Goal: Transaction & Acquisition: Subscribe to service/newsletter

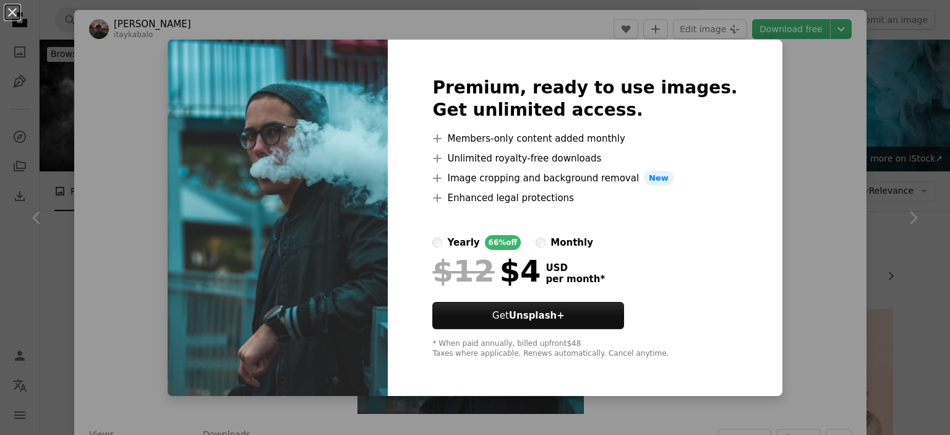
scroll to position [6521, 0]
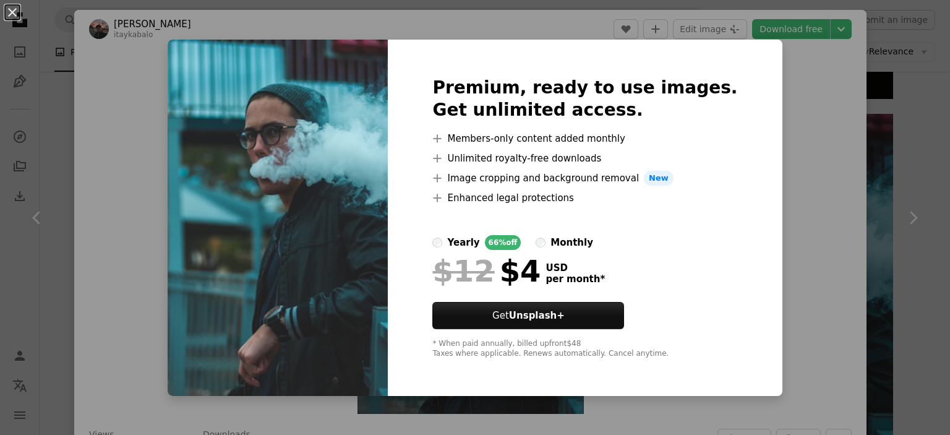
drag, startPoint x: 10, startPoint y: 12, endPoint x: 372, endPoint y: 171, distance: 395.4
click at [370, 171] on div "An X shape Premium, ready to use images. Get unlimited access. A plus sign Memb…" at bounding box center [475, 217] width 950 height 435
click at [798, 170] on div "An X shape Premium, ready to use images. Get unlimited access. A plus sign Memb…" at bounding box center [475, 217] width 950 height 435
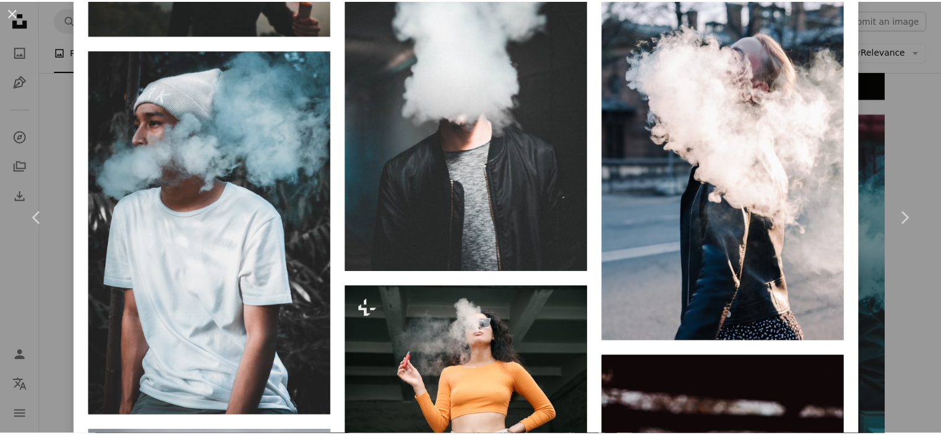
scroll to position [1113, 0]
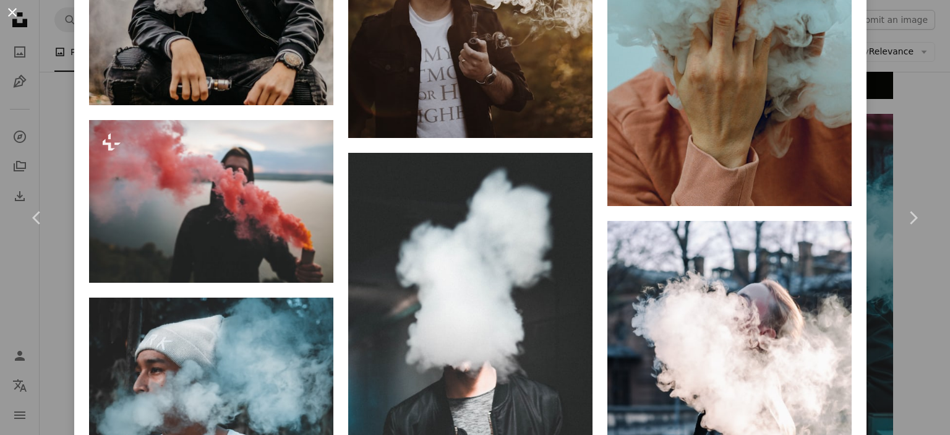
click at [12, 9] on button "An X shape" at bounding box center [12, 12] width 15 height 15
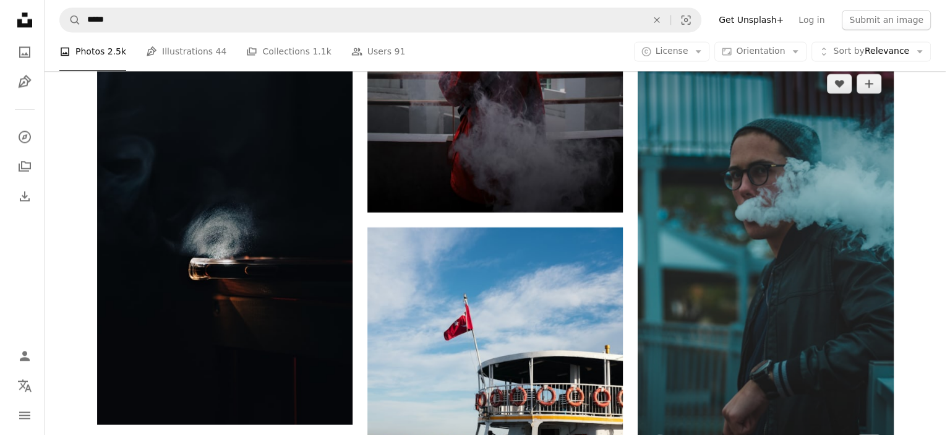
scroll to position [6645, 0]
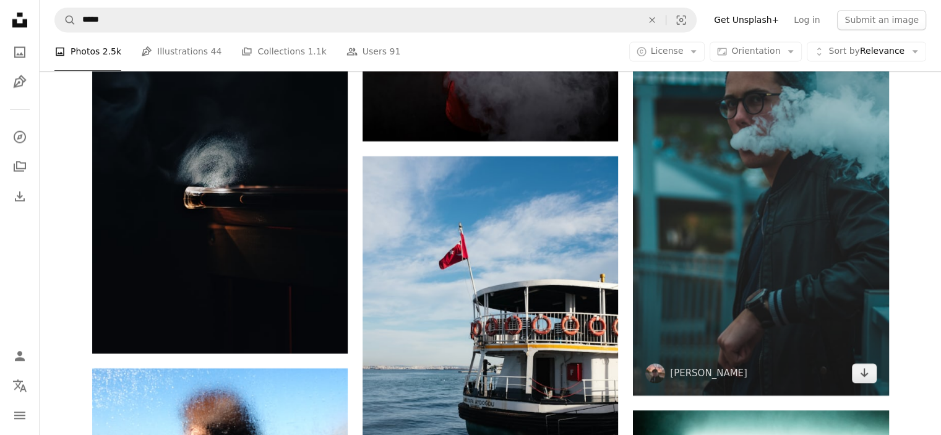
click at [745, 168] on img at bounding box center [760, 193] width 255 height 406
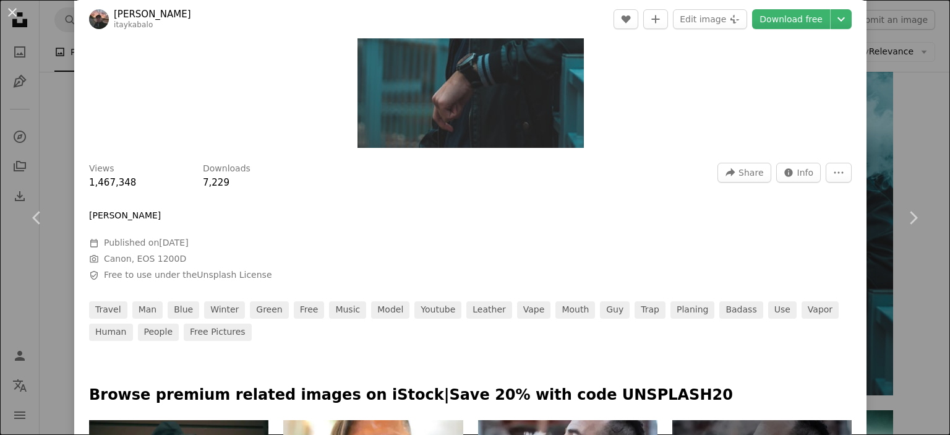
scroll to position [62, 0]
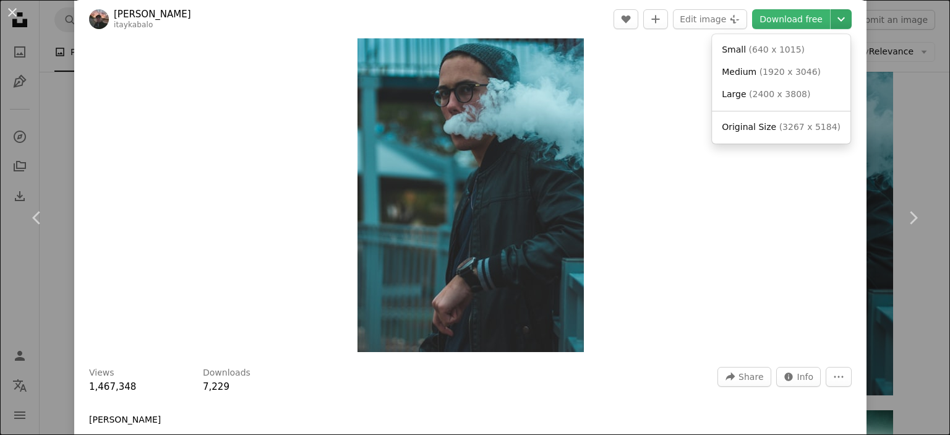
click at [831, 17] on icon "Chevron down" at bounding box center [841, 19] width 20 height 15
click at [779, 127] on span "( 3267 x 5184 )" at bounding box center [809, 127] width 61 height 10
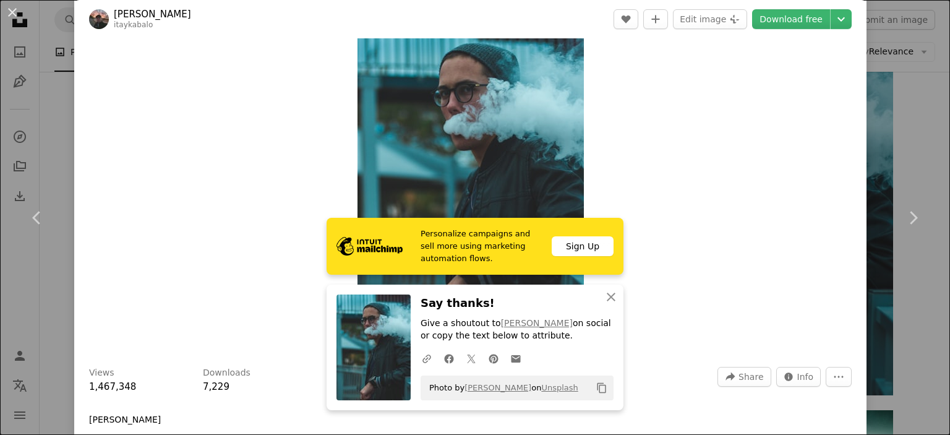
click at [693, 93] on div "Zoom in" at bounding box center [470, 172] width 792 height 372
click at [607, 292] on icon "An X shape" at bounding box center [611, 296] width 15 height 15
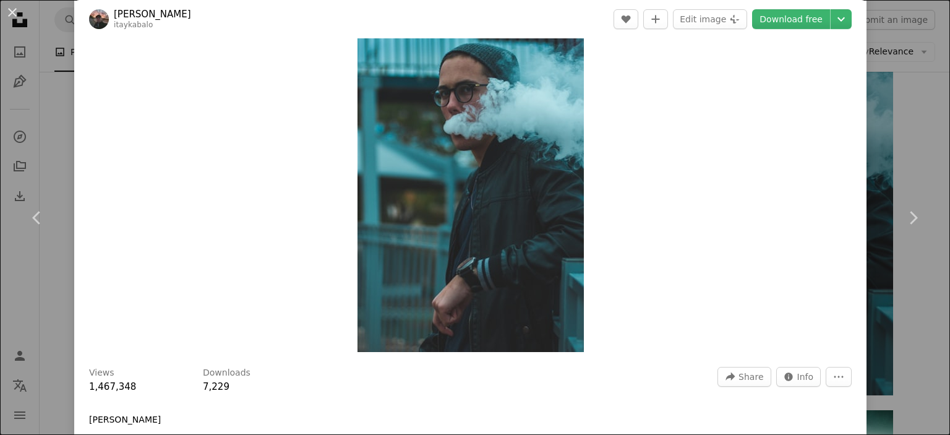
click at [705, 145] on div "Zoom in" at bounding box center [470, 172] width 792 height 372
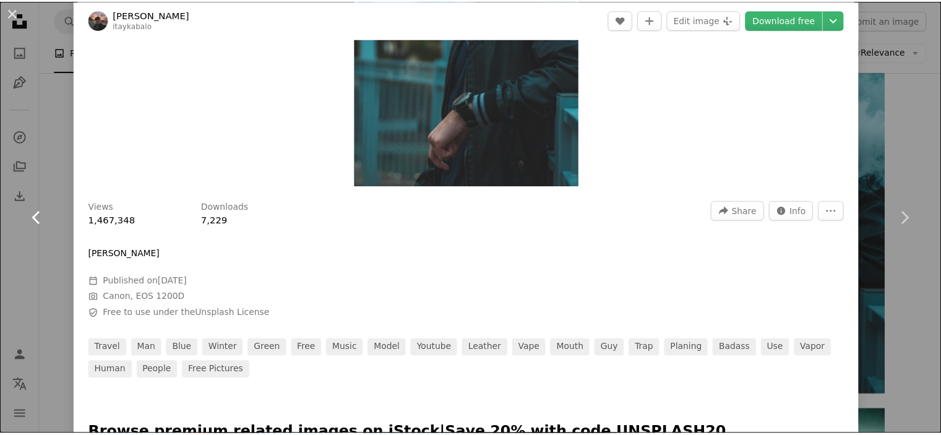
scroll to position [247, 0]
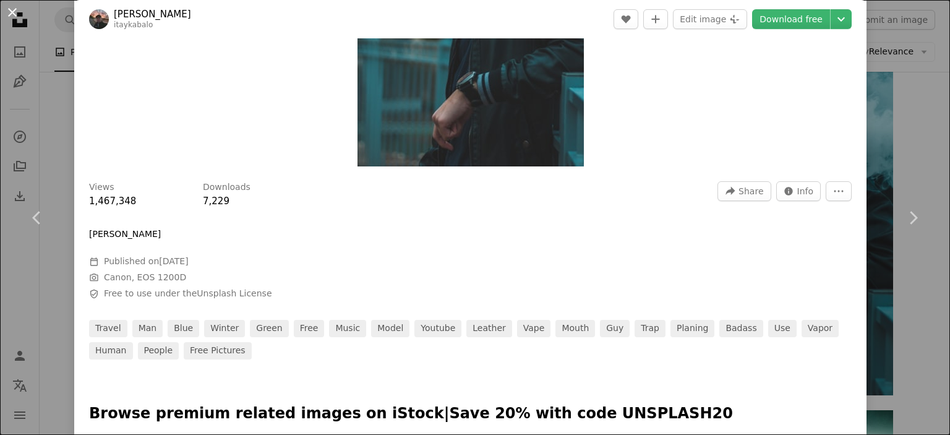
click at [9, 12] on button "An X shape" at bounding box center [12, 12] width 15 height 15
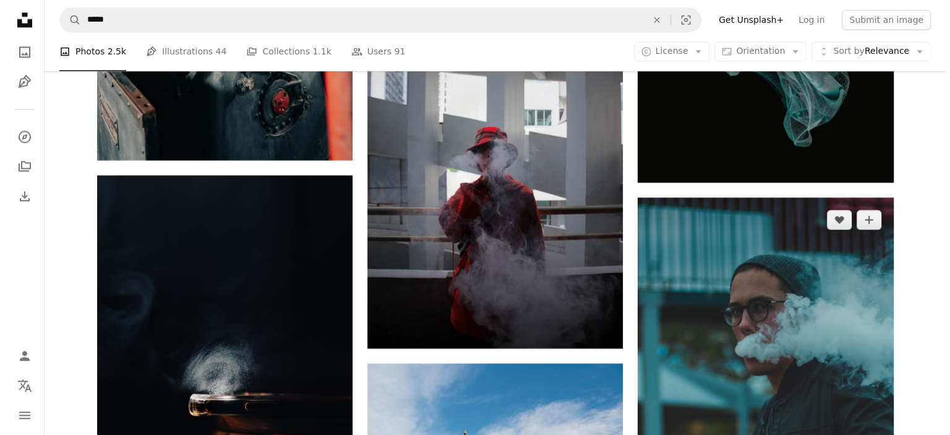
scroll to position [6521, 0]
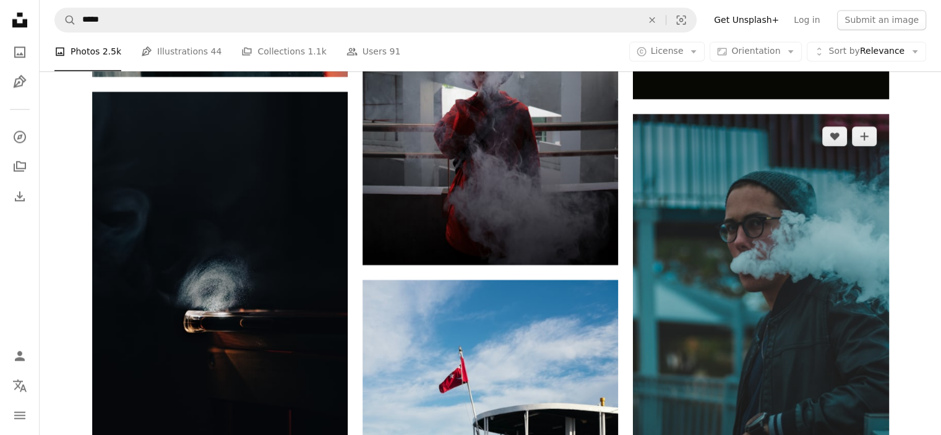
click at [746, 252] on img at bounding box center [760, 317] width 255 height 406
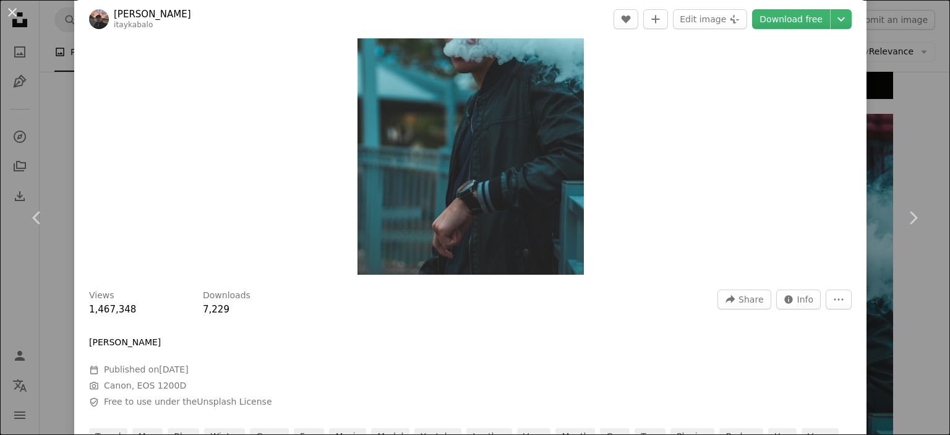
scroll to position [247, 0]
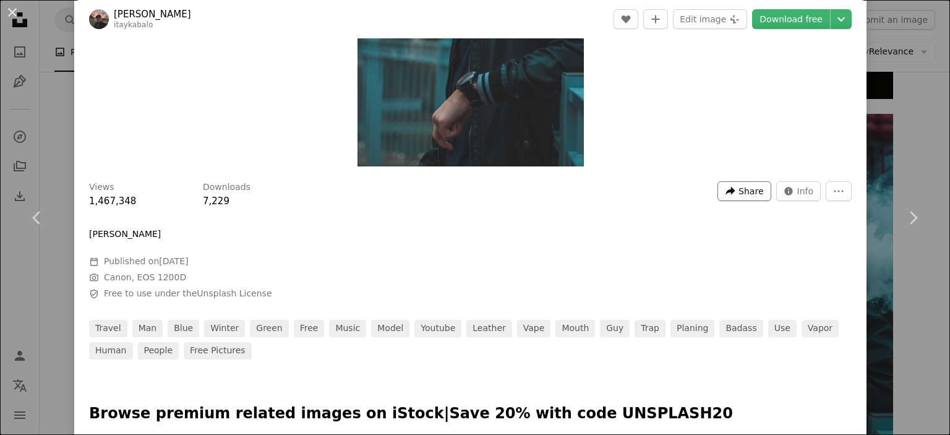
click at [752, 186] on span "Share" at bounding box center [750, 191] width 25 height 19
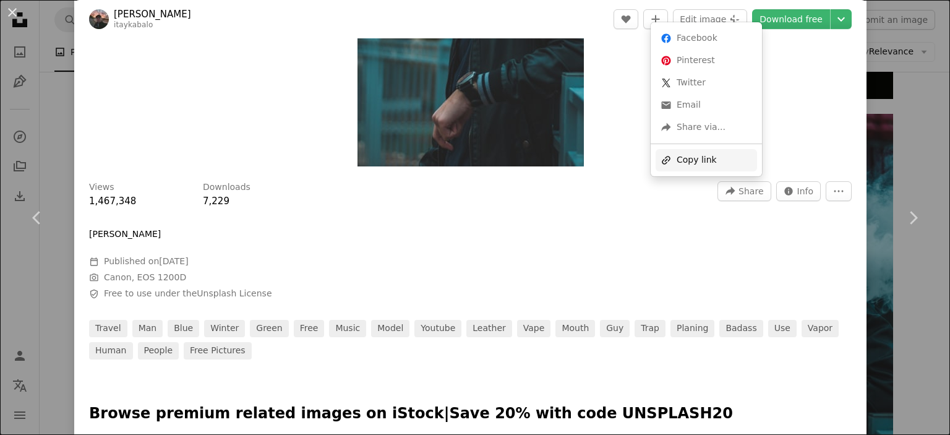
click at [723, 160] on div "A URL sharing icon (chains) Copy link" at bounding box center [705, 160] width 101 height 22
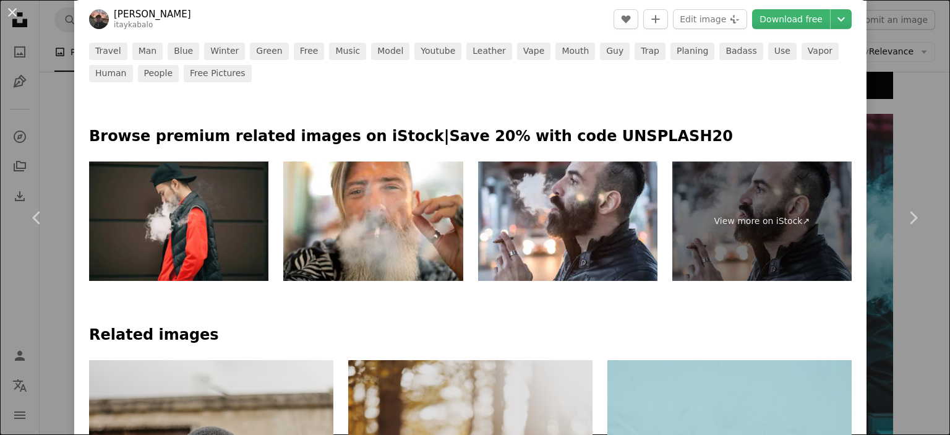
scroll to position [557, 0]
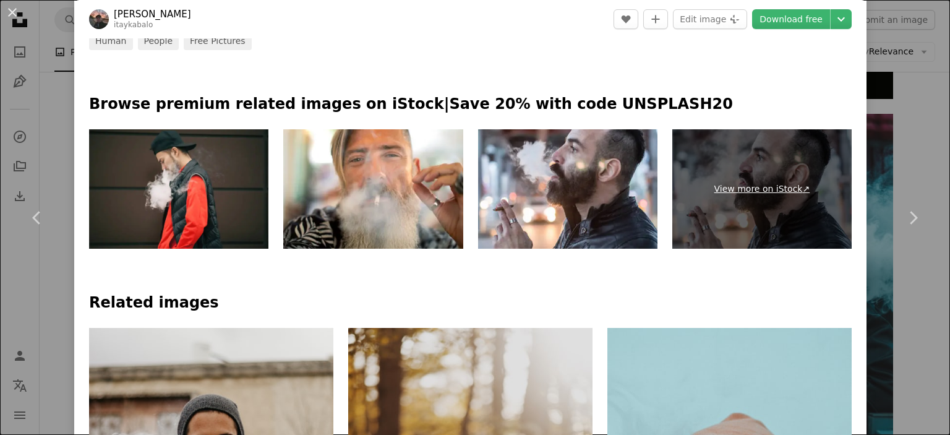
click at [782, 190] on link "View more on iStock ↗" at bounding box center [761, 189] width 179 height 120
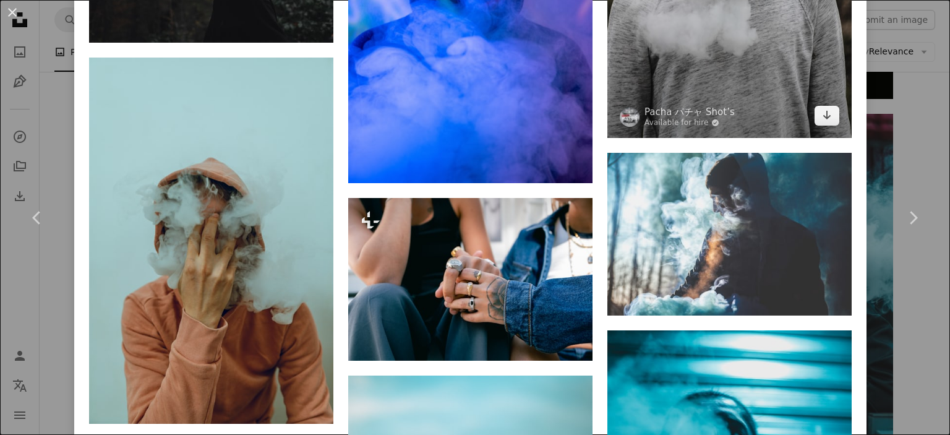
scroll to position [5380, 0]
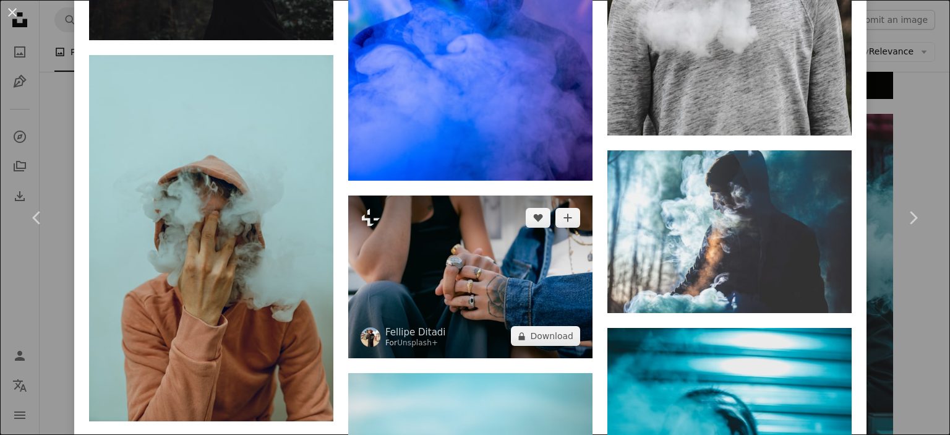
click at [531, 210] on img at bounding box center [470, 276] width 244 height 163
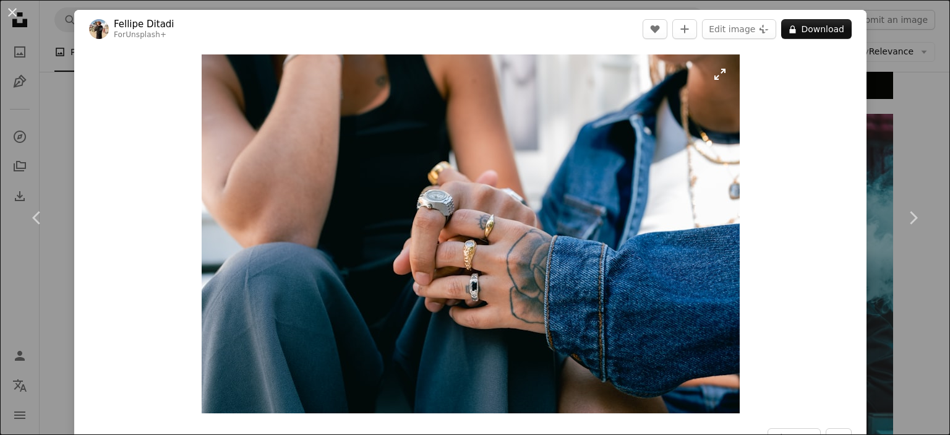
click at [571, 175] on img "Zoom in on this image" at bounding box center [471, 233] width 538 height 359
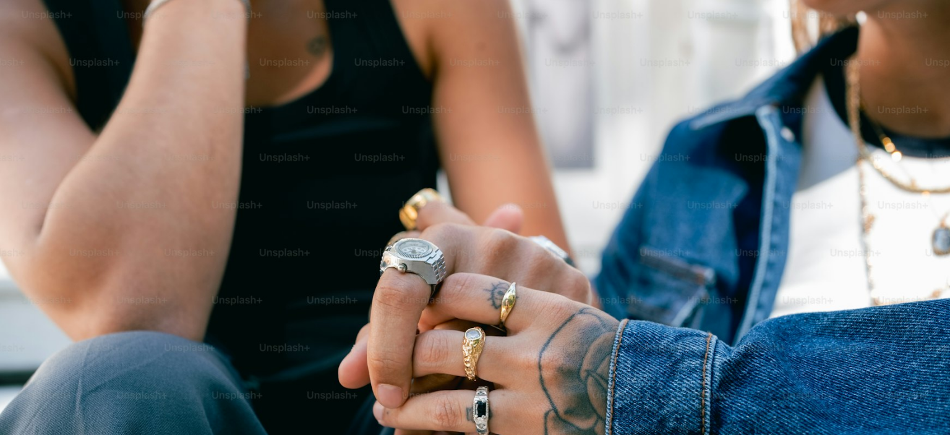
scroll to position [93, 0]
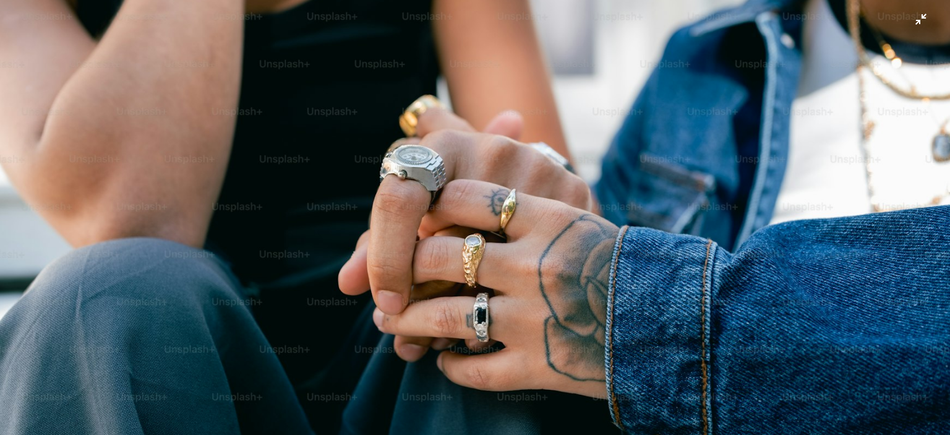
click at [571, 175] on img "Zoom out on this image" at bounding box center [474, 223] width 951 height 634
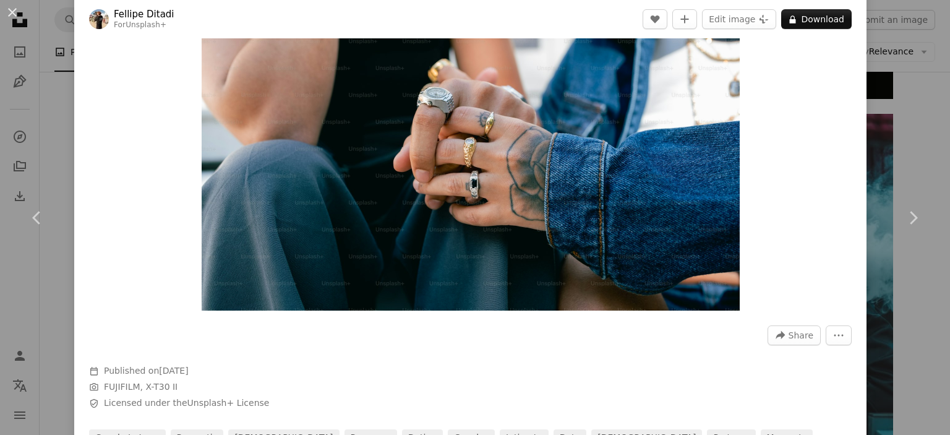
scroll to position [247, 0]
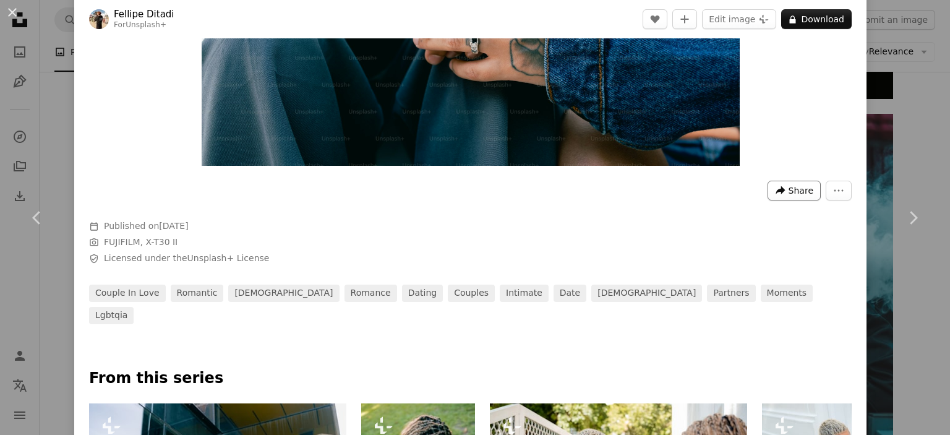
click at [788, 190] on span "Share" at bounding box center [800, 190] width 25 height 19
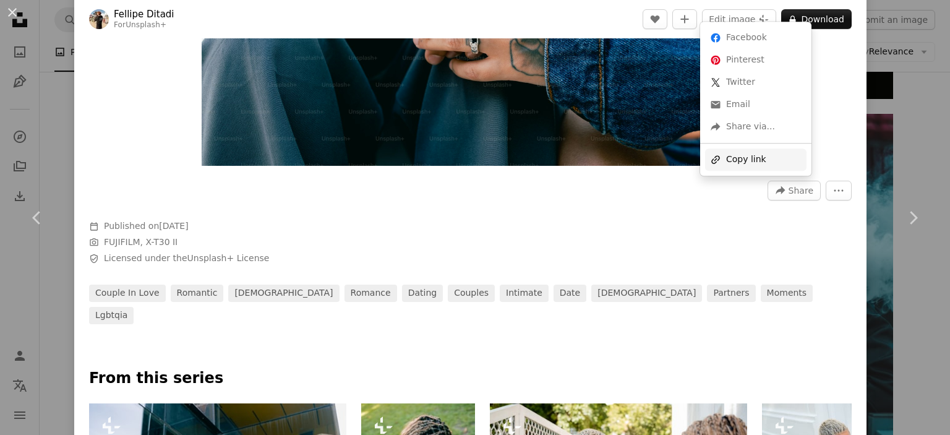
click at [757, 160] on div "A URL sharing icon (chains) Copy link" at bounding box center [755, 159] width 101 height 22
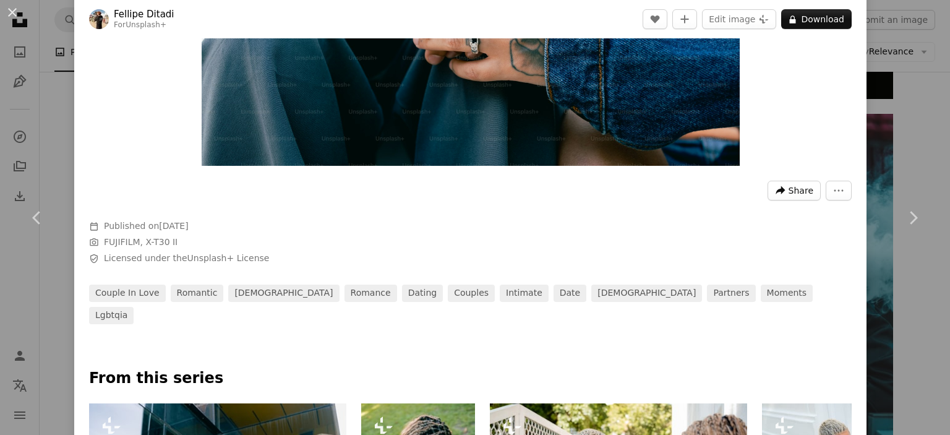
scroll to position [618, 0]
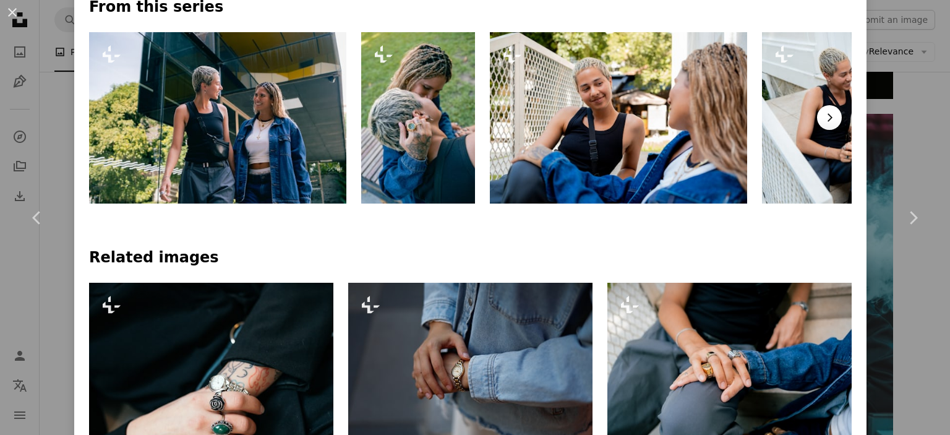
click at [825, 111] on icon "Chevron right" at bounding box center [829, 117] width 12 height 12
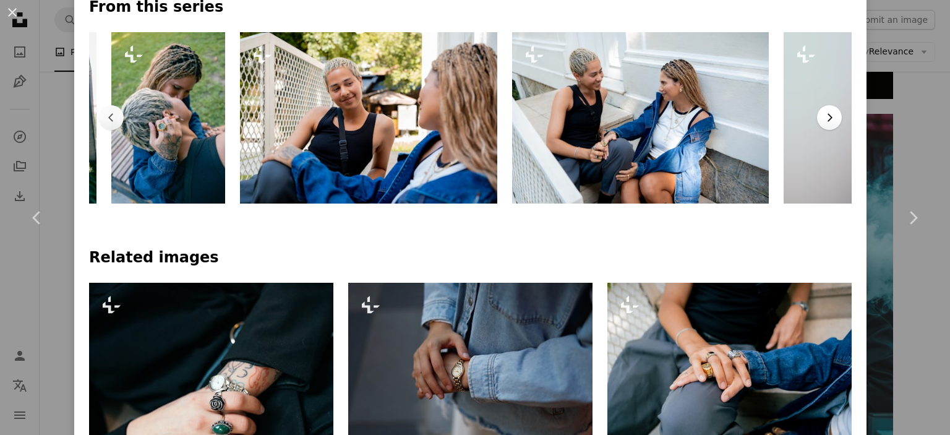
scroll to position [0, 271]
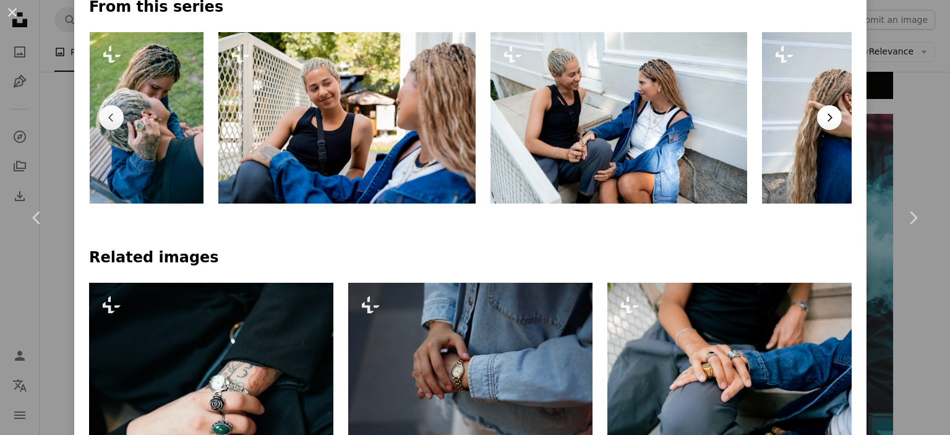
click at [825, 111] on icon "Chevron right" at bounding box center [829, 117] width 12 height 12
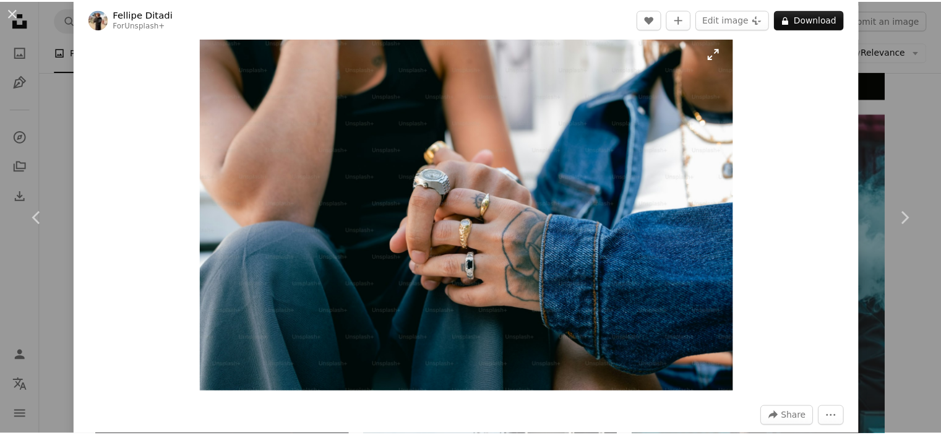
scroll to position [0, 0]
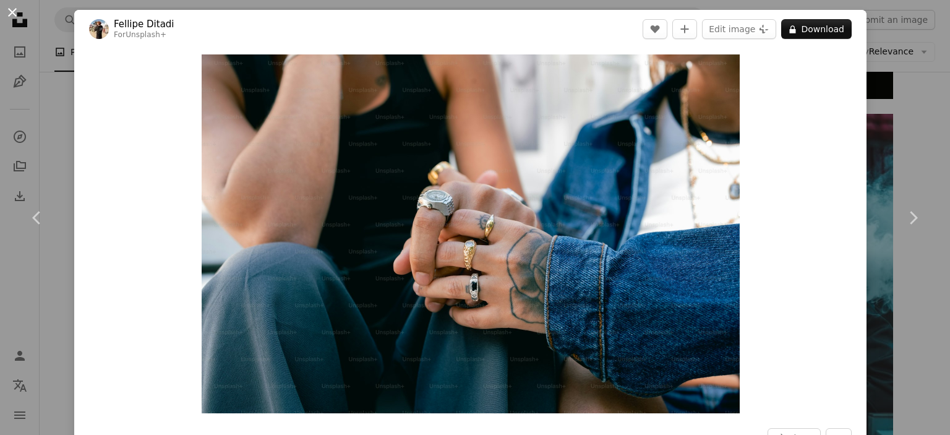
click at [9, 12] on button "An X shape" at bounding box center [12, 12] width 15 height 15
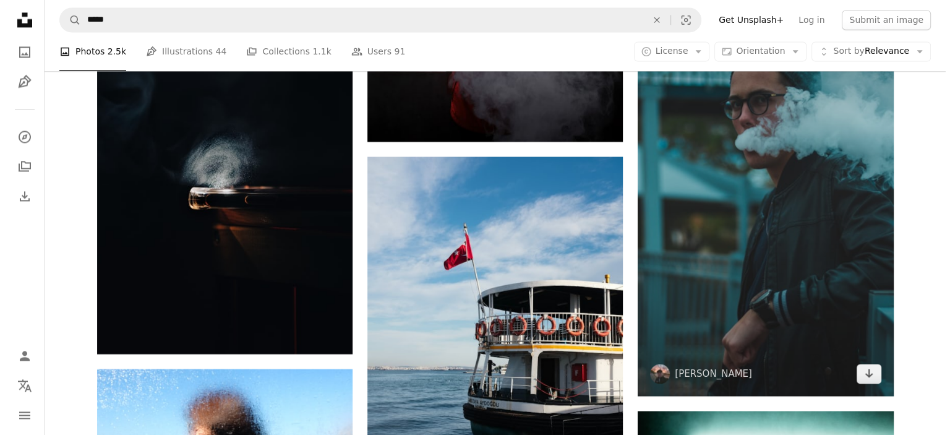
scroll to position [6521, 0]
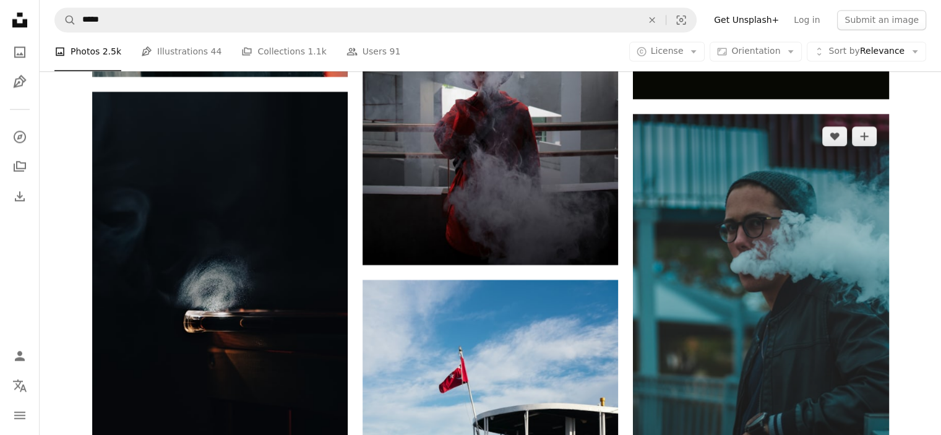
click at [722, 210] on img at bounding box center [760, 317] width 255 height 406
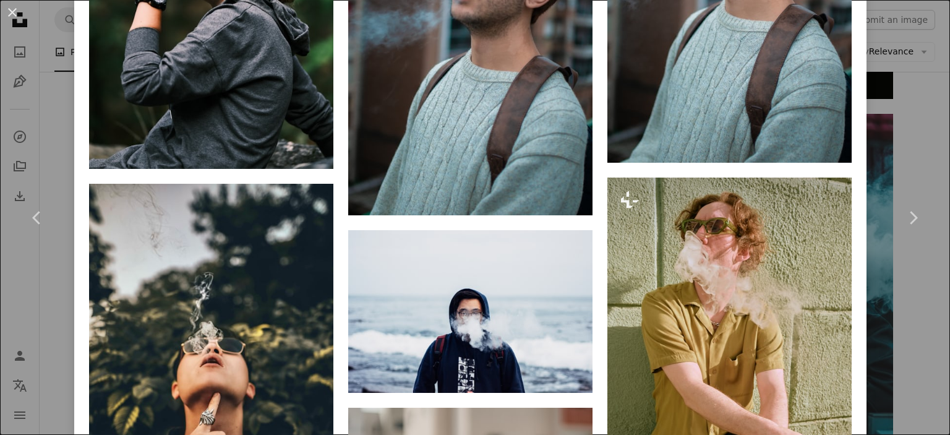
scroll to position [3772, 0]
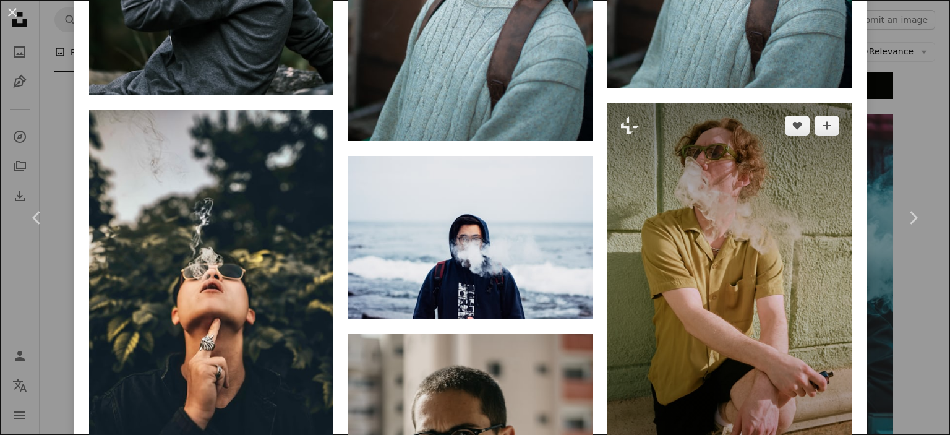
click at [809, 300] on img at bounding box center [729, 286] width 244 height 367
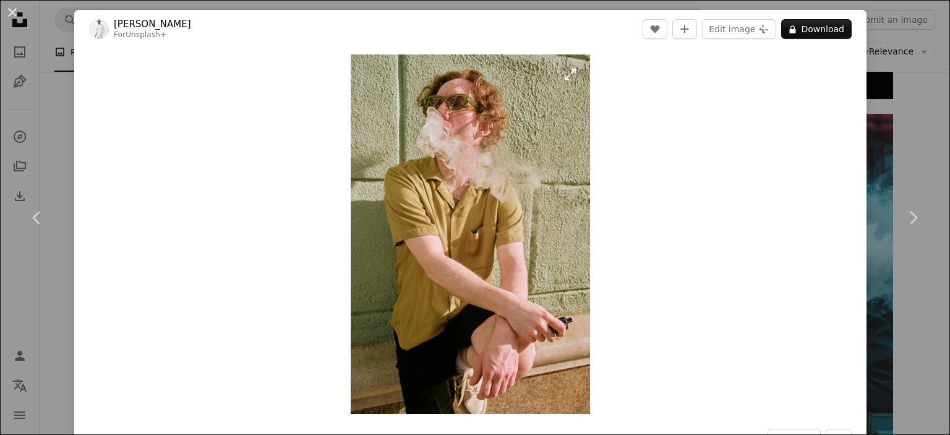
click at [547, 325] on img "Zoom in on this image" at bounding box center [470, 233] width 239 height 359
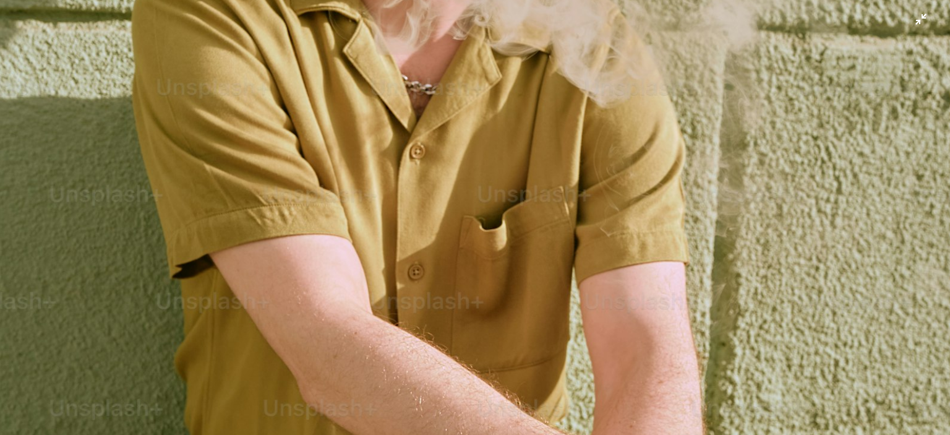
scroll to position [853, 0]
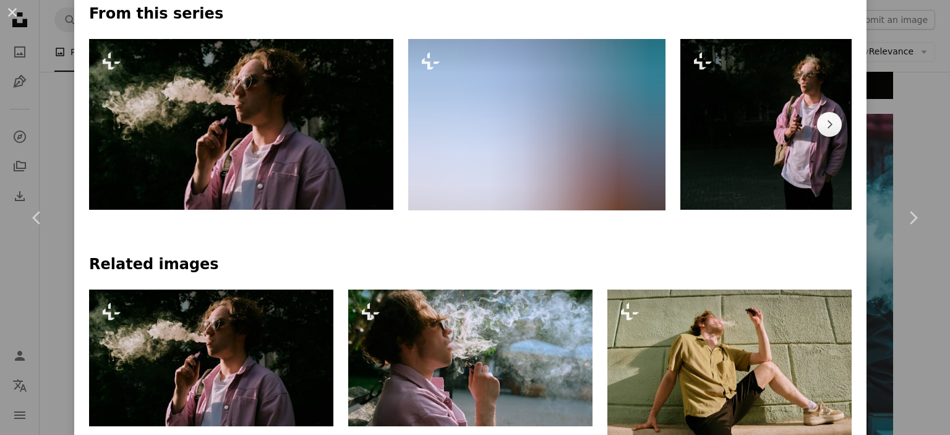
scroll to position [618, 0]
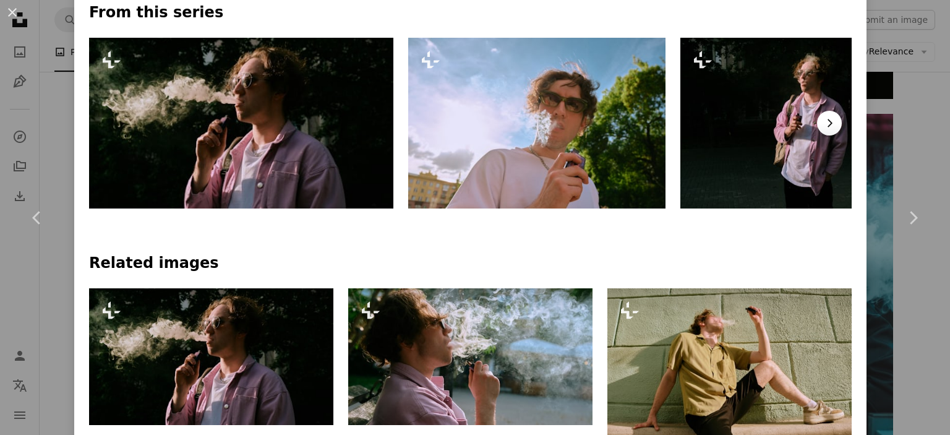
click at [827, 126] on button "Chevron right" at bounding box center [829, 123] width 25 height 25
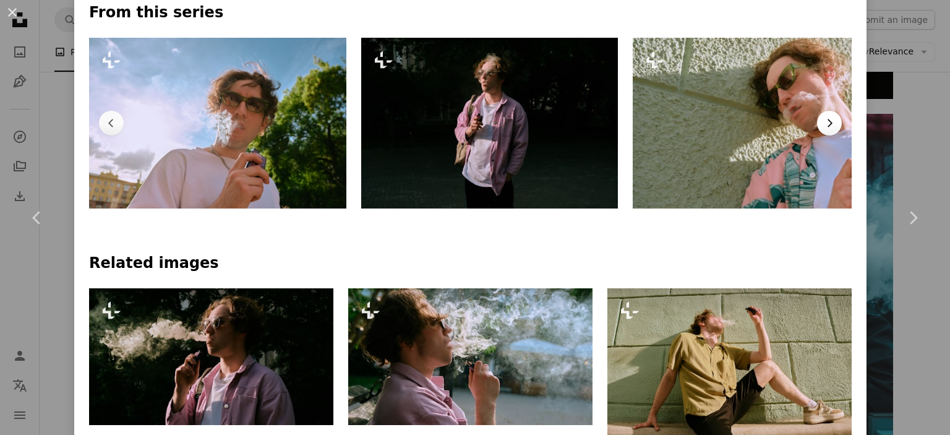
click at [824, 124] on icon "Chevron right" at bounding box center [829, 123] width 12 height 12
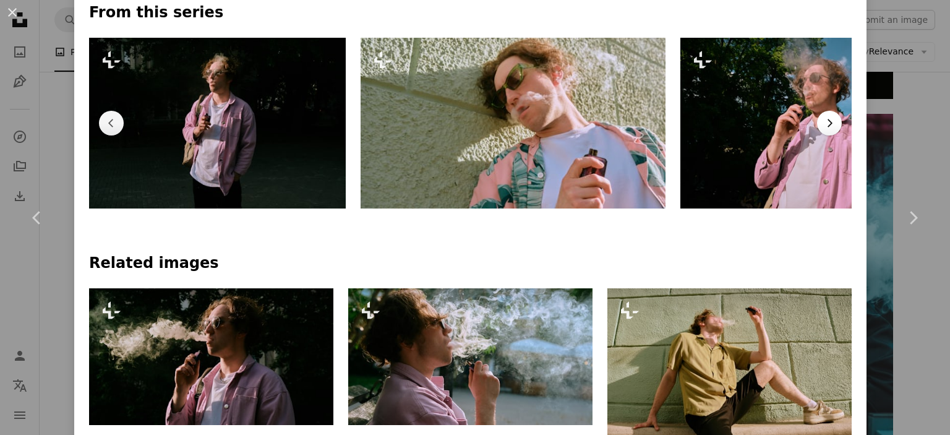
click at [824, 124] on icon "Chevron right" at bounding box center [829, 123] width 12 height 12
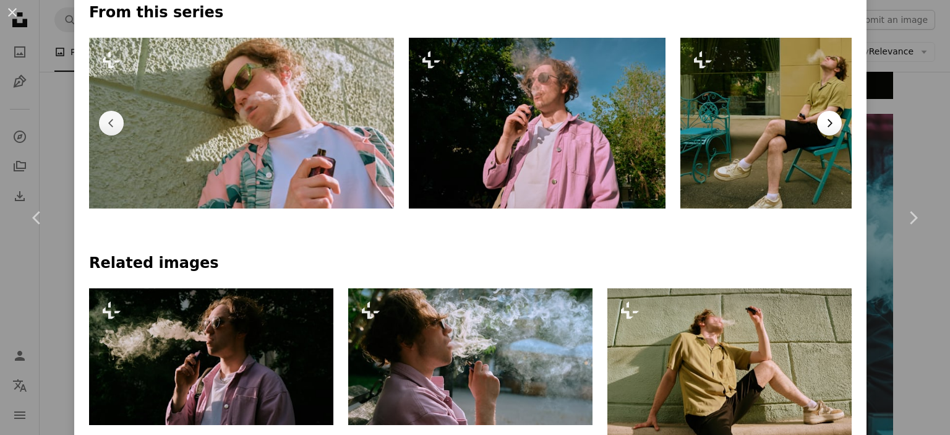
click at [824, 124] on icon "Chevron right" at bounding box center [829, 123] width 12 height 12
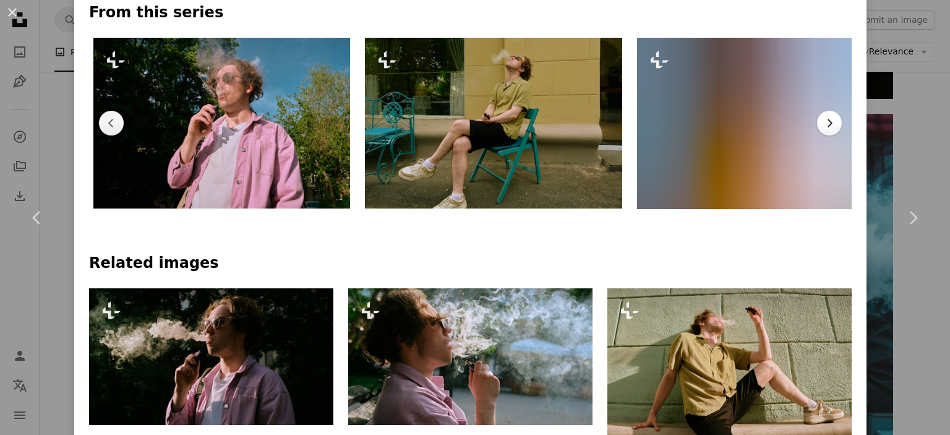
scroll to position [0, 1182]
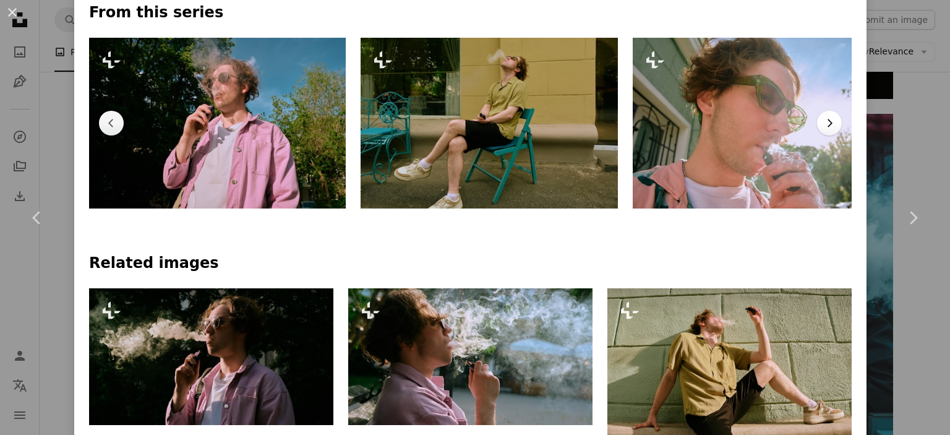
click at [824, 124] on icon "Chevron right" at bounding box center [829, 123] width 12 height 12
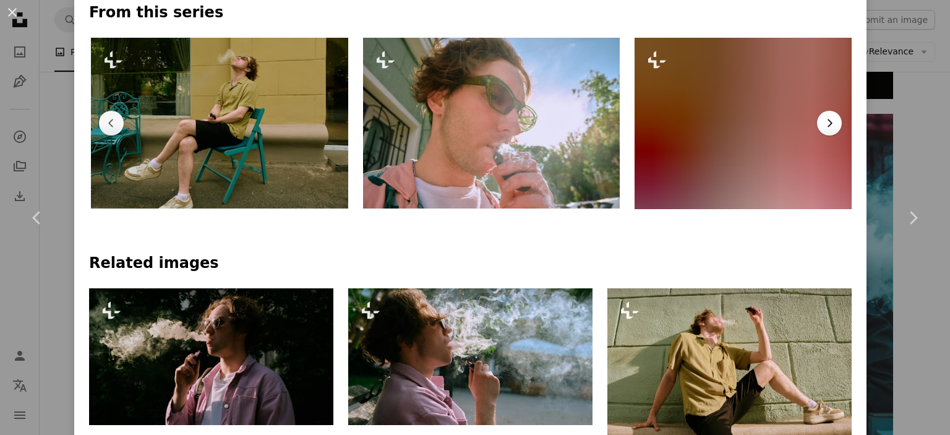
scroll to position [0, 1454]
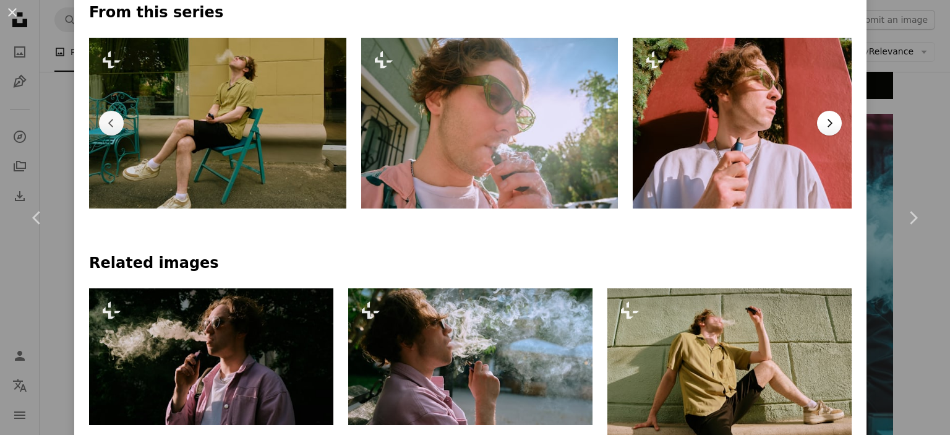
click at [824, 124] on icon "Chevron right" at bounding box center [829, 123] width 12 height 12
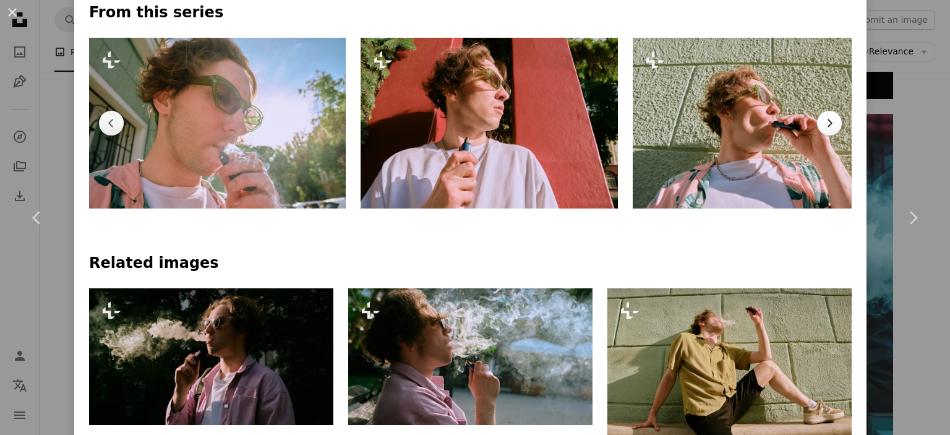
click at [824, 124] on icon "Chevron right" at bounding box center [829, 123] width 12 height 12
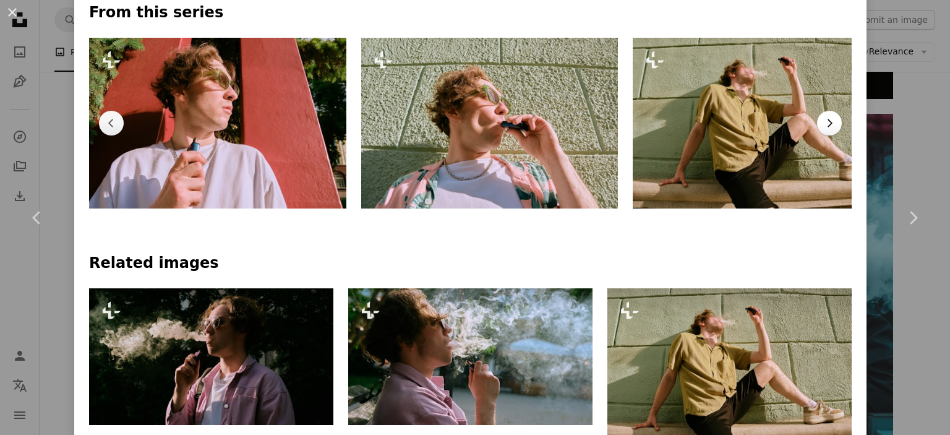
click at [824, 124] on icon "Chevron right" at bounding box center [829, 123] width 12 height 12
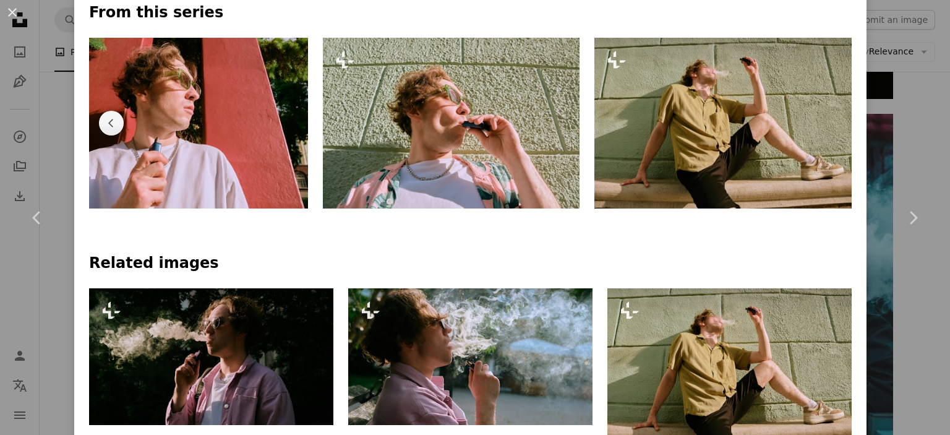
scroll to position [0, 2045]
click at [114, 121] on icon "Chevron left" at bounding box center [111, 123] width 12 height 12
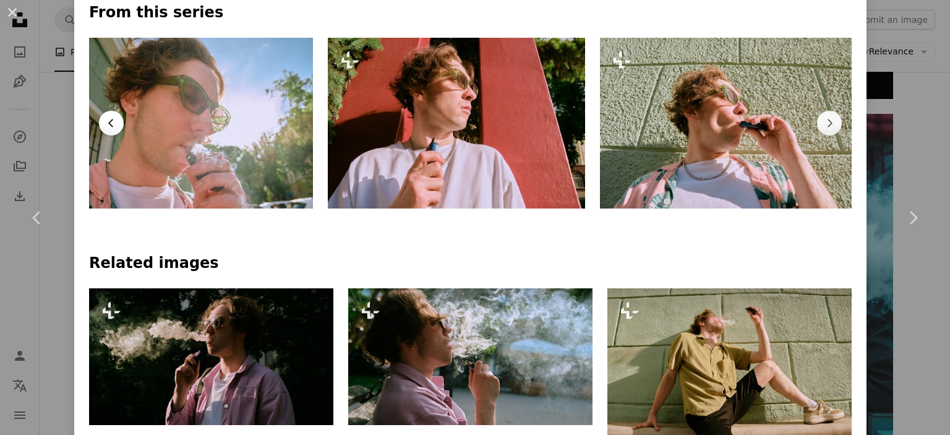
click at [114, 121] on icon "Chevron left" at bounding box center [111, 123] width 12 height 12
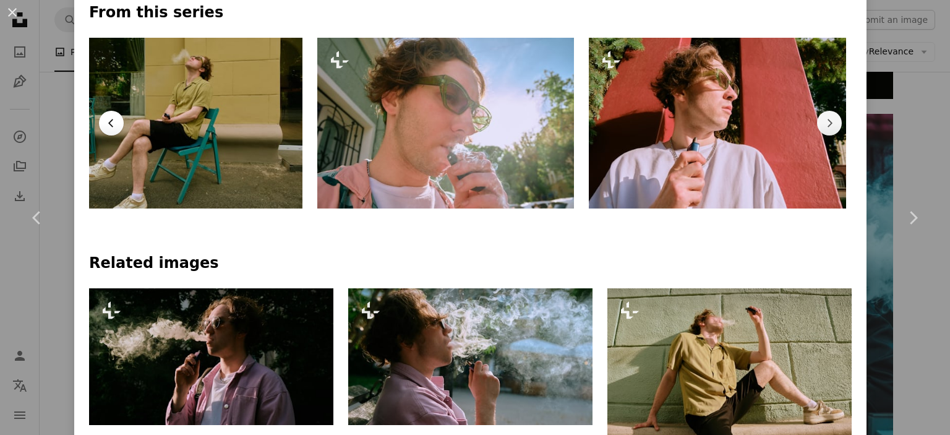
click at [114, 121] on icon "Chevron left" at bounding box center [111, 123] width 12 height 12
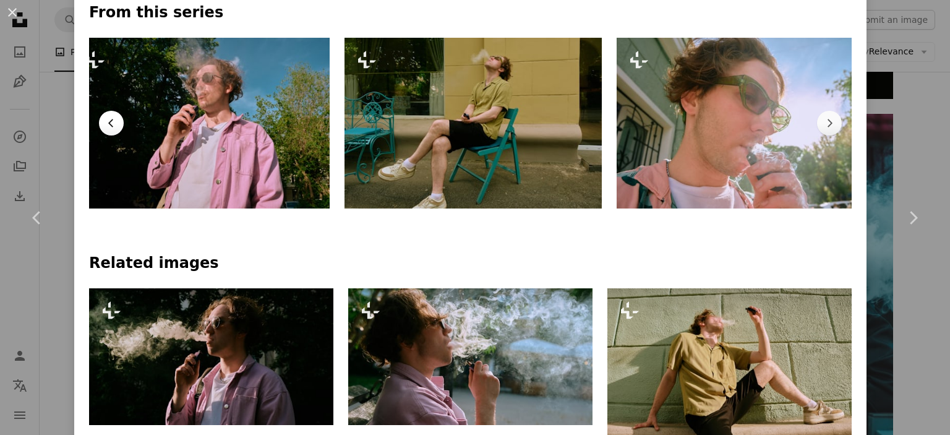
click at [114, 121] on icon "Chevron left" at bounding box center [111, 123] width 12 height 12
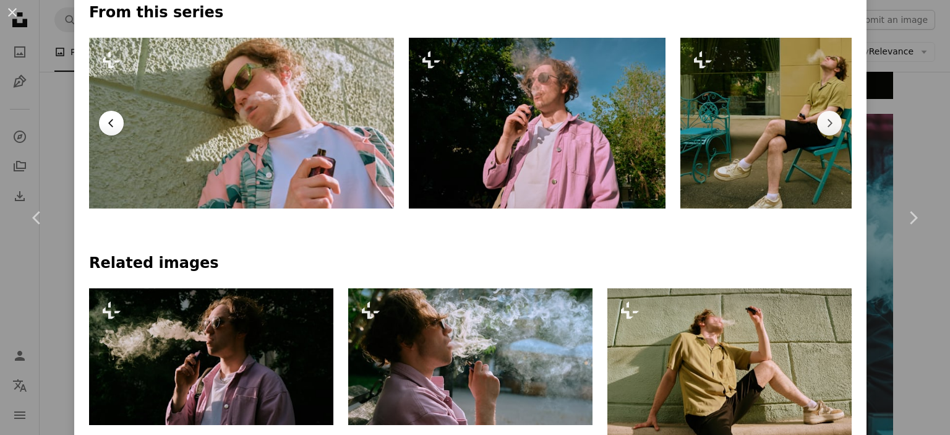
click at [114, 121] on icon "Chevron left" at bounding box center [111, 123] width 12 height 12
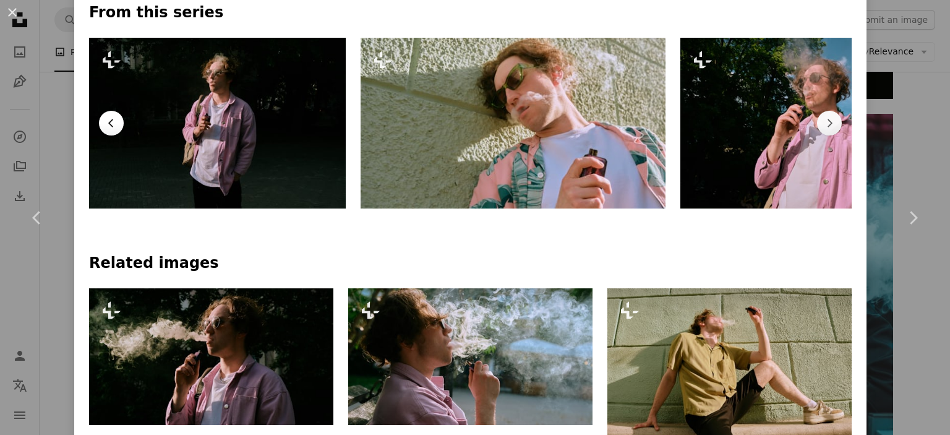
click at [114, 121] on icon "Chevron left" at bounding box center [111, 123] width 12 height 12
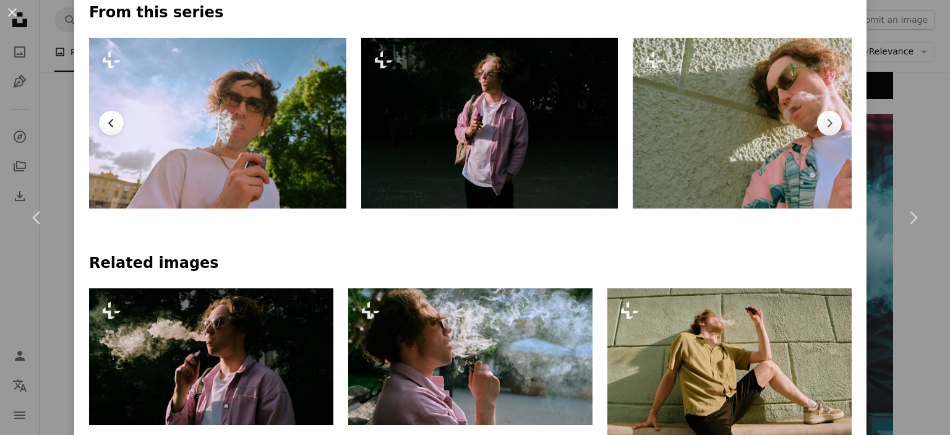
click at [114, 121] on icon "Chevron left" at bounding box center [111, 123] width 12 height 12
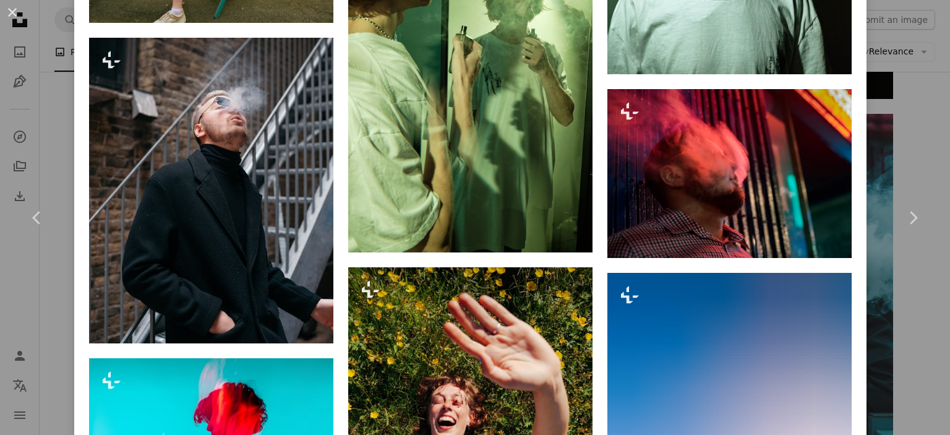
scroll to position [1917, 0]
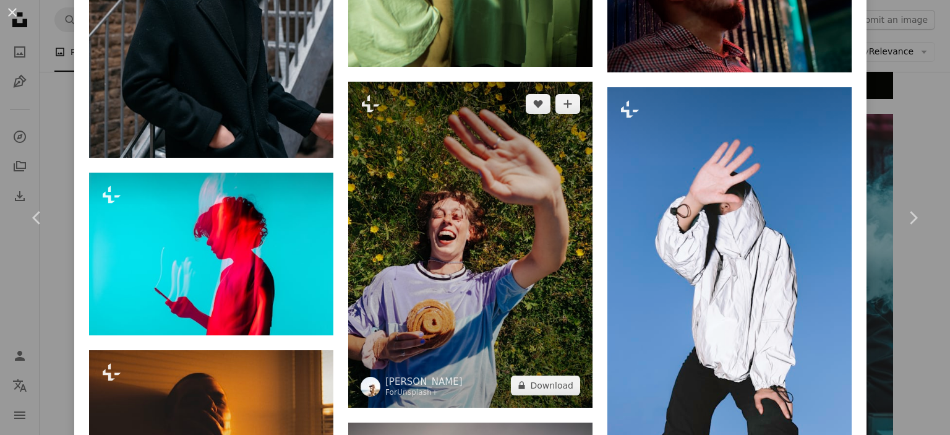
click at [470, 284] on img at bounding box center [470, 245] width 244 height 326
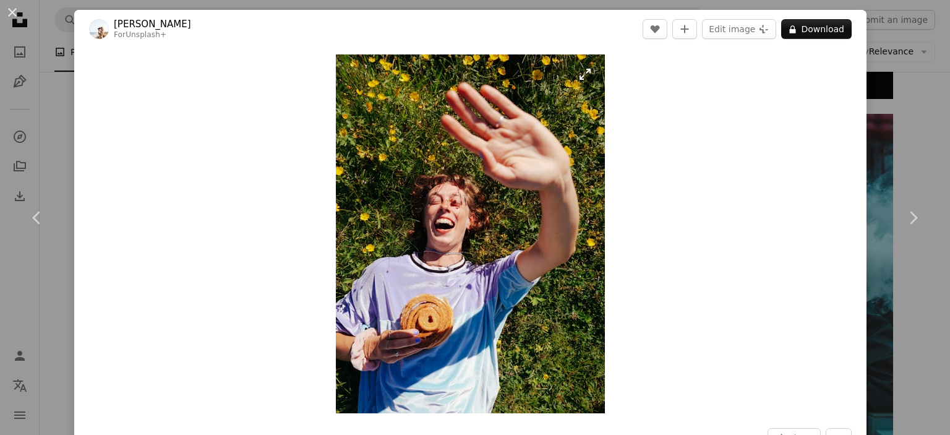
click at [467, 281] on img "Zoom in on this image" at bounding box center [470, 233] width 269 height 359
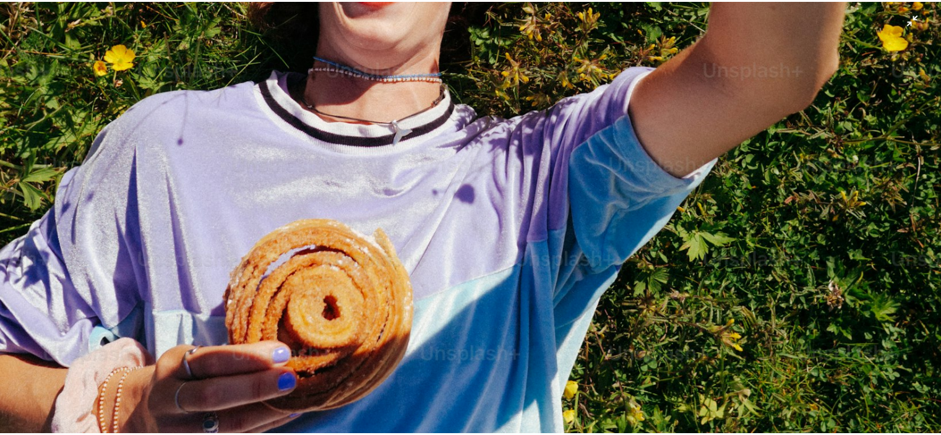
scroll to position [621, 0]
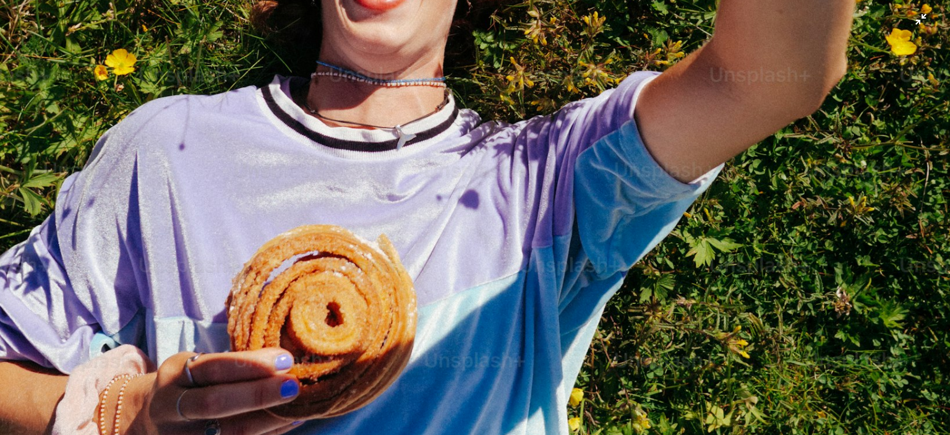
click at [437, 243] on img "Zoom out on this image" at bounding box center [474, 13] width 951 height 1268
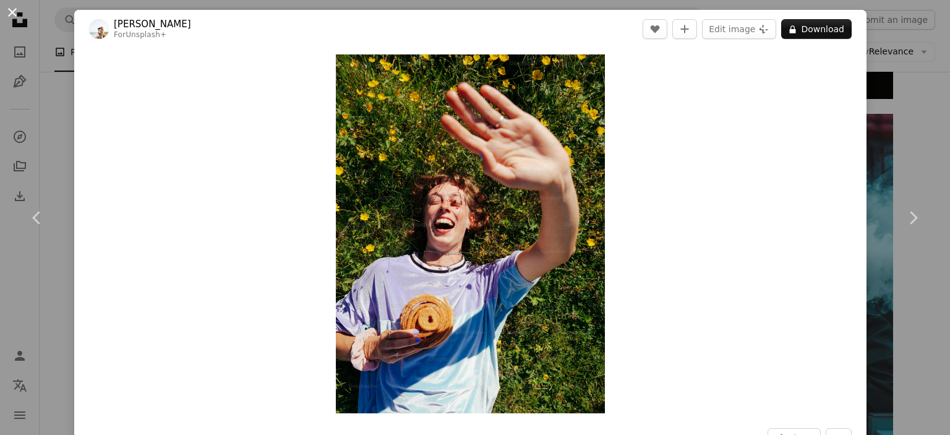
click at [15, 13] on button "An X shape" at bounding box center [12, 12] width 15 height 15
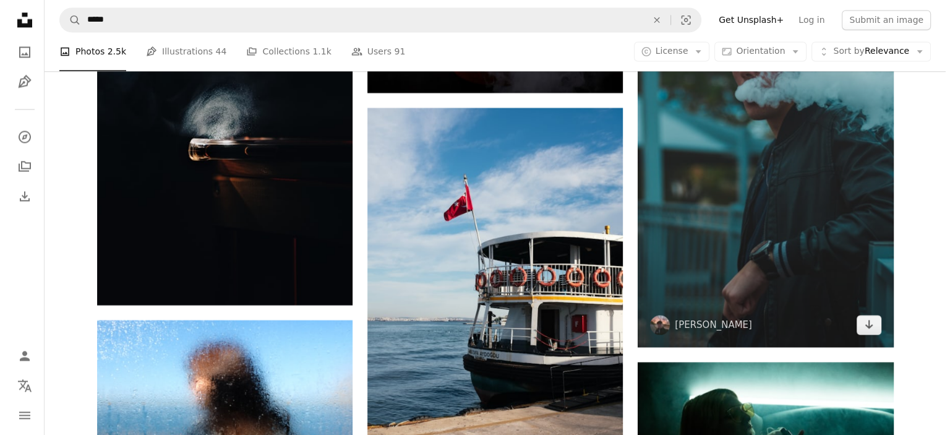
scroll to position [6521, 0]
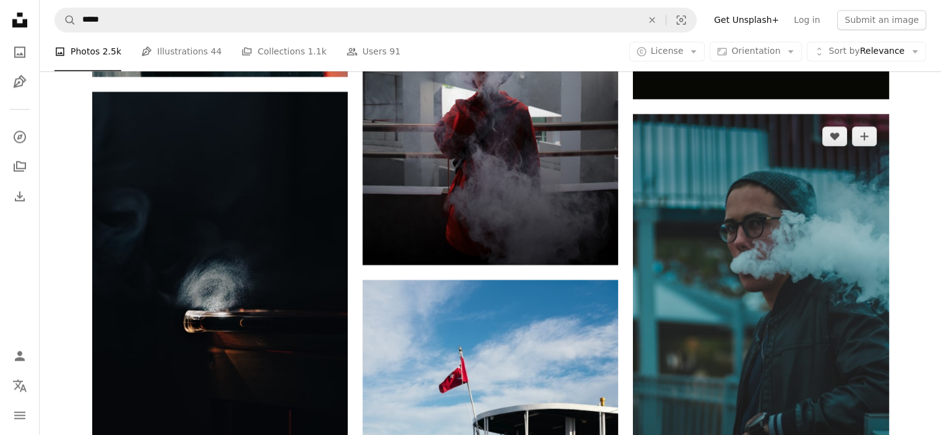
click at [755, 221] on img at bounding box center [760, 317] width 255 height 406
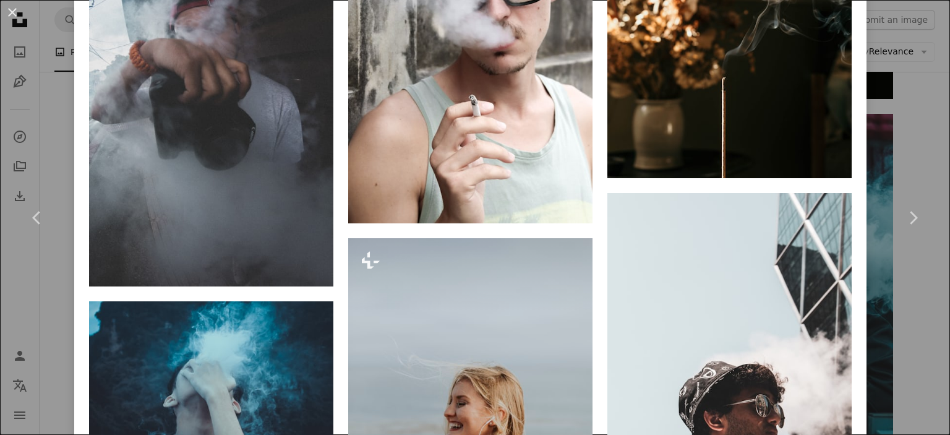
scroll to position [6555, 0]
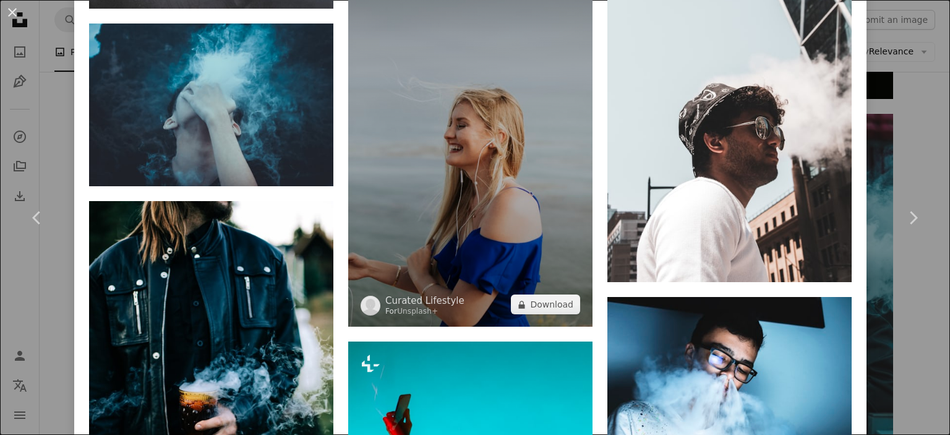
click at [482, 188] on img at bounding box center [470, 143] width 244 height 367
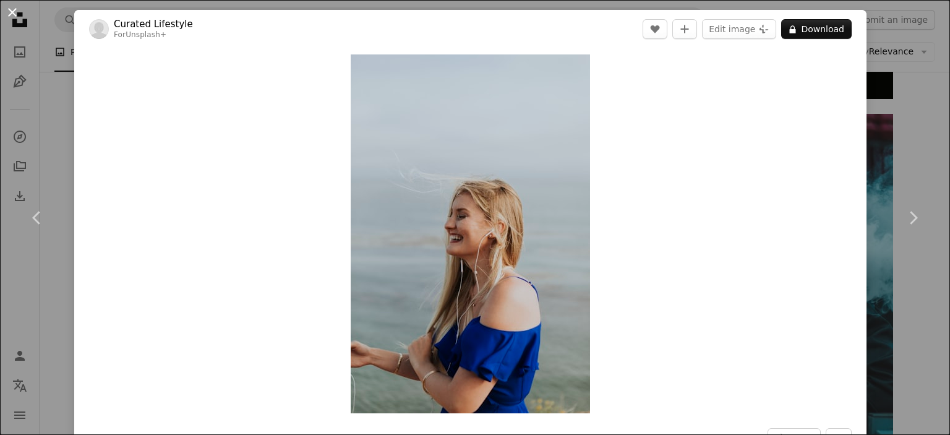
click at [17, 12] on button "An X shape" at bounding box center [12, 12] width 15 height 15
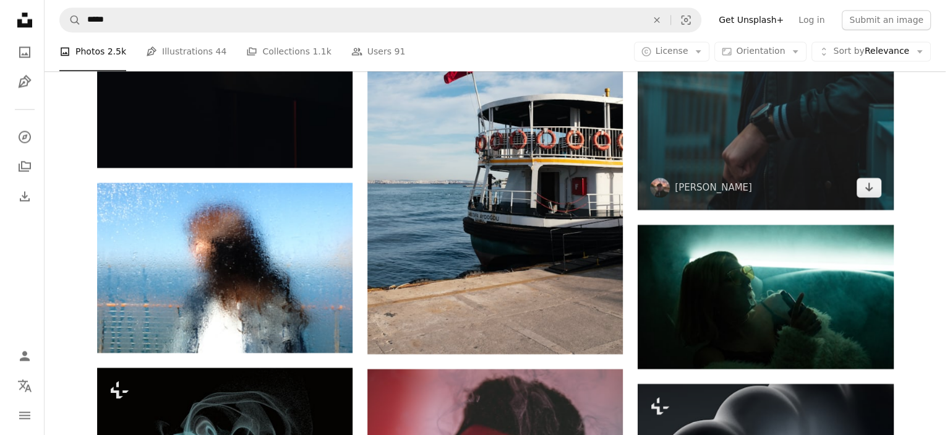
scroll to position [6583, 0]
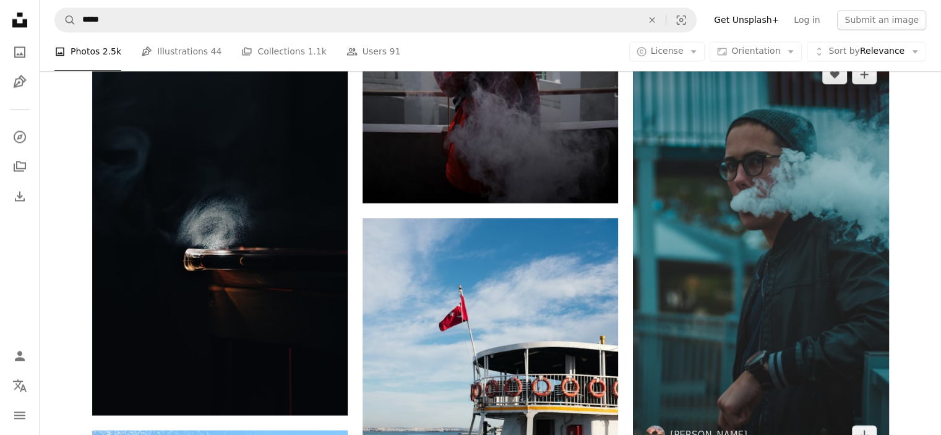
click at [775, 175] on img at bounding box center [760, 255] width 255 height 406
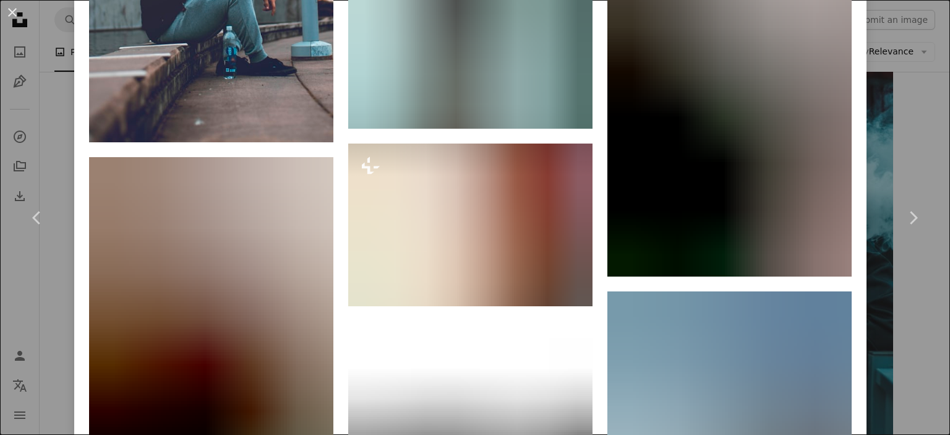
scroll to position [8348, 0]
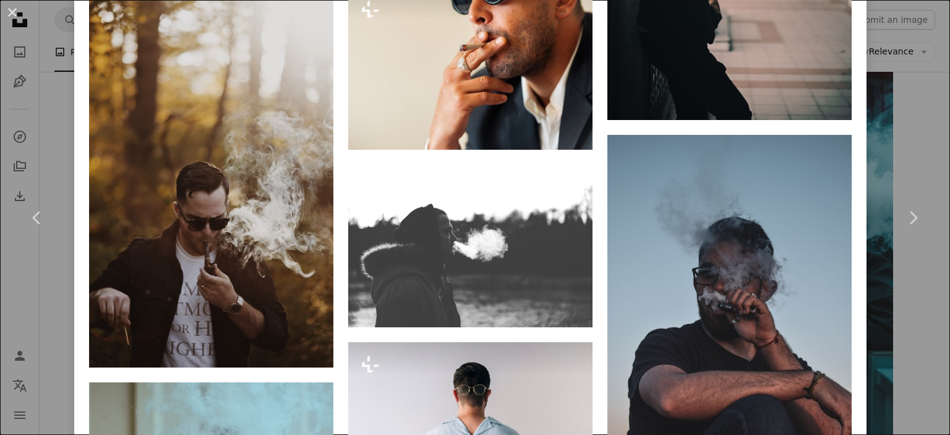
drag, startPoint x: 725, startPoint y: 234, endPoint x: 506, endPoint y: 234, distance: 218.9
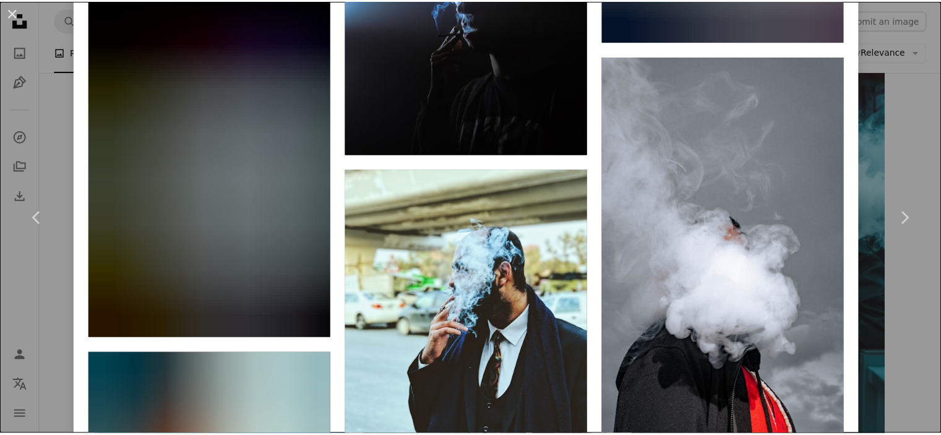
scroll to position [17303, 0]
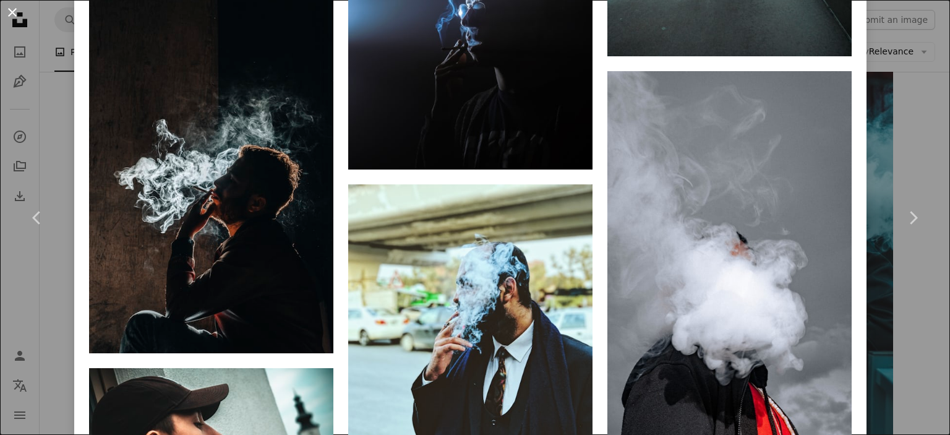
click at [9, 14] on button "An X shape" at bounding box center [12, 12] width 15 height 15
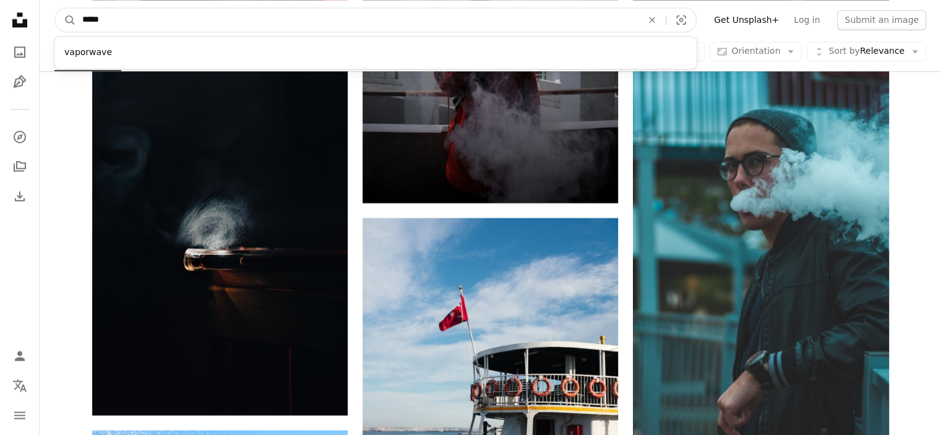
drag, startPoint x: 177, startPoint y: 15, endPoint x: 14, endPoint y: 15, distance: 163.9
type input "**********"
click button "A magnifying glass" at bounding box center [65, 19] width 21 height 23
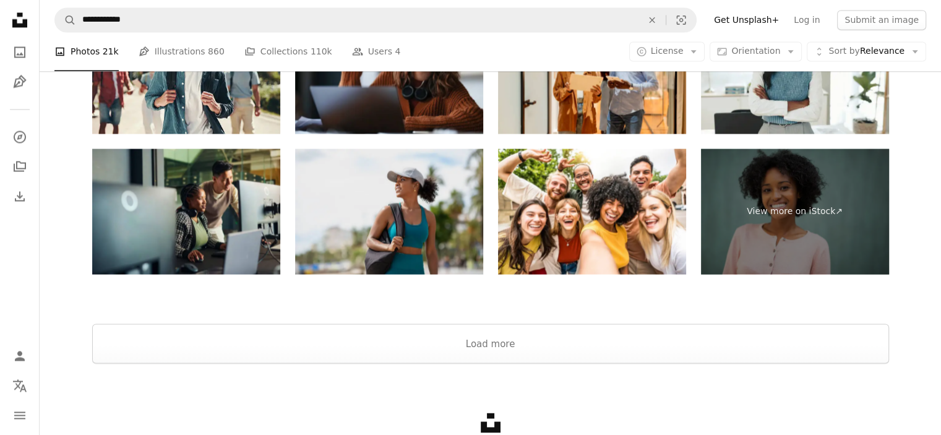
scroll to position [2329, 0]
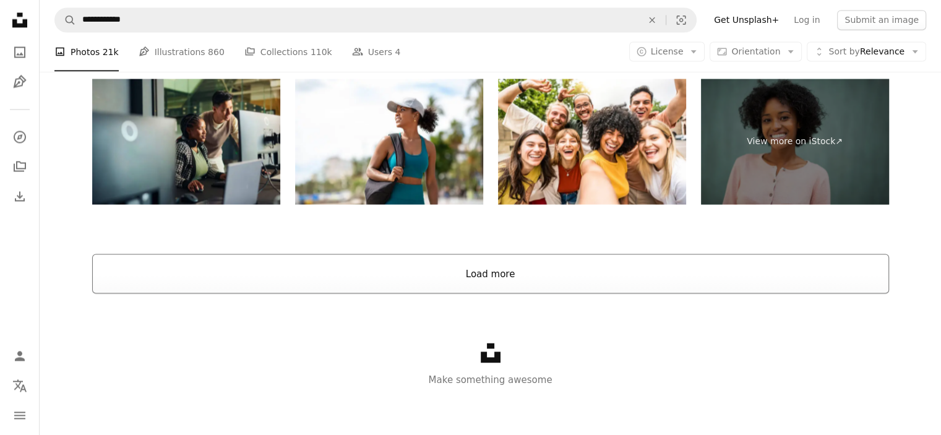
click at [490, 273] on button "Load more" at bounding box center [490, 274] width 796 height 40
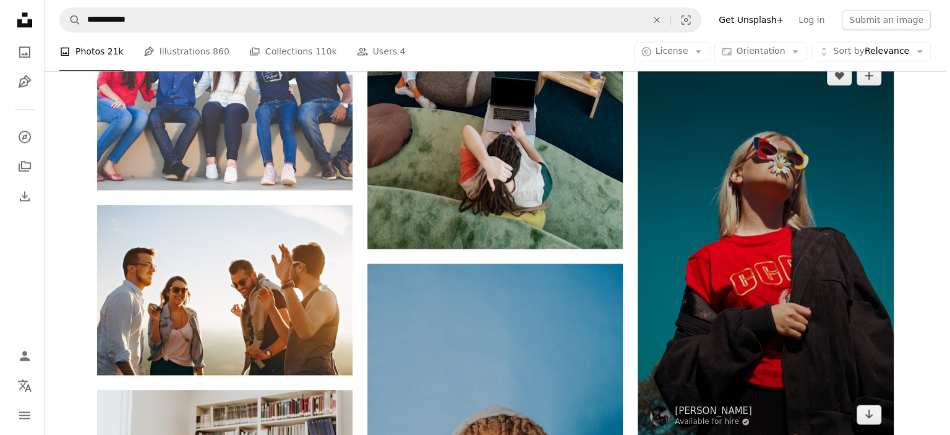
scroll to position [1739, 0]
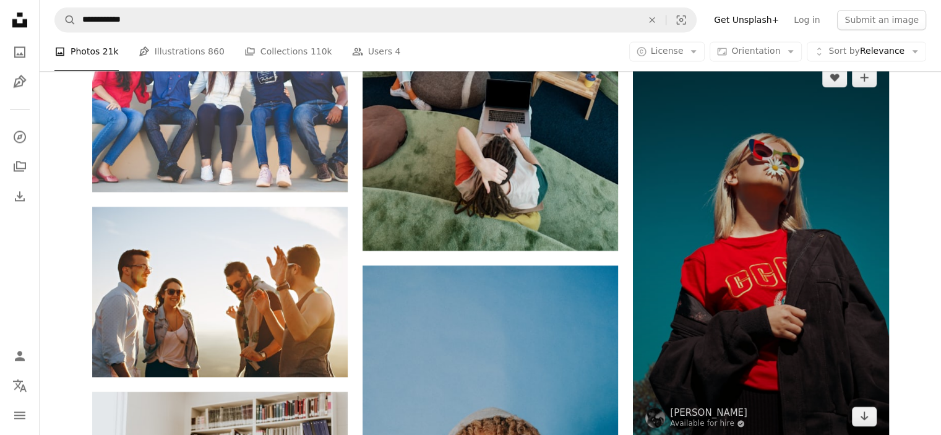
click at [821, 299] on img at bounding box center [760, 246] width 255 height 383
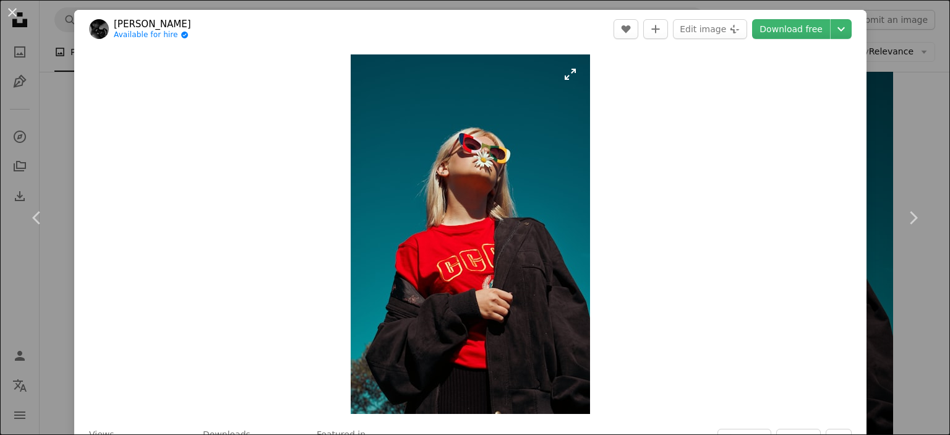
click at [502, 289] on img "Zoom in on this image" at bounding box center [470, 233] width 239 height 359
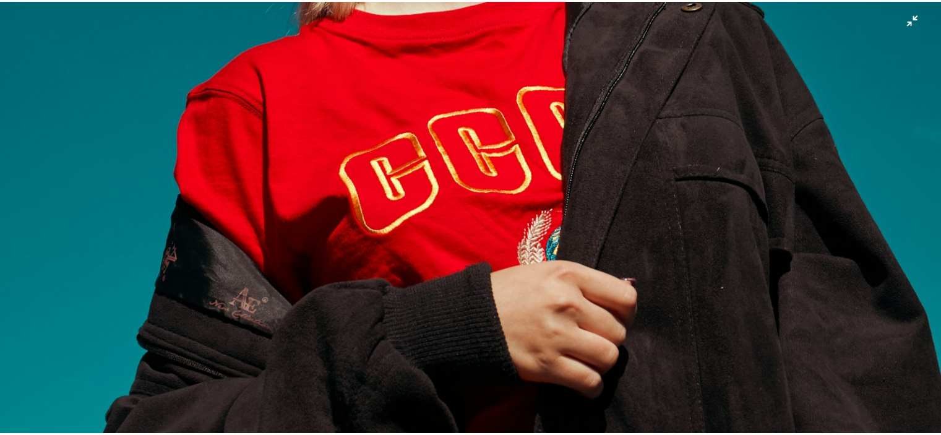
scroll to position [667, 0]
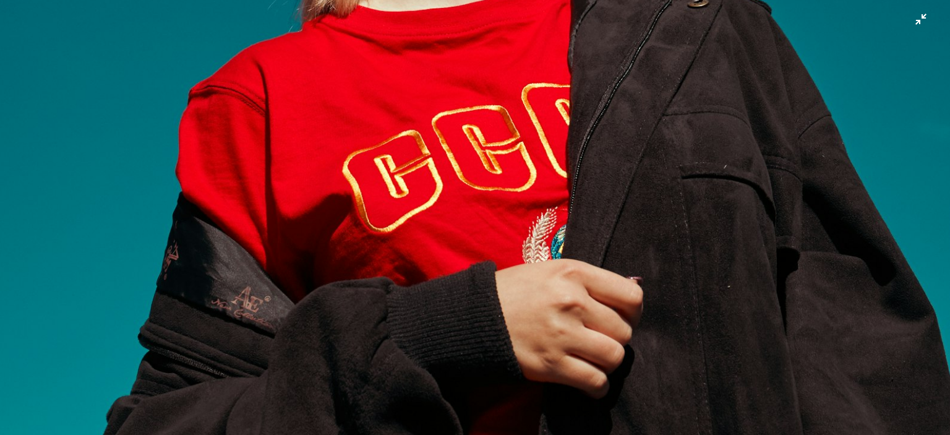
click at [677, 269] on img "Zoom out on this image" at bounding box center [474, 45] width 951 height 1427
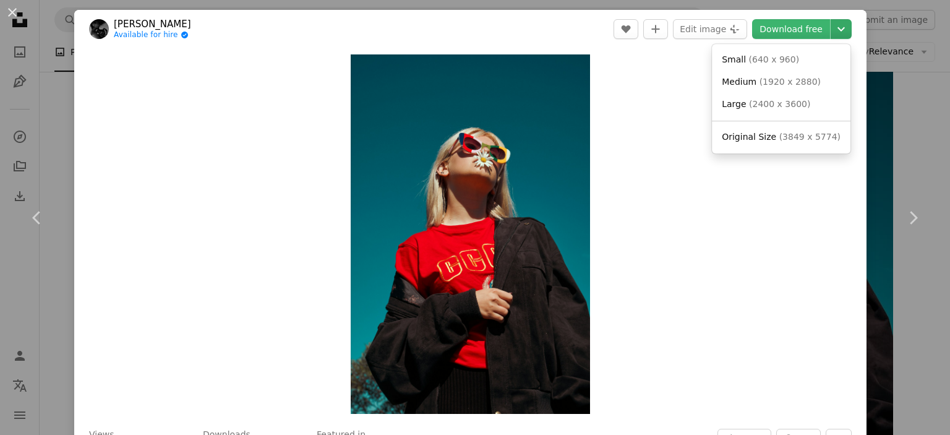
click at [831, 30] on icon "Chevron down" at bounding box center [841, 29] width 20 height 15
click at [792, 140] on span "( 3849 x 5774 )" at bounding box center [809, 137] width 61 height 10
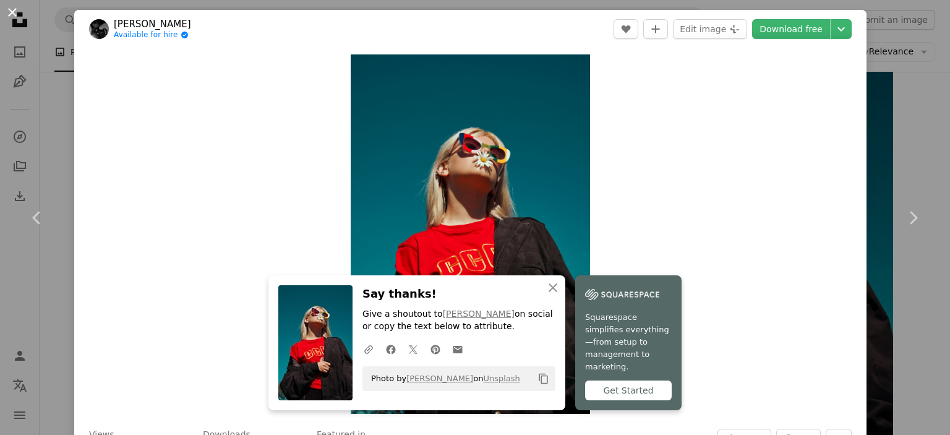
click at [11, 12] on button "An X shape" at bounding box center [12, 12] width 15 height 15
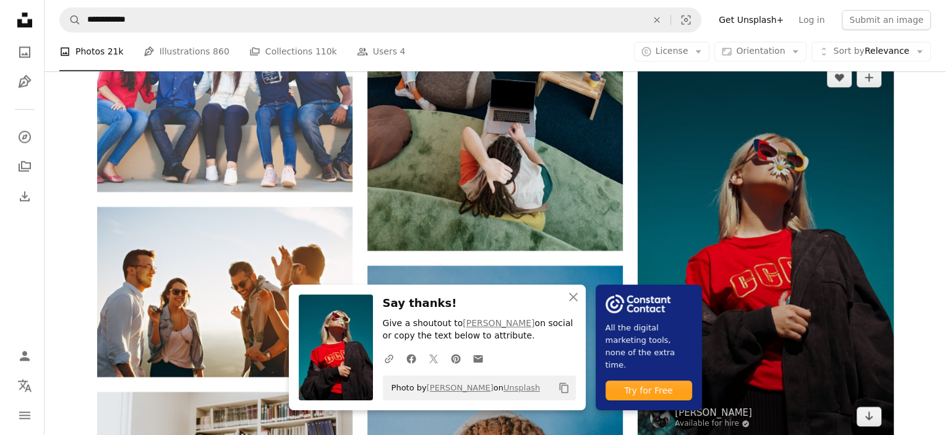
scroll to position [1801, 0]
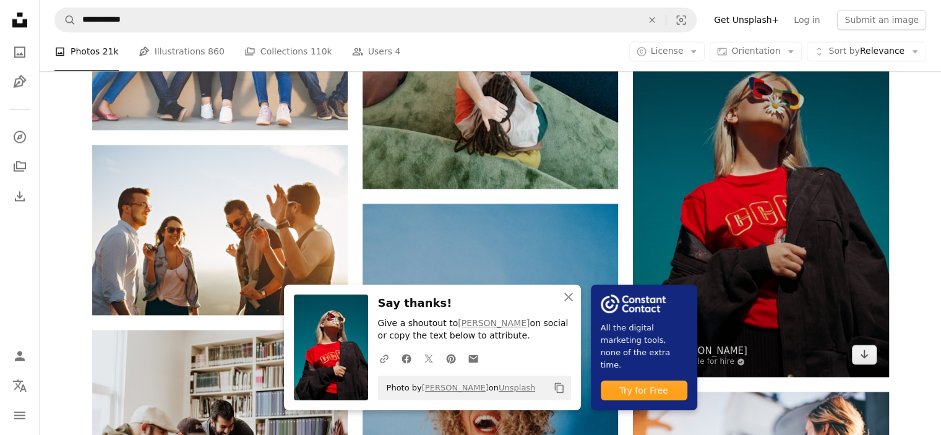
click at [796, 246] on img at bounding box center [760, 184] width 255 height 383
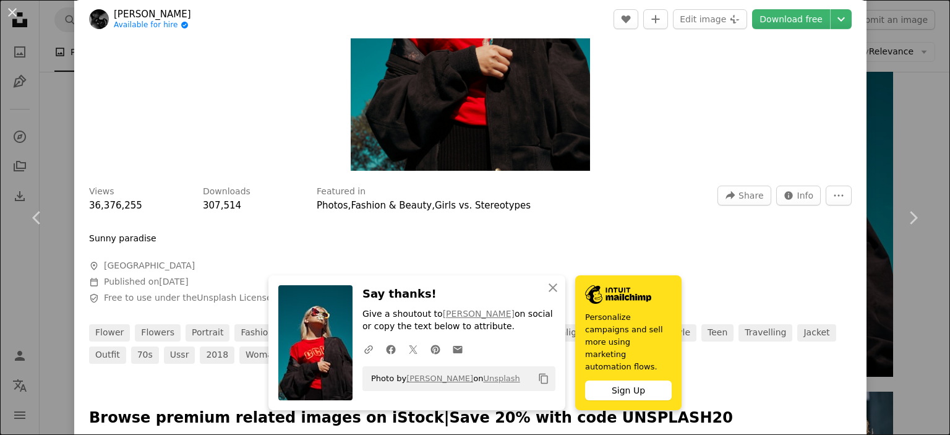
scroll to position [247, 0]
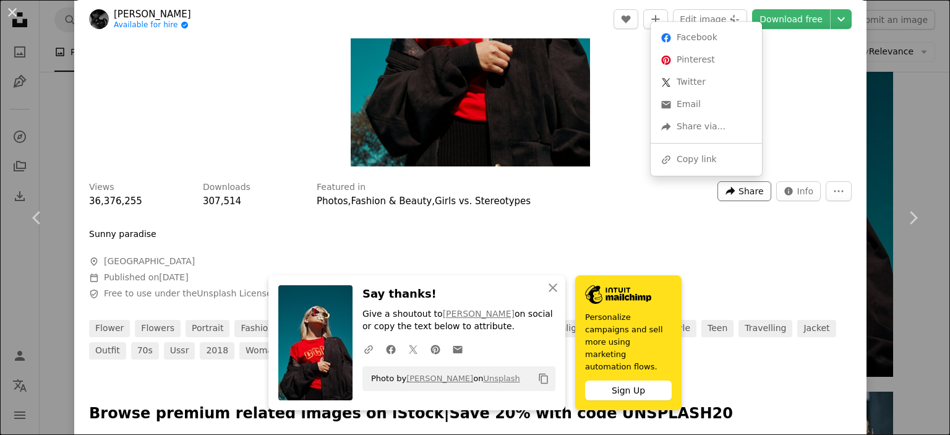
click at [738, 190] on span "Share" at bounding box center [750, 191] width 25 height 19
click at [714, 156] on div "A URL sharing icon (chains) Copy link" at bounding box center [705, 159] width 101 height 22
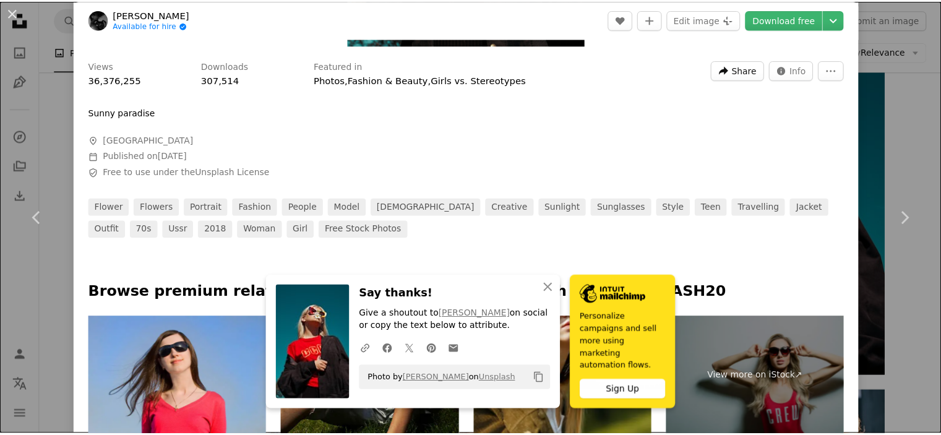
scroll to position [371, 0]
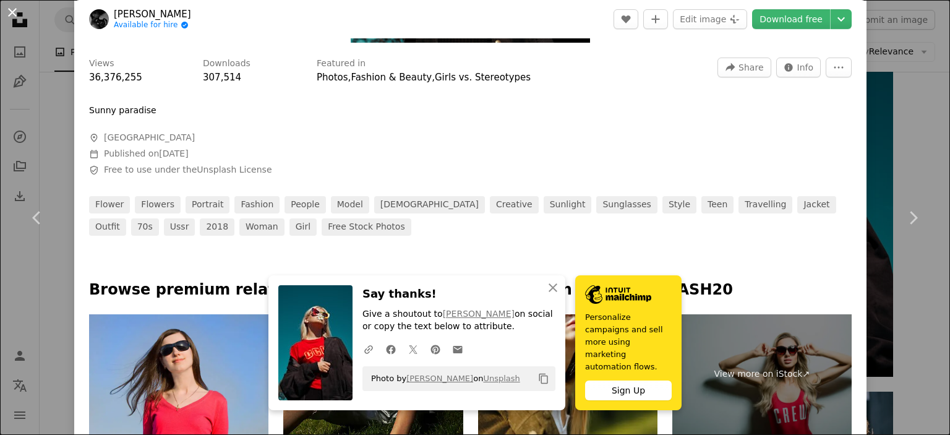
click at [14, 13] on button "An X shape" at bounding box center [12, 12] width 15 height 15
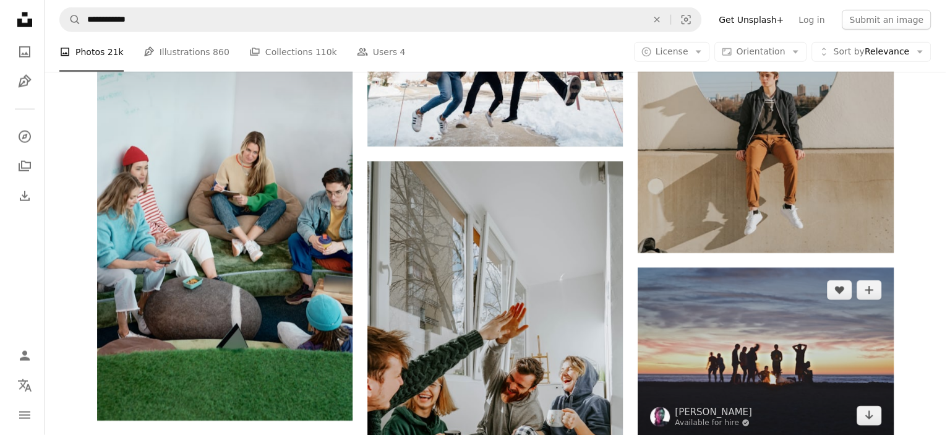
scroll to position [2914, 0]
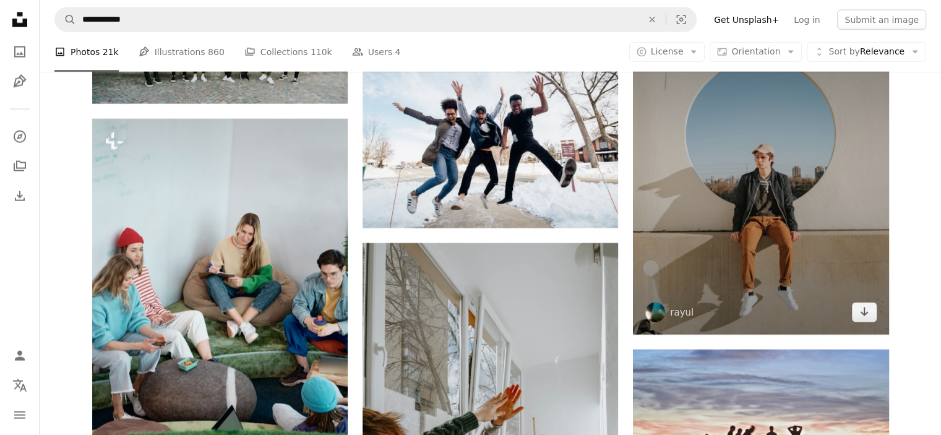
click at [777, 254] on img at bounding box center [760, 175] width 255 height 320
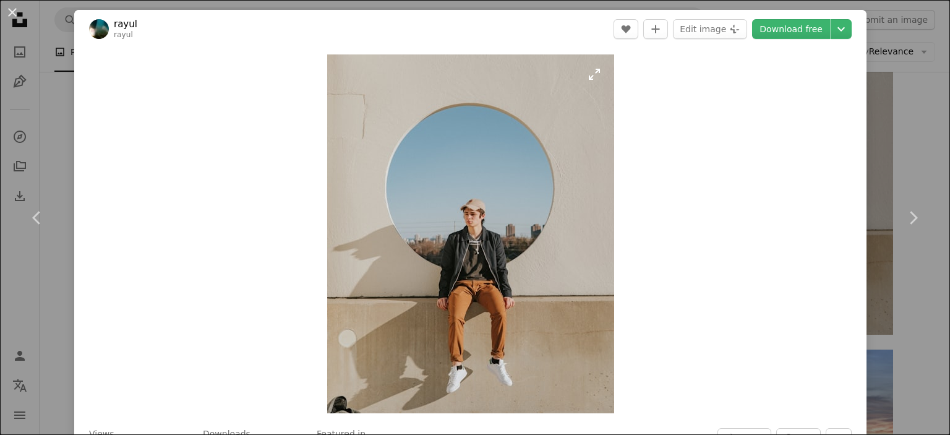
click at [516, 231] on img "Zoom in on this image" at bounding box center [470, 233] width 287 height 359
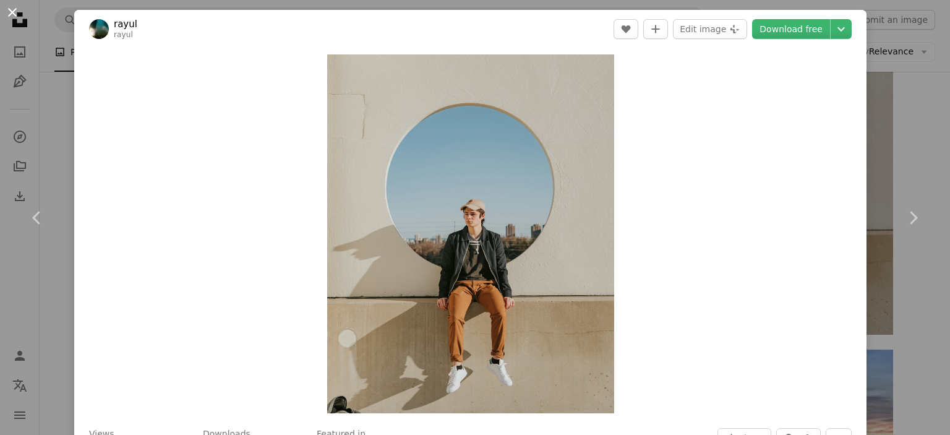
click at [12, 7] on button "An X shape" at bounding box center [12, 12] width 15 height 15
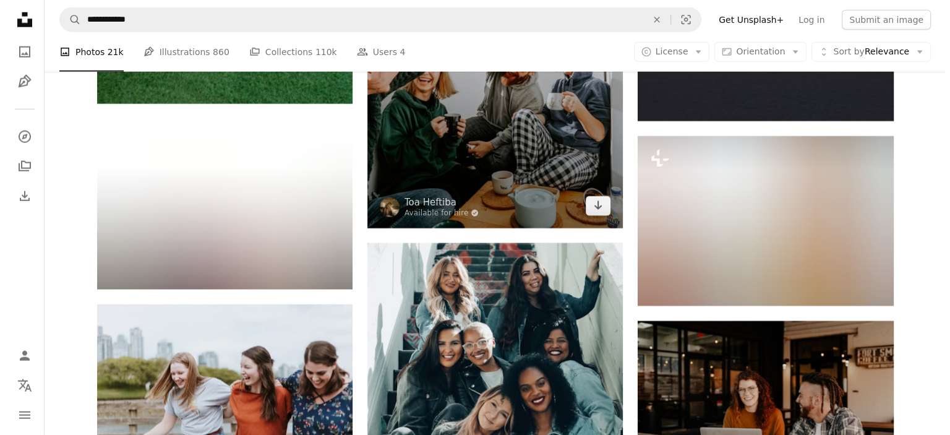
scroll to position [3532, 0]
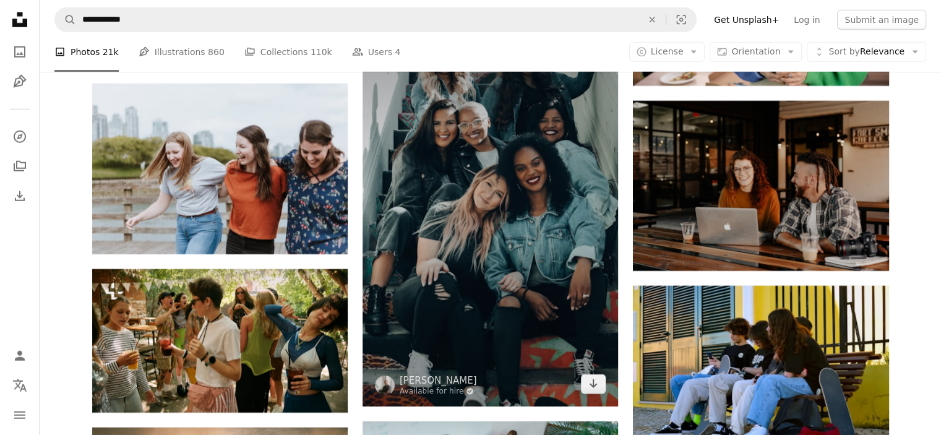
click at [519, 241] on img at bounding box center [489, 214] width 255 height 383
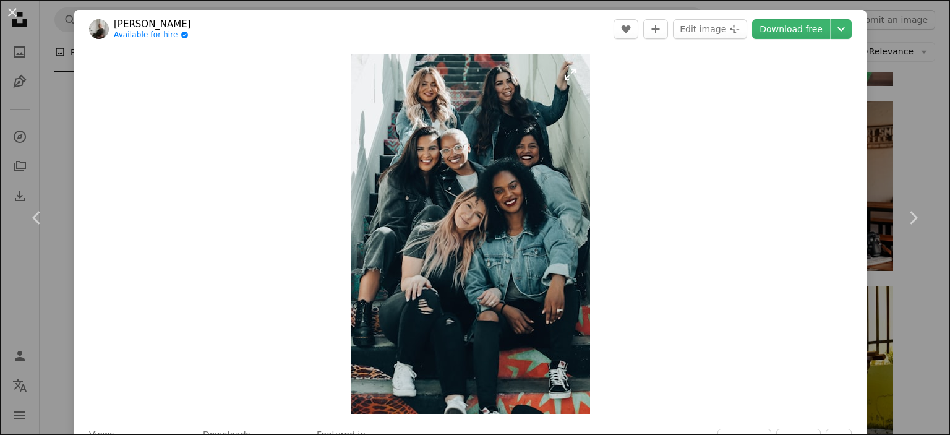
click at [534, 259] on img "Zoom in on this image" at bounding box center [470, 233] width 239 height 359
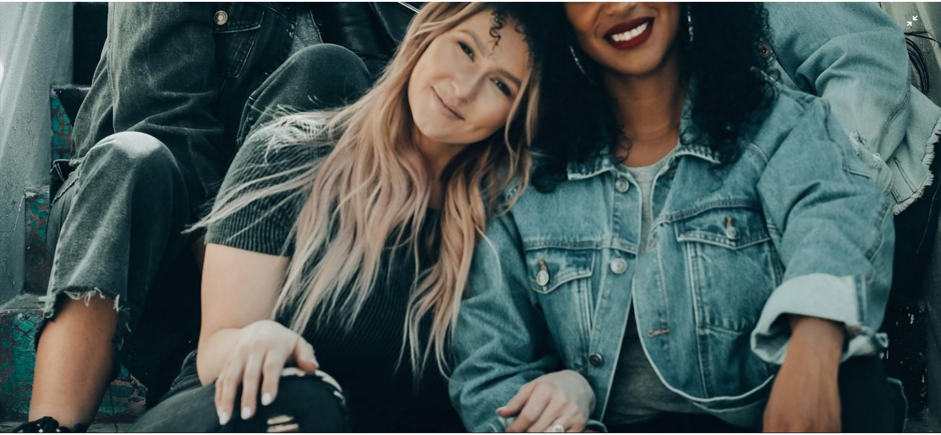
scroll to position [544, 0]
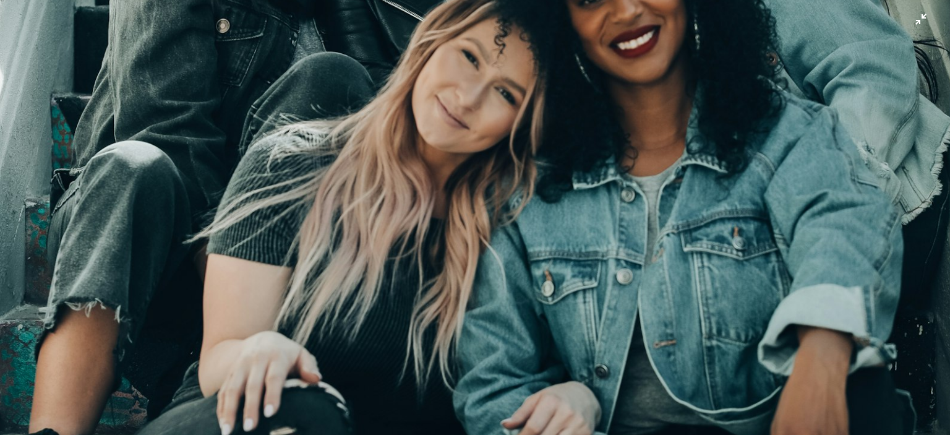
click at [913, 22] on img "Zoom out on this image" at bounding box center [474, 169] width 951 height 1427
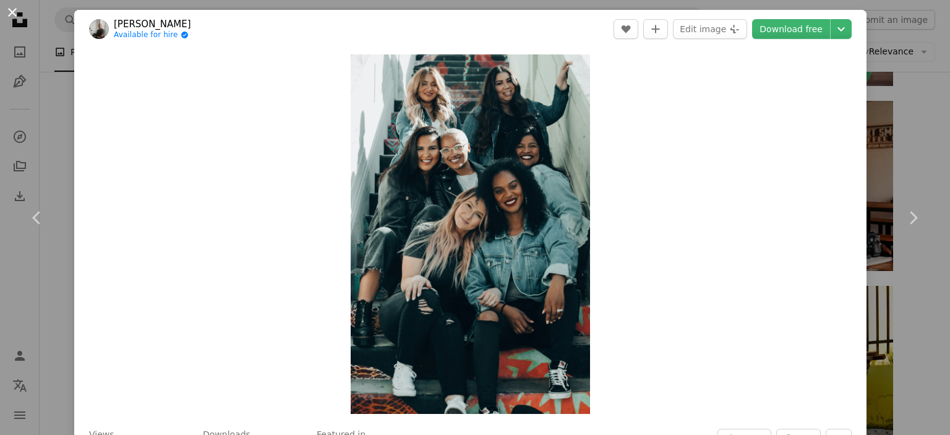
click at [11, 7] on button "An X shape" at bounding box center [12, 12] width 15 height 15
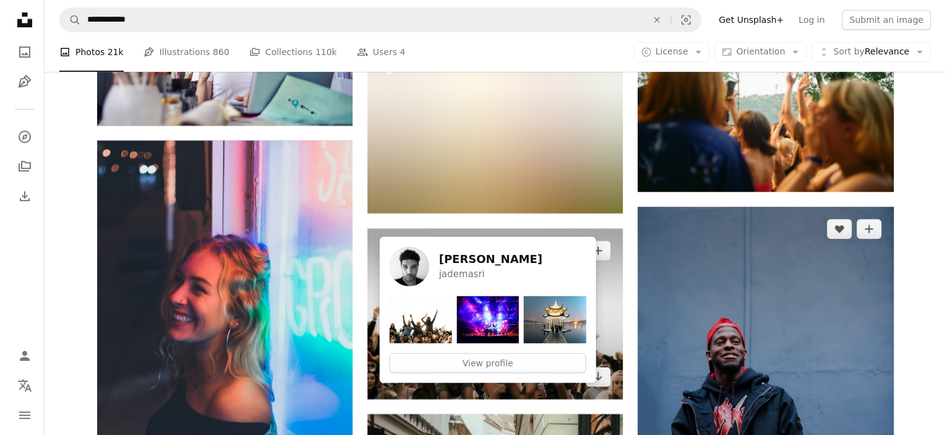
scroll to position [5511, 0]
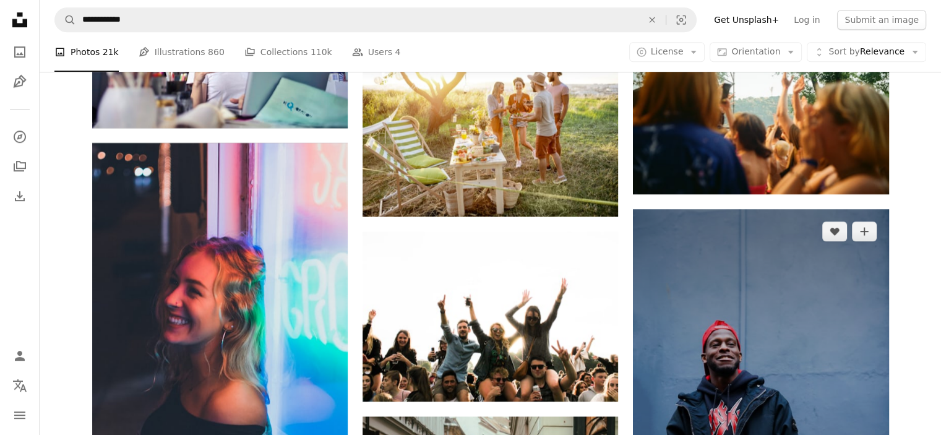
click at [779, 229] on img at bounding box center [760, 400] width 255 height 383
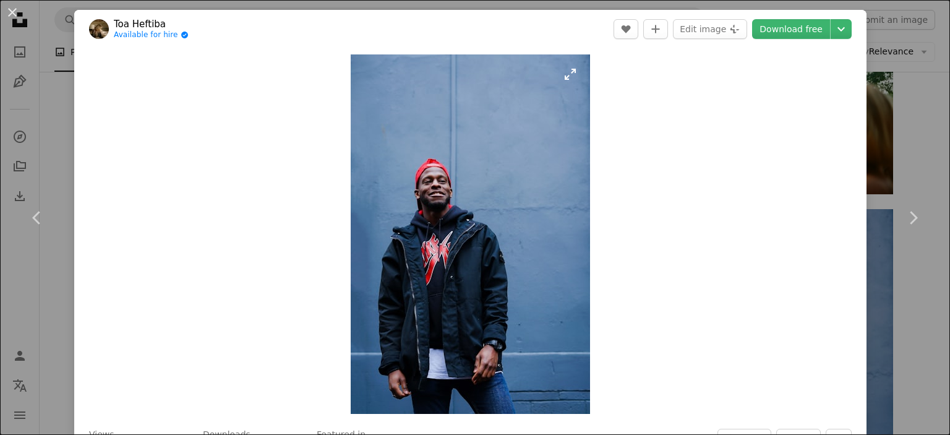
click at [464, 312] on img "Zoom in on this image" at bounding box center [470, 233] width 239 height 359
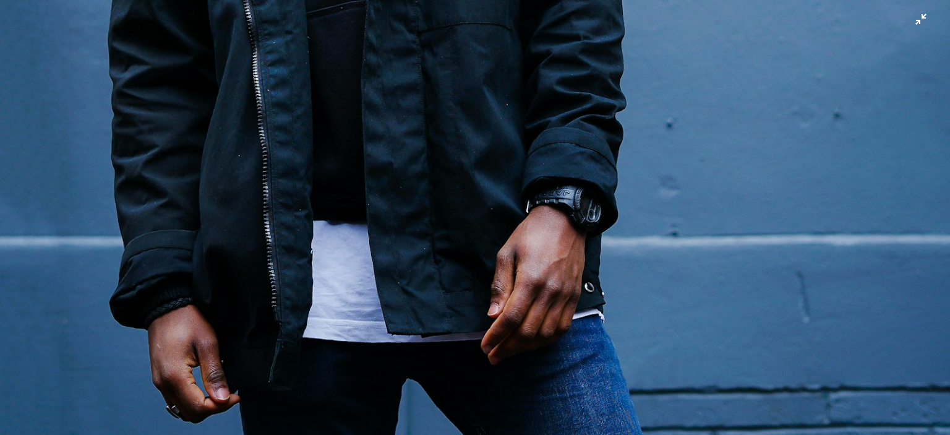
scroll to position [962, 0]
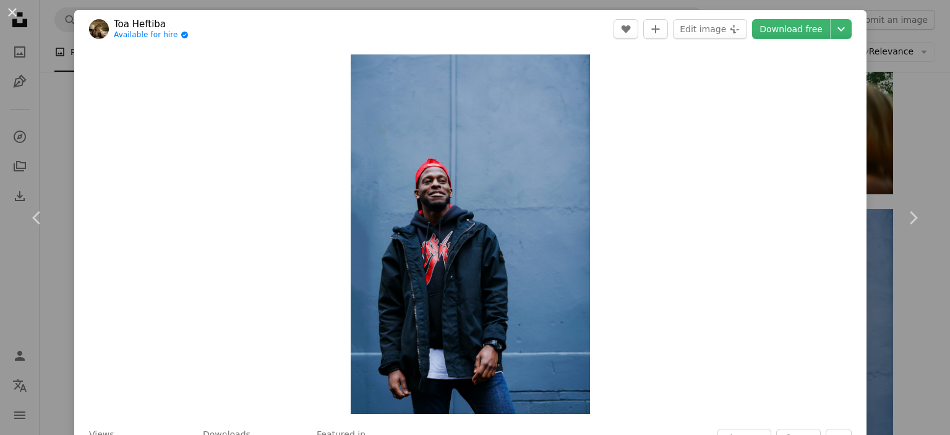
click at [424, 310] on img "Zoom in on this image" at bounding box center [470, 233] width 239 height 359
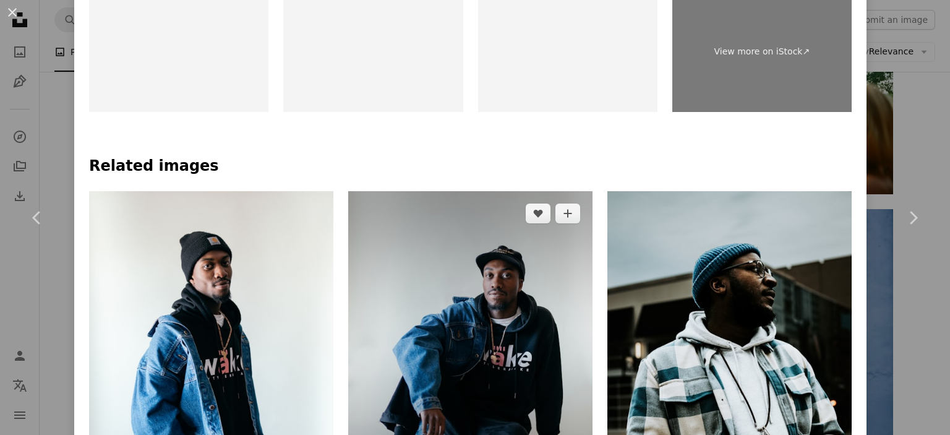
scroll to position [680, 0]
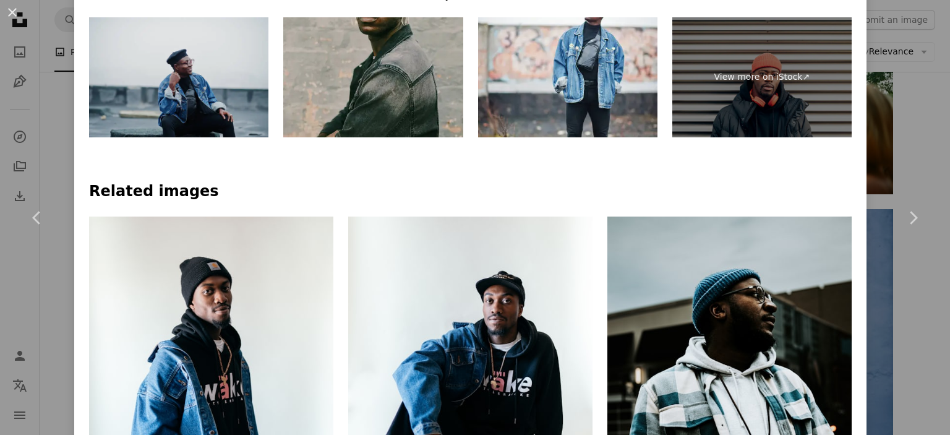
click at [173, 79] on img at bounding box center [178, 77] width 179 height 120
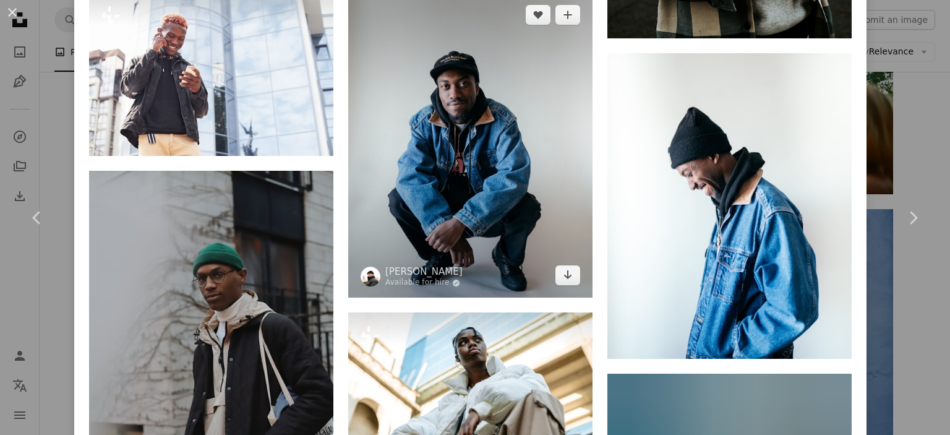
scroll to position [1422, 0]
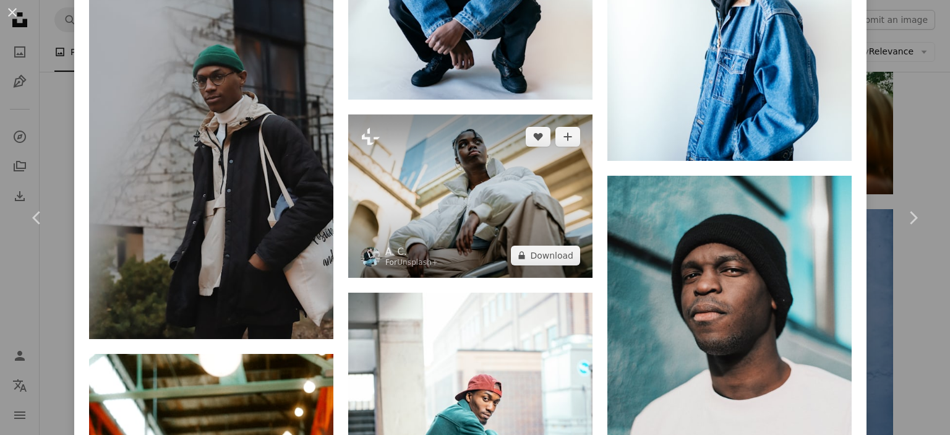
click at [487, 229] on img at bounding box center [470, 195] width 244 height 163
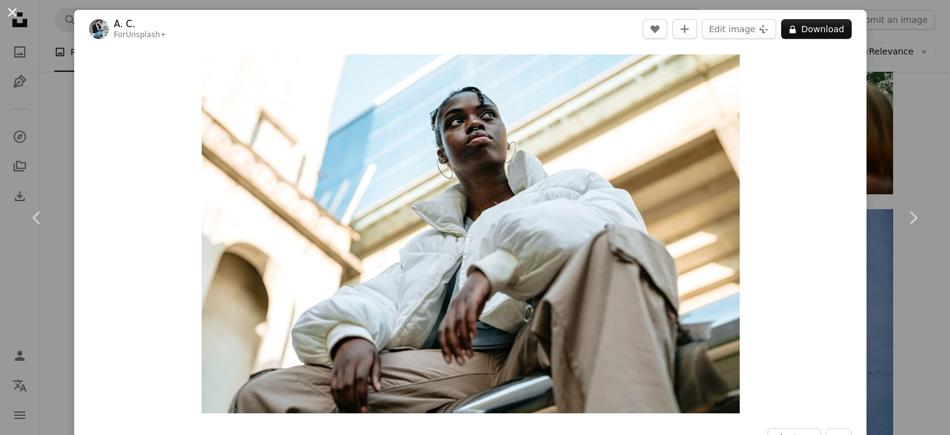
click at [10, 9] on button "An X shape" at bounding box center [12, 12] width 15 height 15
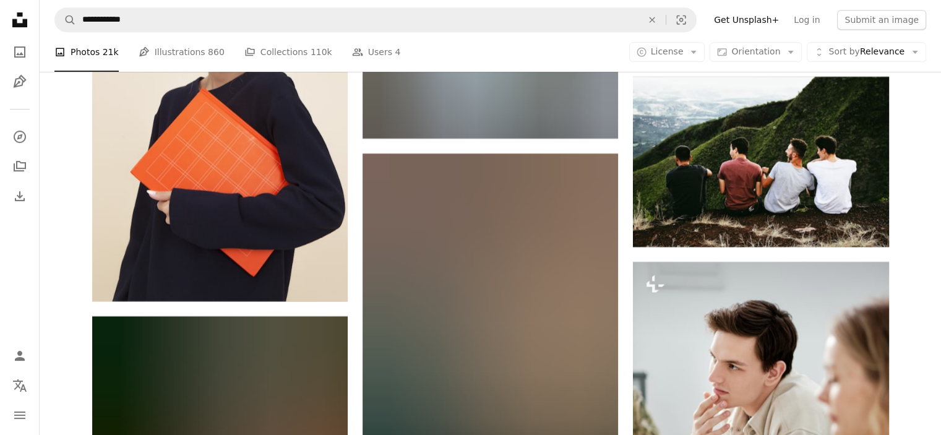
scroll to position [10211, 0]
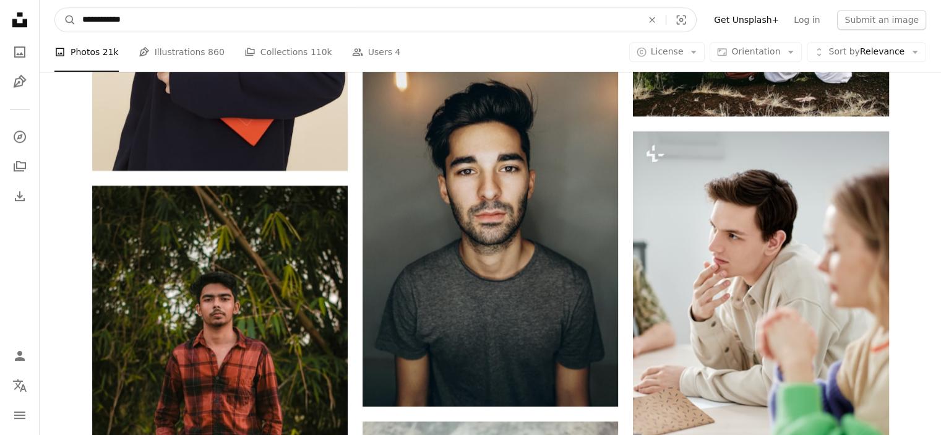
drag, startPoint x: 235, startPoint y: 12, endPoint x: 0, endPoint y: 27, distance: 235.5
type input "*****"
click at [55, 8] on button "A magnifying glass" at bounding box center [65, 19] width 21 height 23
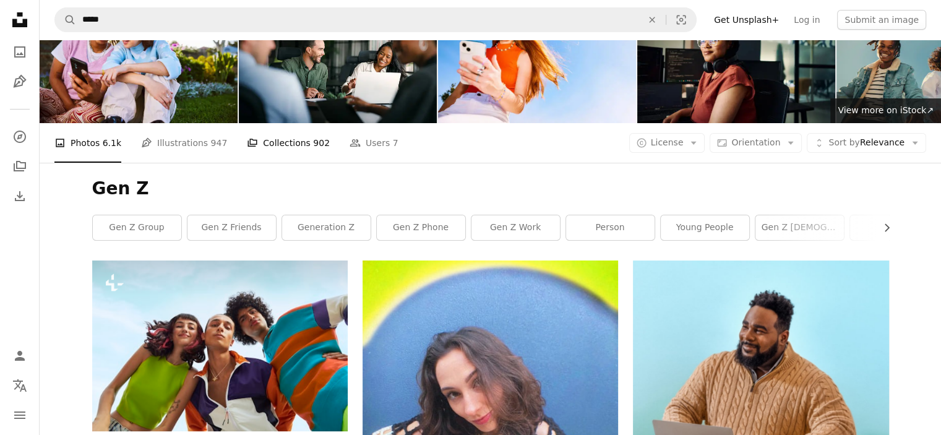
scroll to position [124, 0]
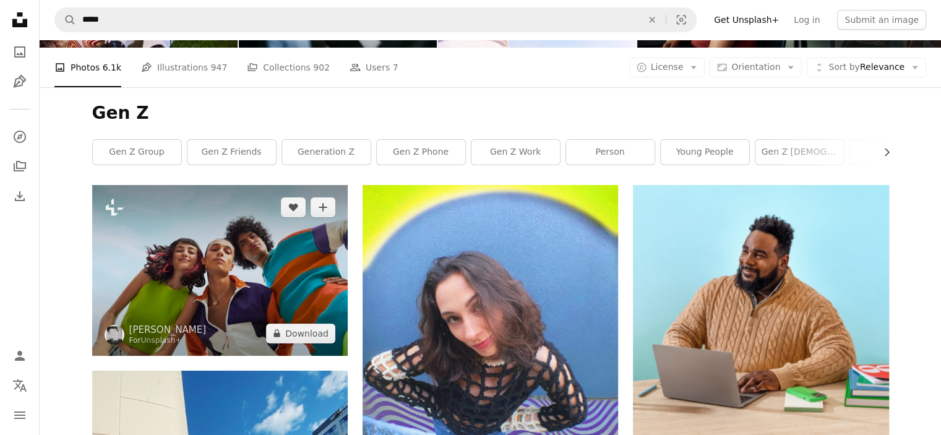
click at [260, 292] on img at bounding box center [219, 270] width 255 height 170
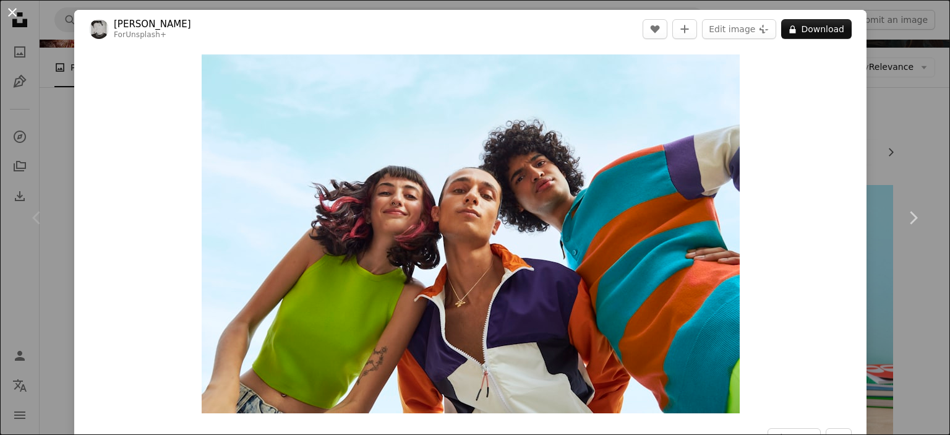
click at [11, 12] on button "An X shape" at bounding box center [12, 12] width 15 height 15
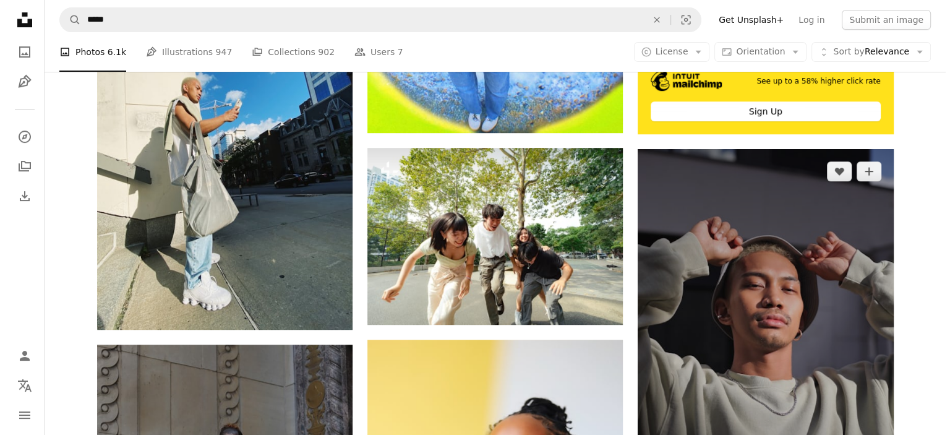
scroll to position [804, 0]
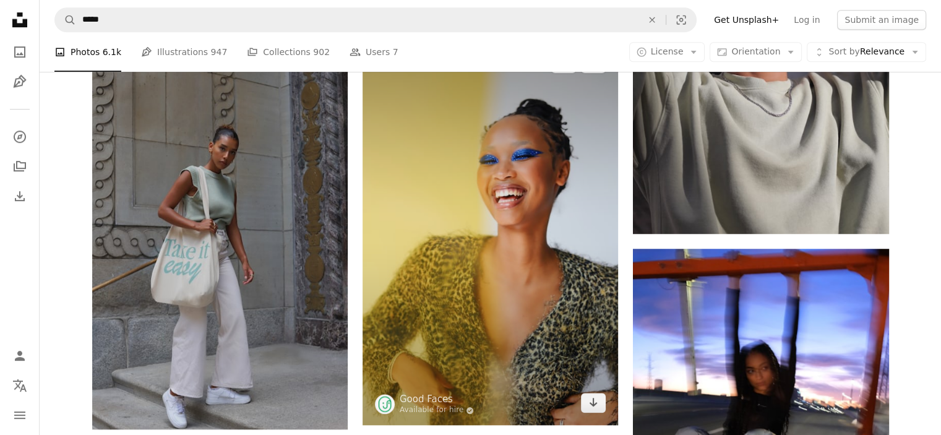
click at [549, 315] on img at bounding box center [489, 233] width 255 height 385
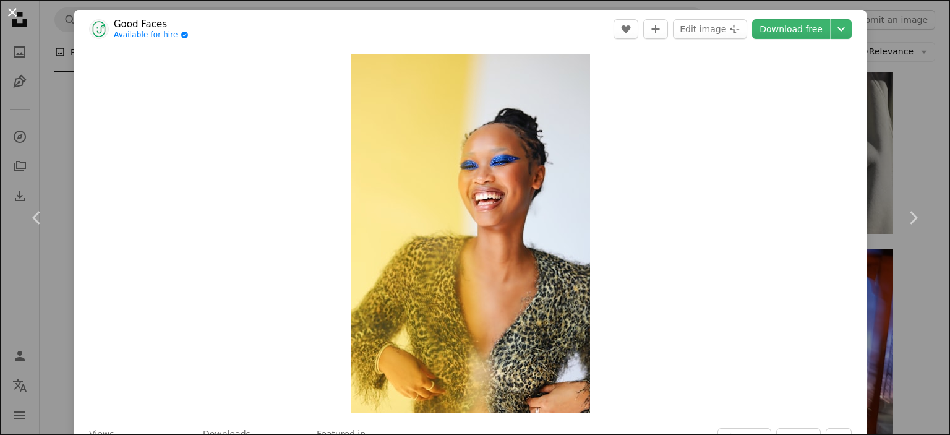
click at [12, 10] on button "An X shape" at bounding box center [12, 12] width 15 height 15
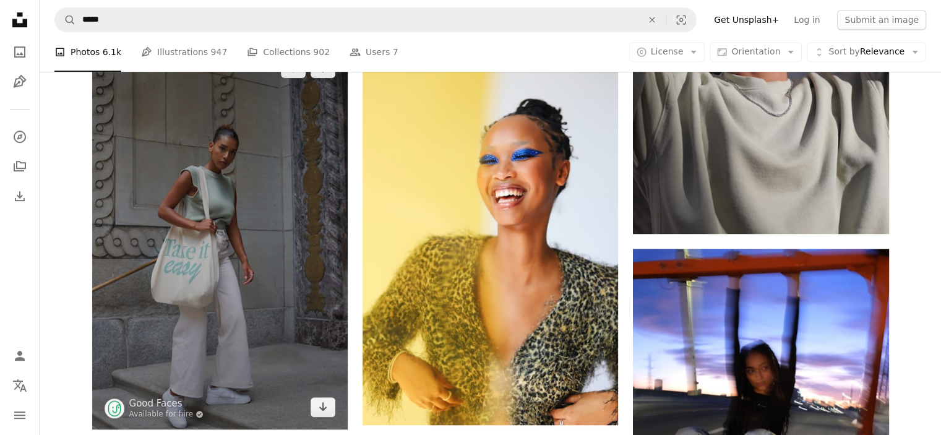
click at [294, 224] on img at bounding box center [219, 237] width 255 height 383
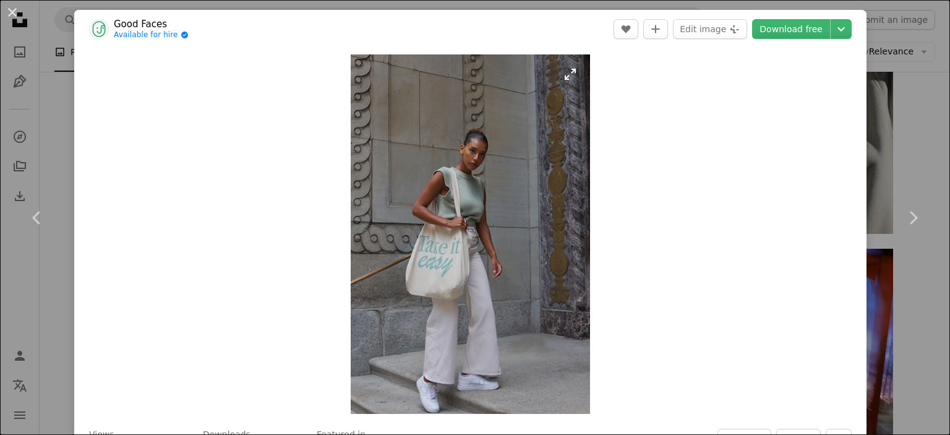
click at [490, 242] on img "Zoom in on this image" at bounding box center [470, 233] width 239 height 359
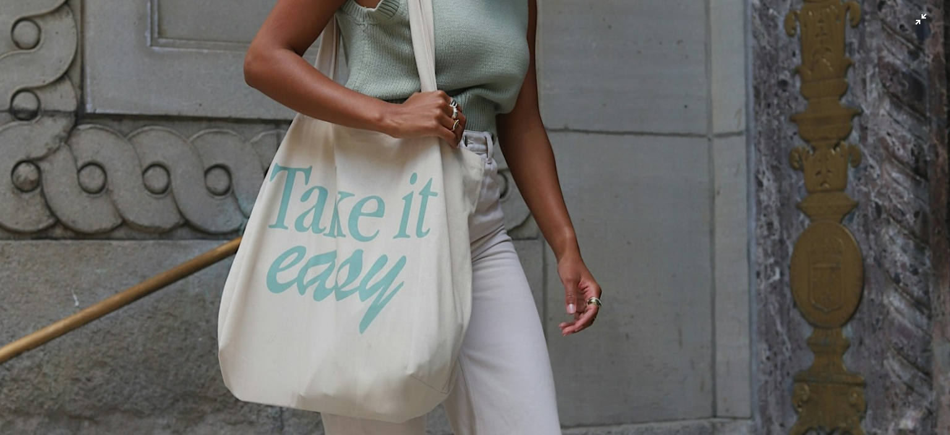
scroll to position [544, 0]
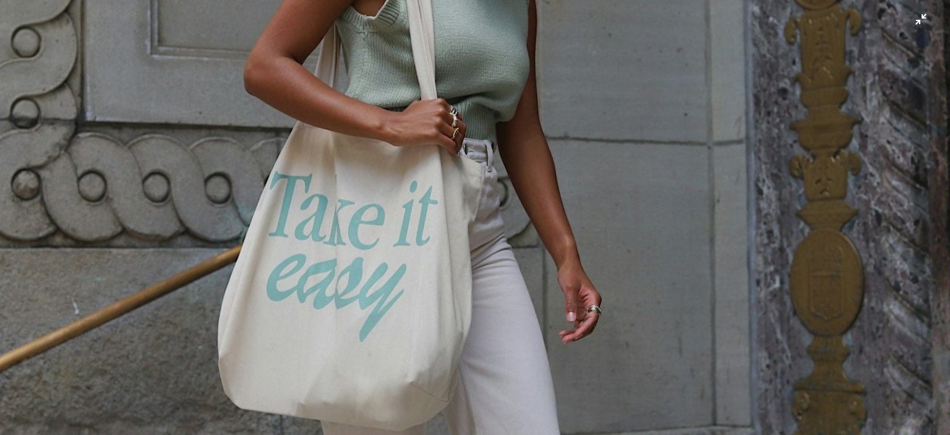
click at [910, 21] on img "Zoom out on this image" at bounding box center [474, 169] width 951 height 1427
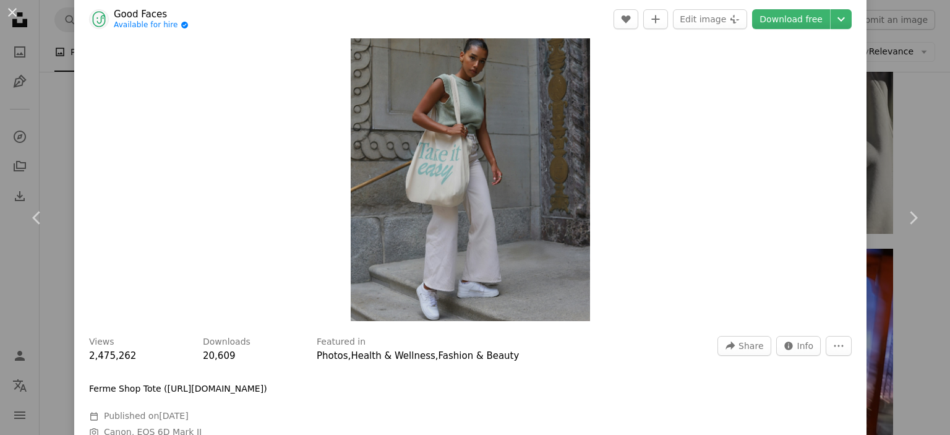
scroll to position [186, 0]
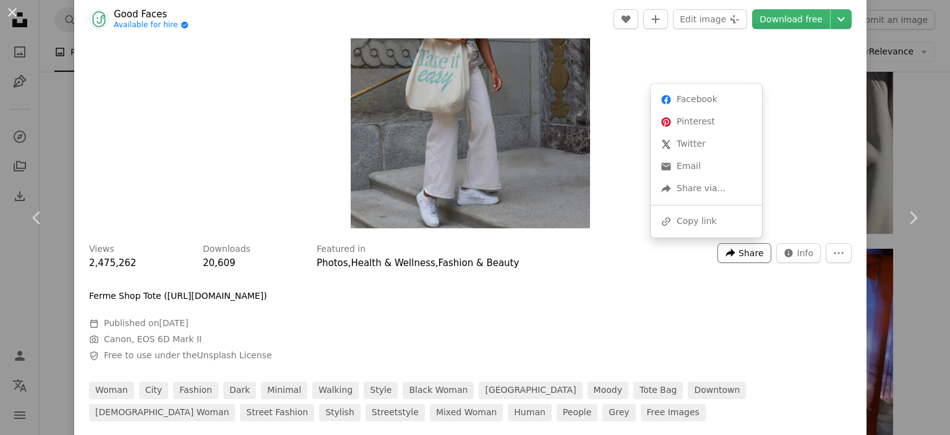
click at [740, 247] on span "Share" at bounding box center [750, 253] width 25 height 19
click at [704, 216] on div "A URL sharing icon (chains) Copy link" at bounding box center [705, 221] width 101 height 22
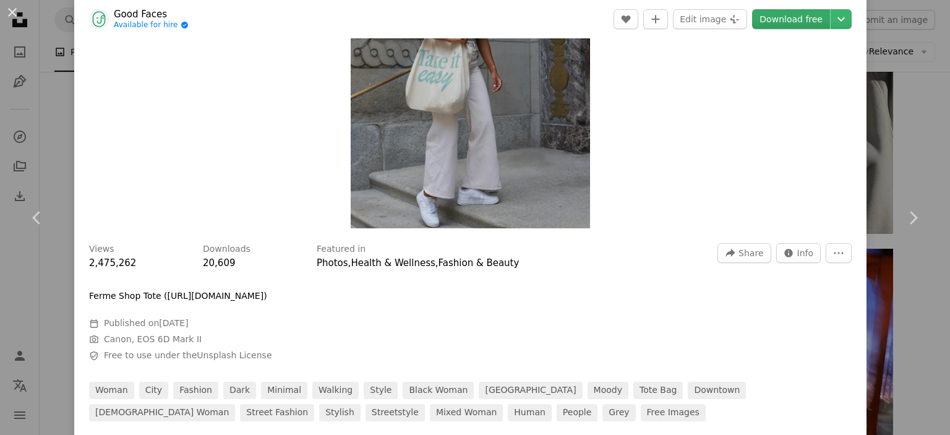
click at [808, 12] on link "Download free" at bounding box center [791, 19] width 78 height 20
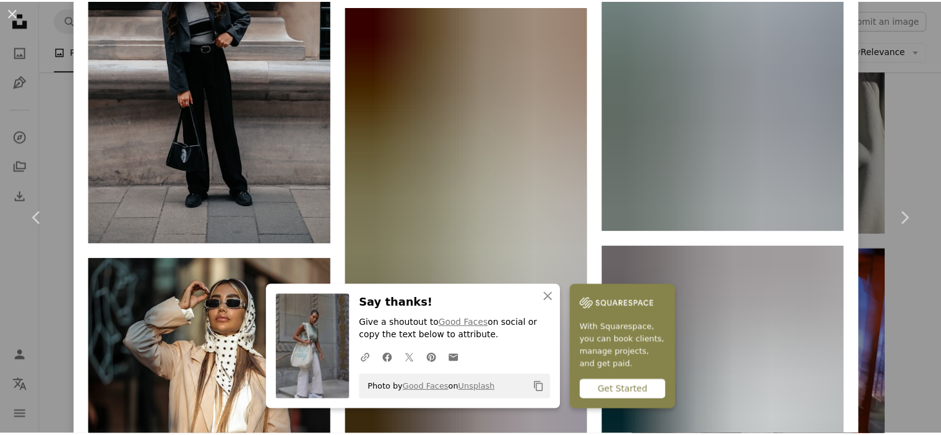
scroll to position [1731, 0]
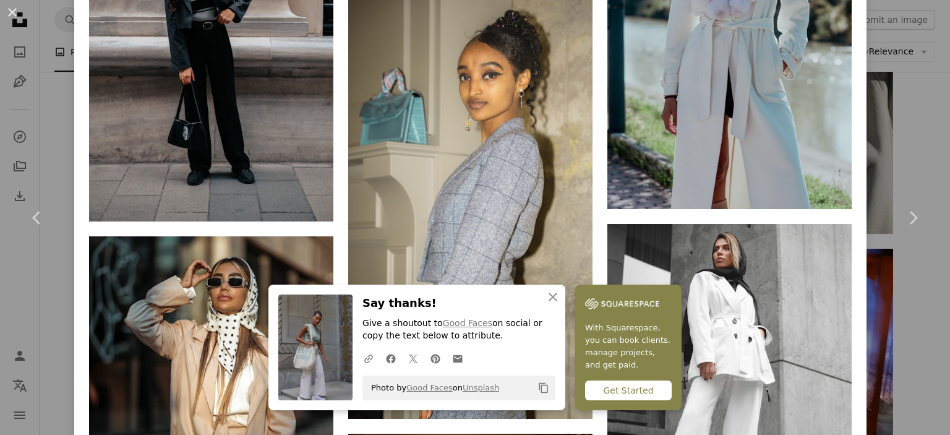
drag, startPoint x: 12, startPoint y: 12, endPoint x: 38, endPoint y: 22, distance: 27.8
click at [12, 12] on button "An X shape" at bounding box center [12, 12] width 15 height 15
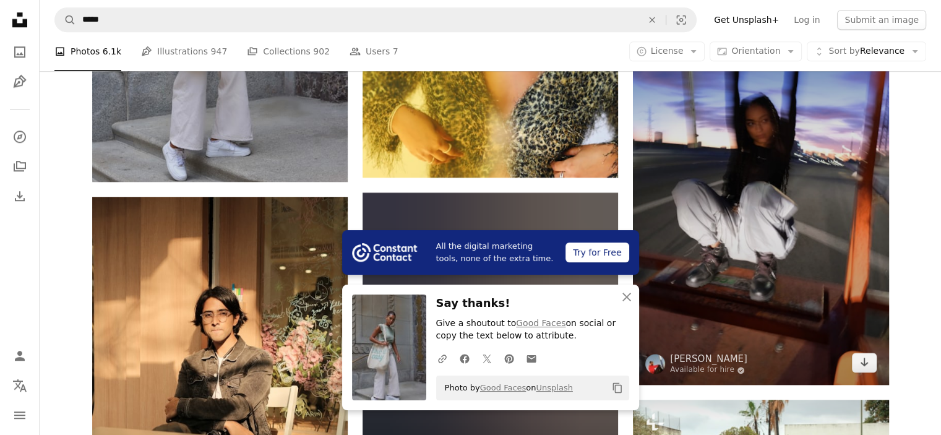
scroll to position [1175, 0]
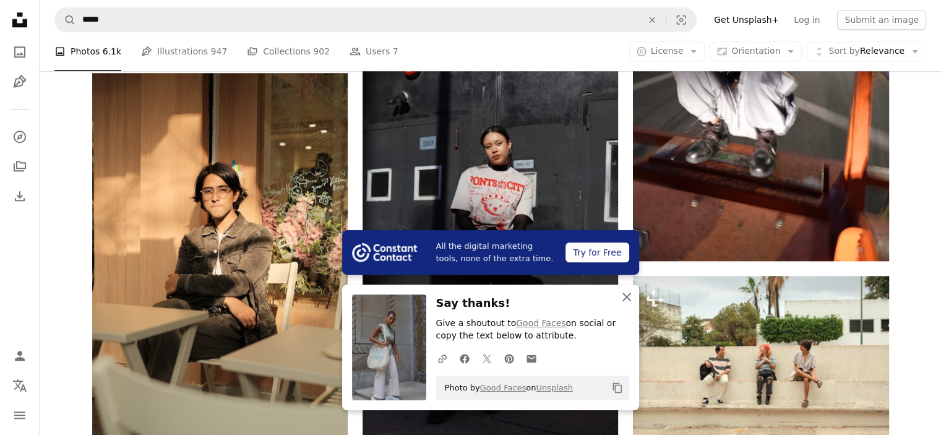
click at [623, 301] on icon "An X shape" at bounding box center [626, 296] width 15 height 15
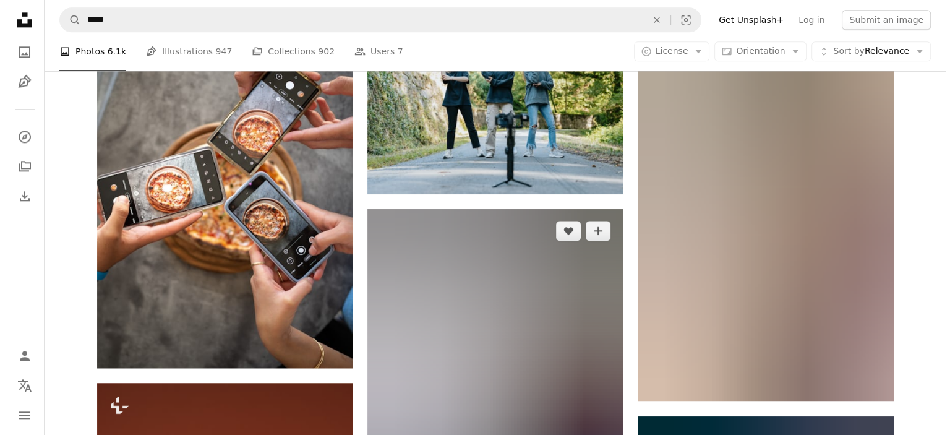
scroll to position [1608, 0]
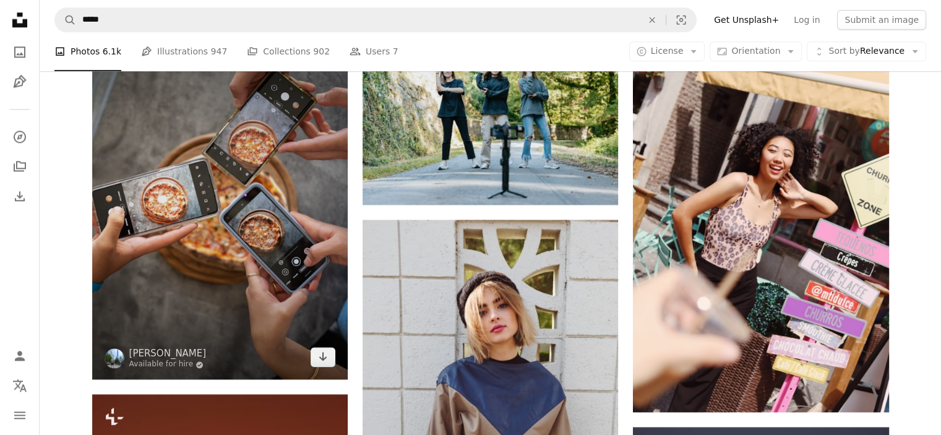
click at [245, 216] on img at bounding box center [219, 208] width 255 height 341
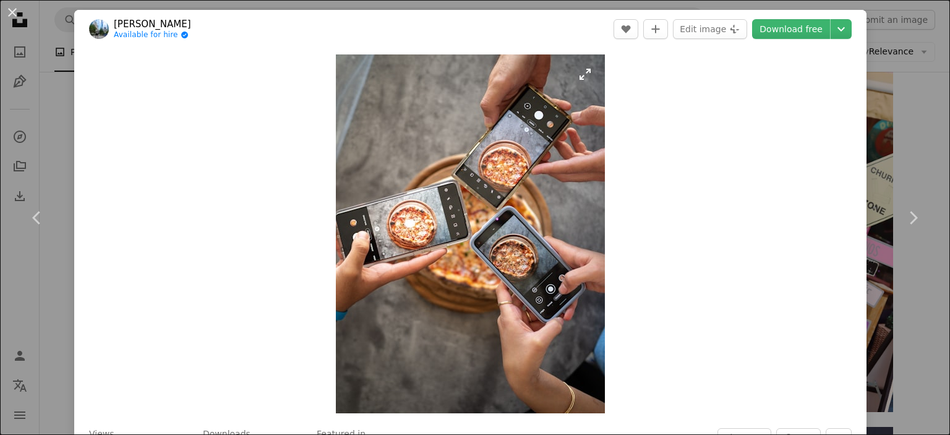
click at [433, 211] on img "Zoom in on this image" at bounding box center [470, 233] width 269 height 359
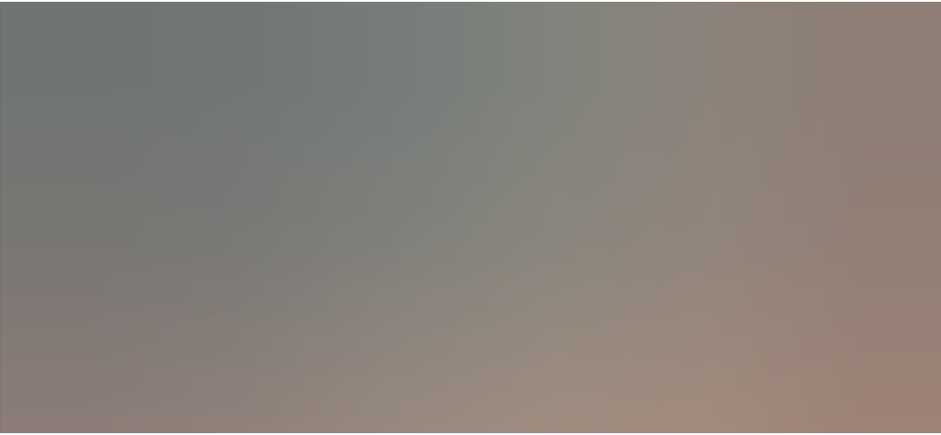
scroll to position [404, 0]
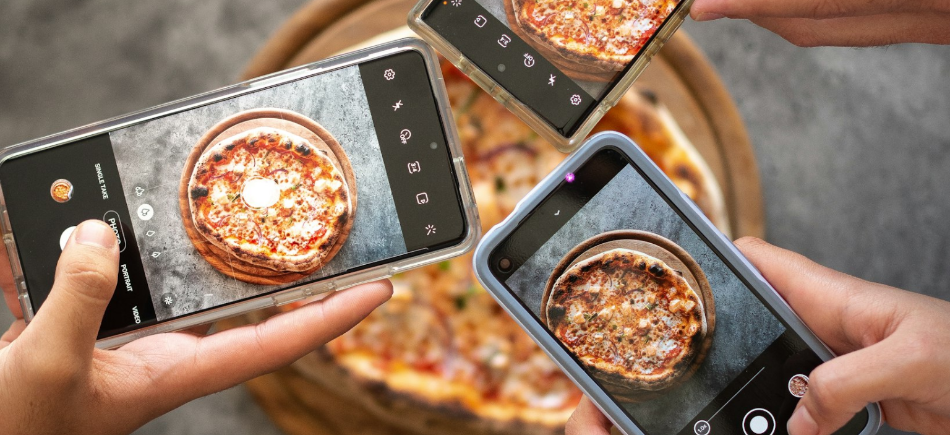
click at [429, 217] on img "Zoom out on this image" at bounding box center [474, 230] width 951 height 1268
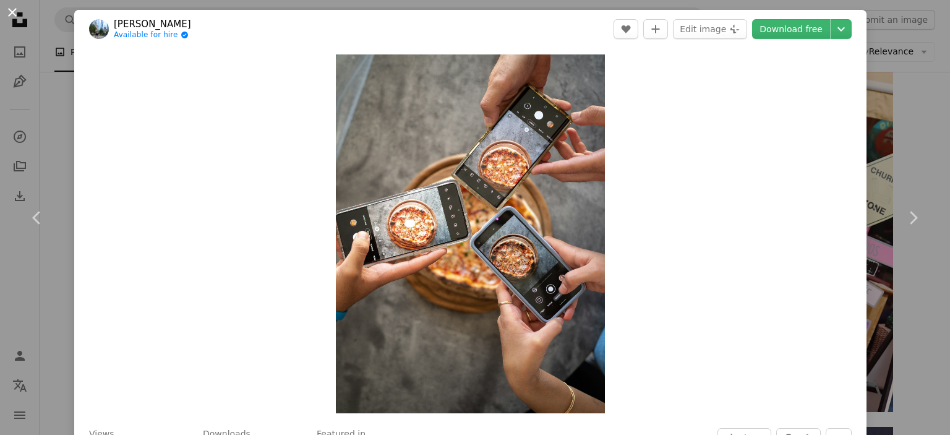
click at [14, 9] on button "An X shape" at bounding box center [12, 12] width 15 height 15
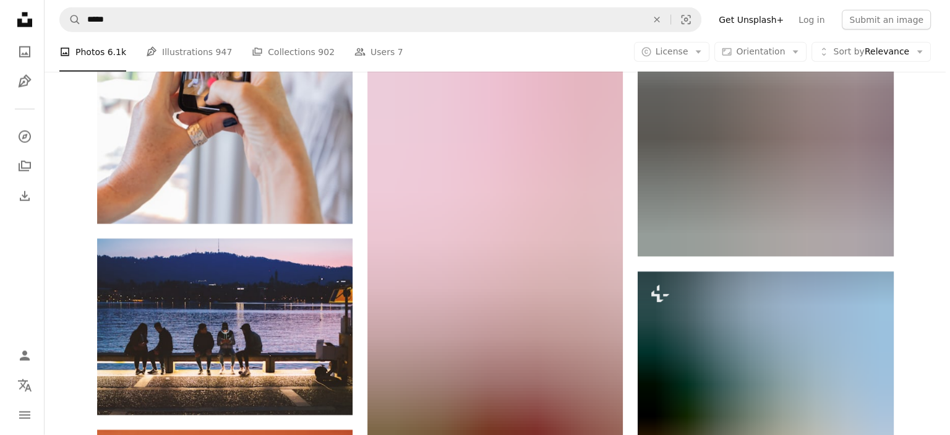
scroll to position [3030, 0]
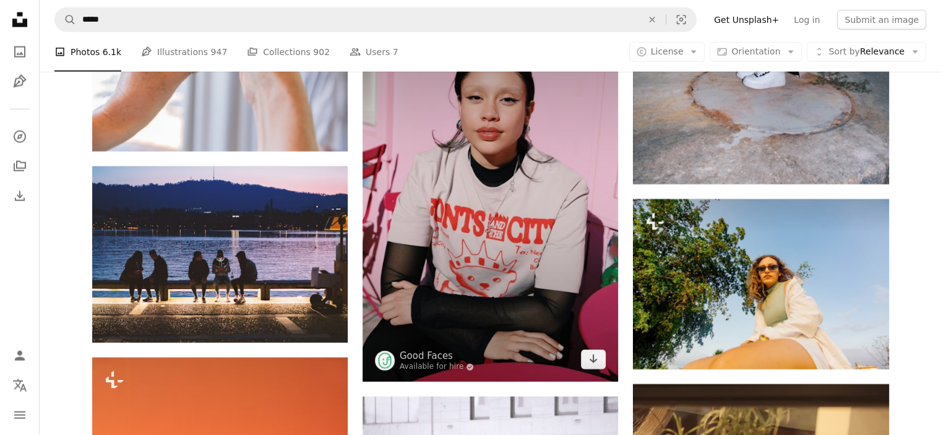
click at [497, 253] on img at bounding box center [489, 189] width 255 height 383
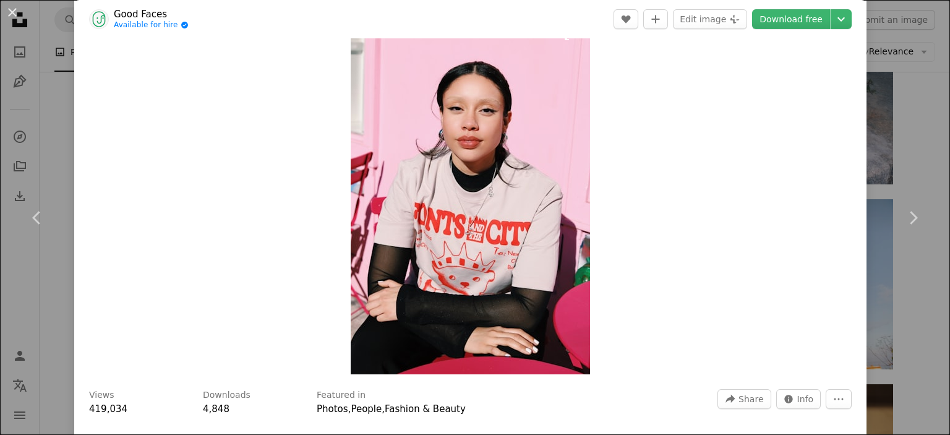
scroll to position [62, 0]
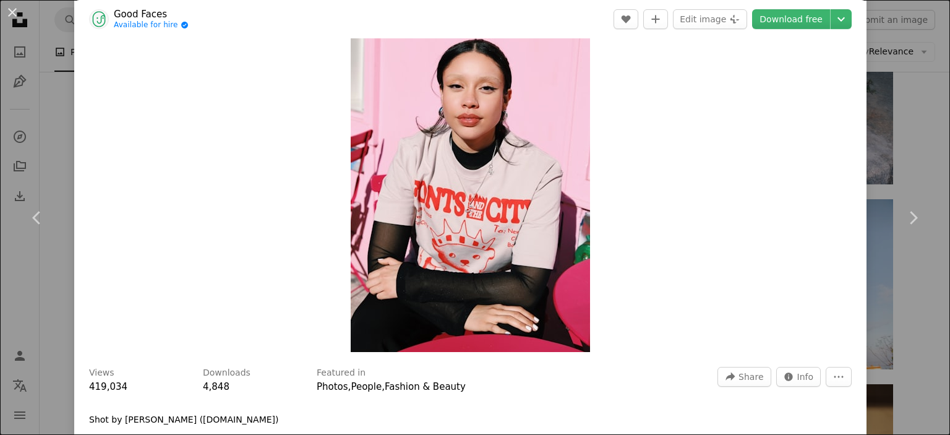
click at [456, 274] on img "Zoom in on this image" at bounding box center [470, 172] width 239 height 359
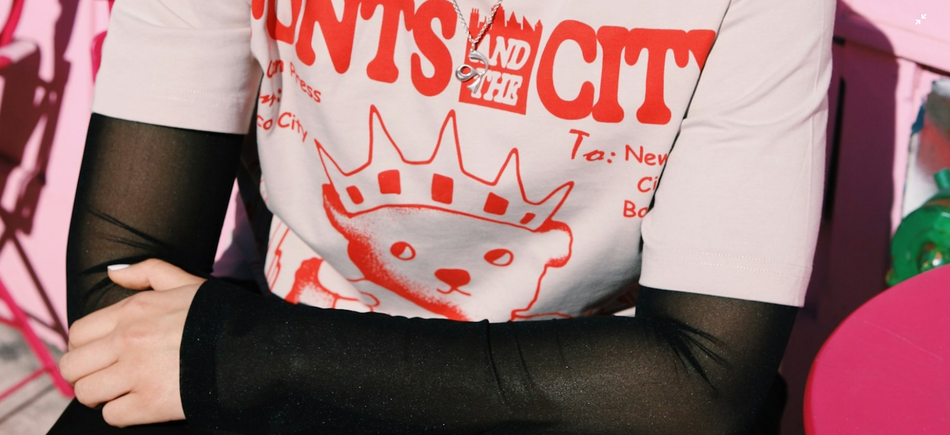
scroll to position [853, 0]
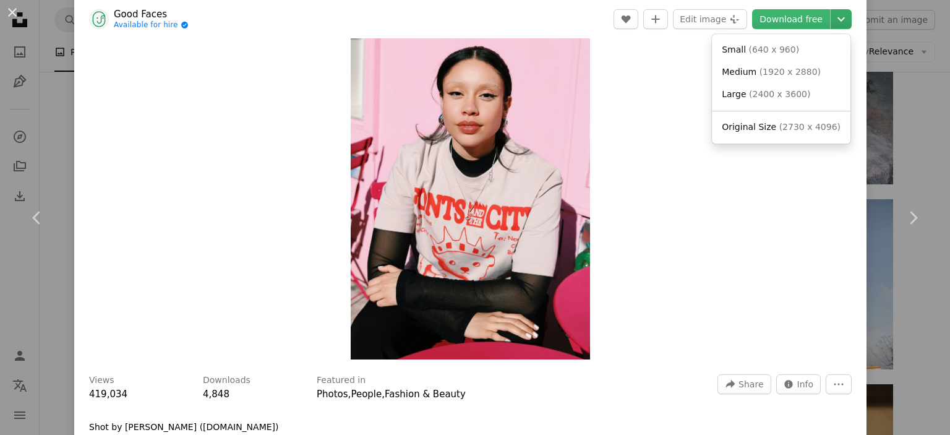
click at [831, 20] on icon "Chevron down" at bounding box center [841, 19] width 20 height 15
click at [779, 126] on span "( 2730 x 4096 )" at bounding box center [809, 127] width 61 height 10
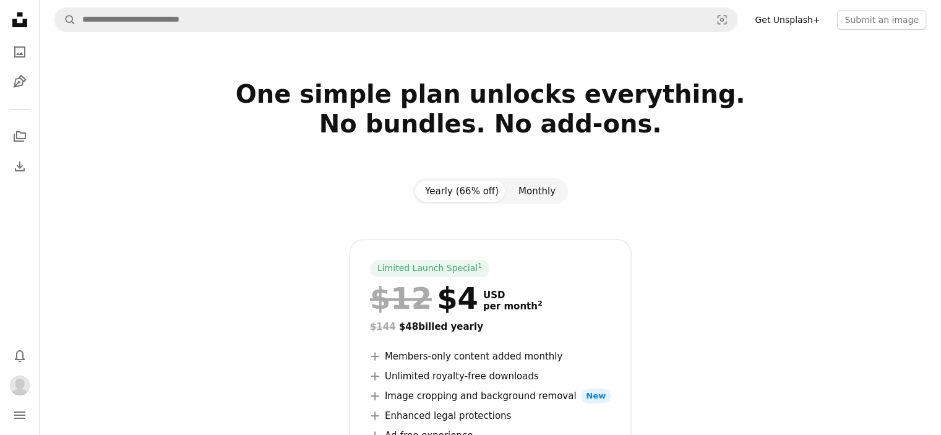
click at [540, 190] on button "Monthly" at bounding box center [536, 191] width 57 height 21
click at [456, 190] on button "Yearly (66% off)" at bounding box center [461, 191] width 93 height 21
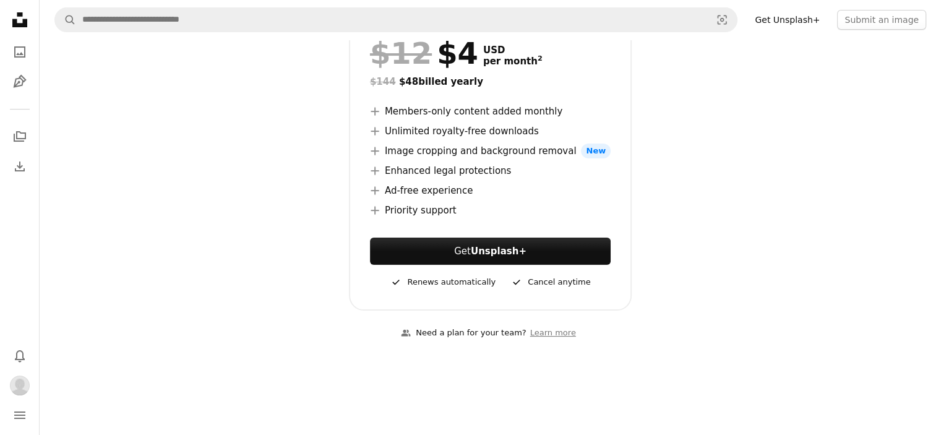
scroll to position [247, 0]
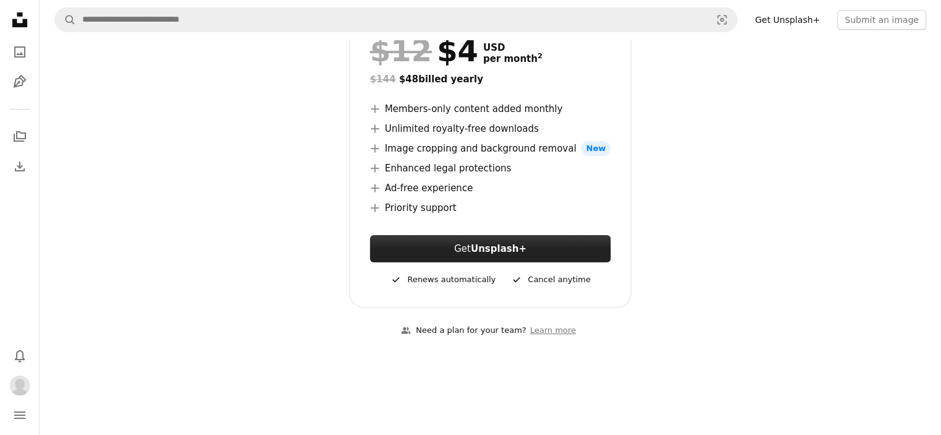
click at [496, 247] on strong "Unsplash+" at bounding box center [499, 248] width 56 height 11
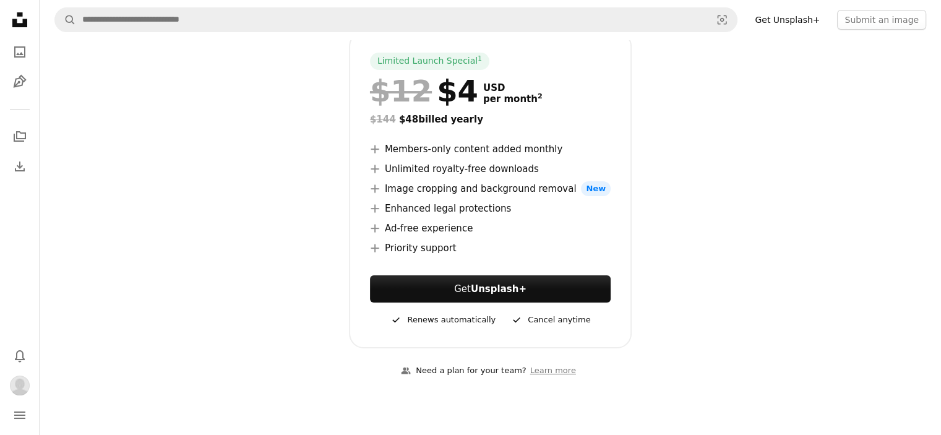
scroll to position [186, 0]
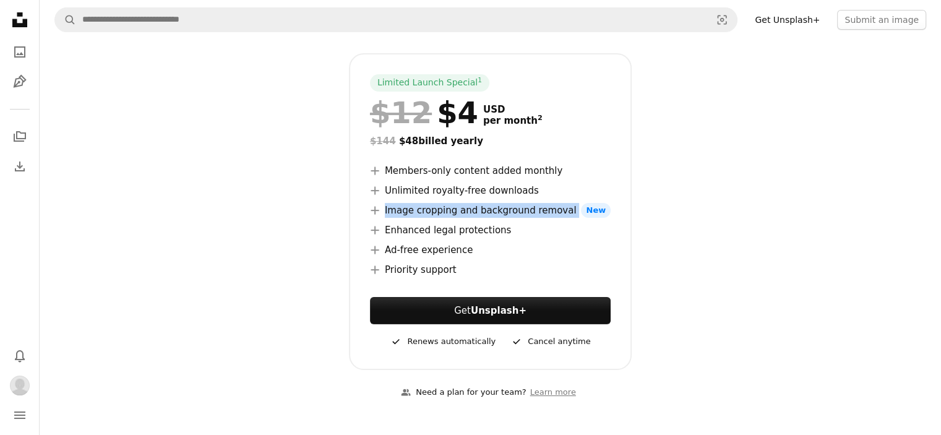
drag, startPoint x: 386, startPoint y: 209, endPoint x: 579, endPoint y: 218, distance: 193.2
click at [579, 218] on ul "A plus sign Members-only content added monthly A plus sign Unlimited royalty-fr…" at bounding box center [490, 220] width 241 height 114
copy li "Image cropping and background removal"
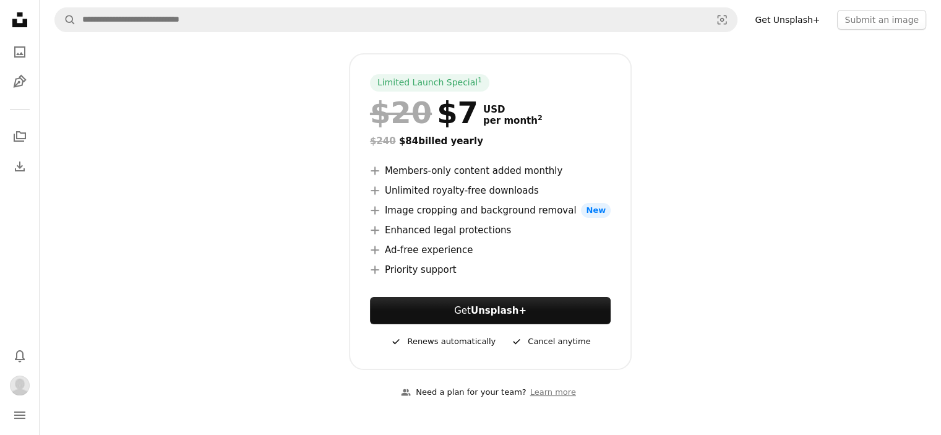
click at [487, 227] on li "A plus sign Enhanced legal protections" at bounding box center [490, 230] width 241 height 15
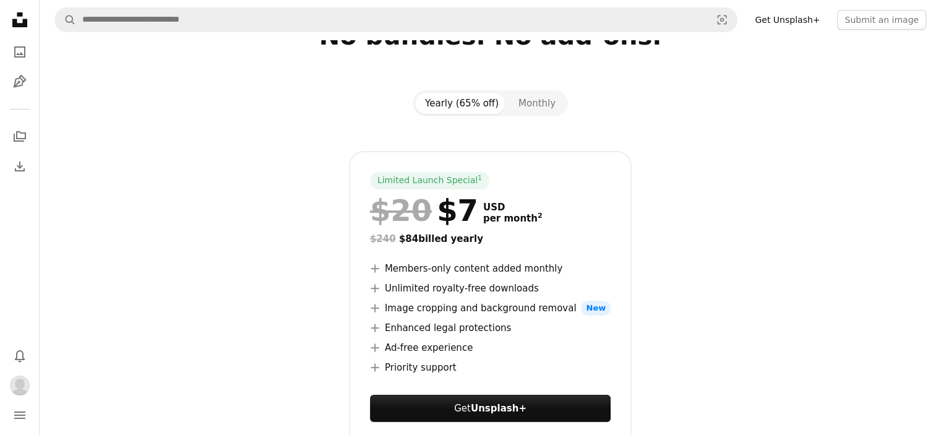
scroll to position [0, 0]
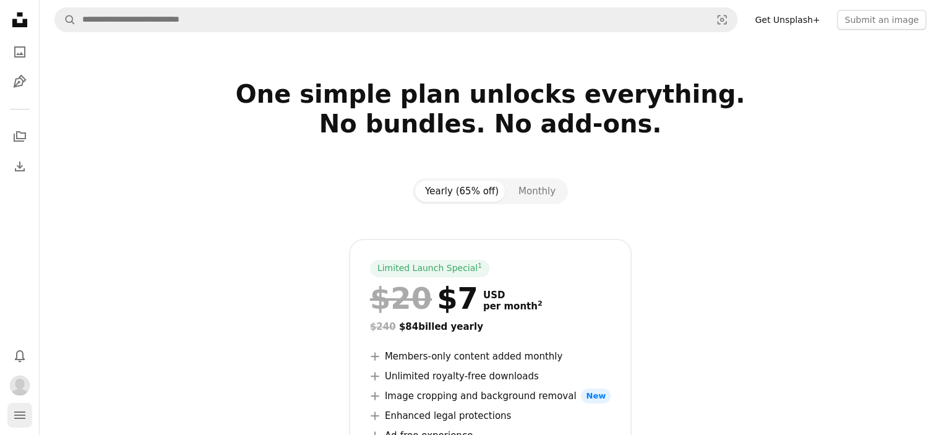
click at [16, 416] on icon "navigation menu" at bounding box center [19, 415] width 15 height 15
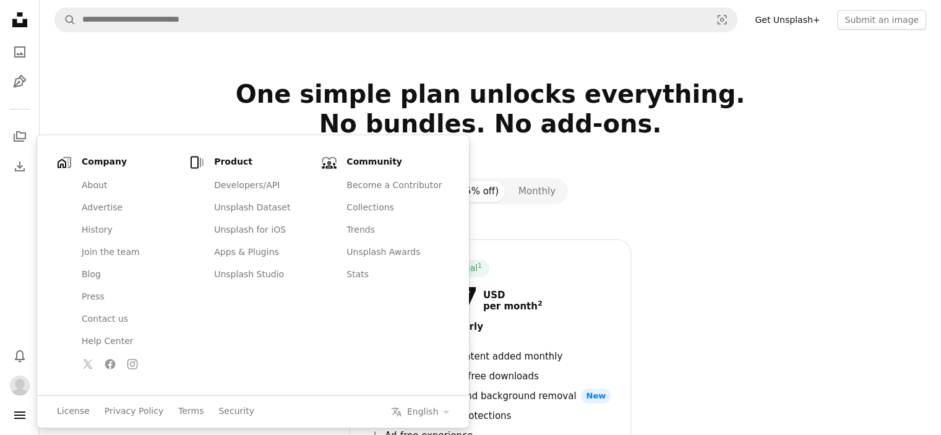
click at [19, 237] on nav "Unsplash logo Unsplash Home A photo Pen Tool A stack of folders Download Bell n…" at bounding box center [20, 217] width 40 height 435
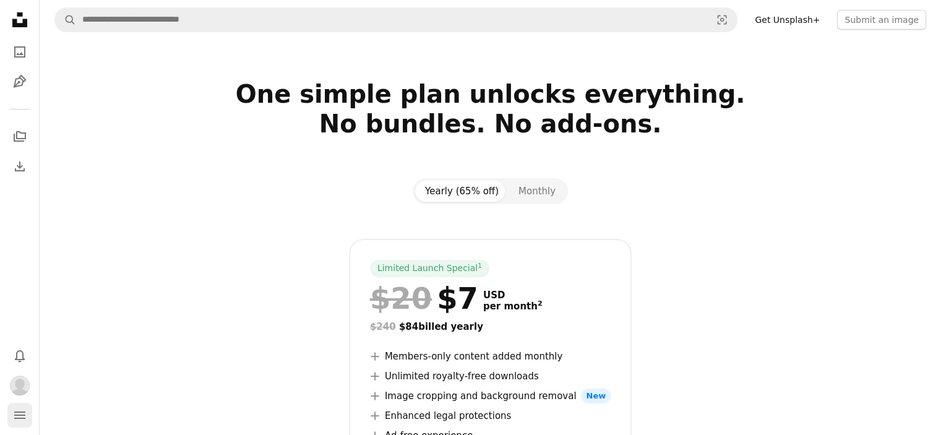
click at [19, 414] on icon "Menu" at bounding box center [19, 414] width 11 height 7
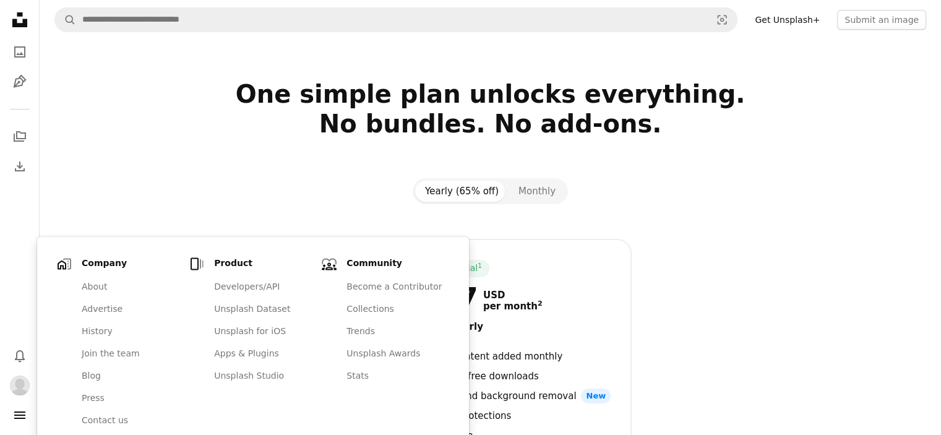
scroll to position [380, 0]
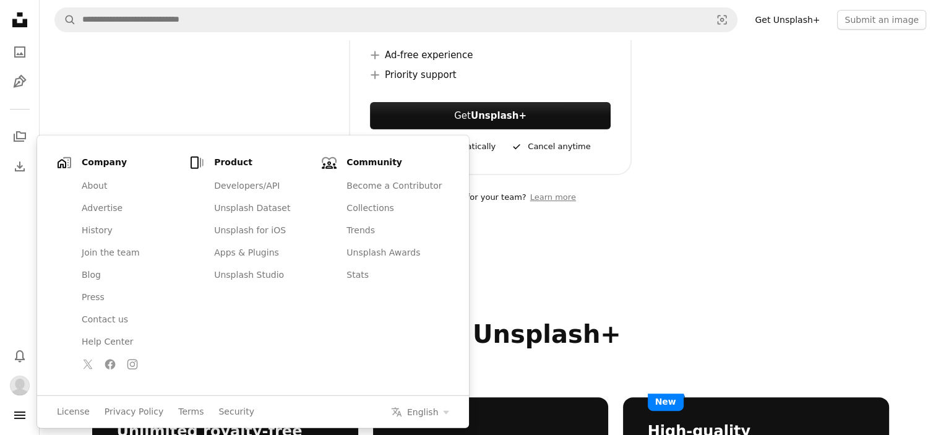
drag, startPoint x: 812, startPoint y: 194, endPoint x: 740, endPoint y: 153, distance: 83.4
click at [812, 193] on div "A group of people Need a plan for your team? Learn more" at bounding box center [490, 197] width 796 height 45
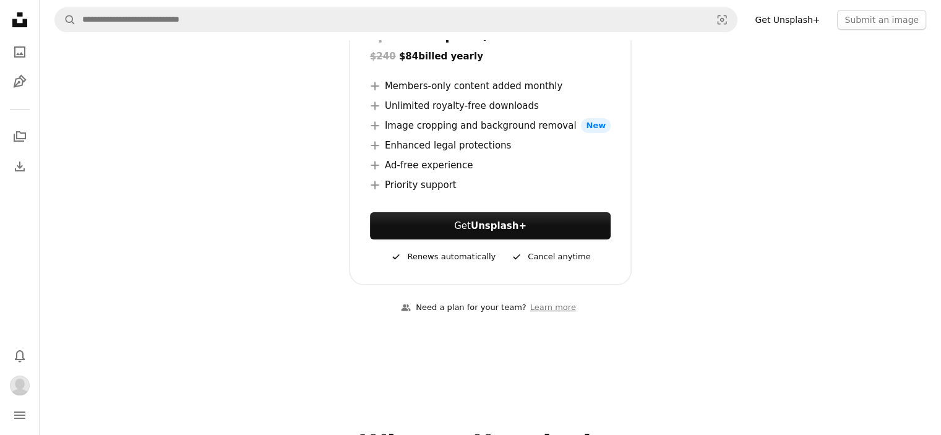
scroll to position [257, 0]
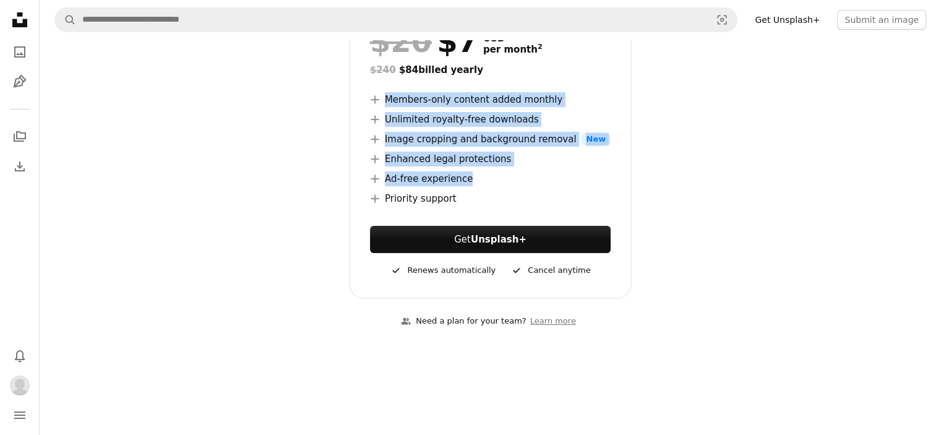
drag, startPoint x: 464, startPoint y: 197, endPoint x: 385, endPoint y: 98, distance: 126.3
click at [385, 98] on ul "A plus sign Members-only content added monthly A plus sign Unlimited royalty-fr…" at bounding box center [490, 149] width 241 height 114
click at [474, 200] on li "A plus sign Priority support" at bounding box center [490, 198] width 241 height 15
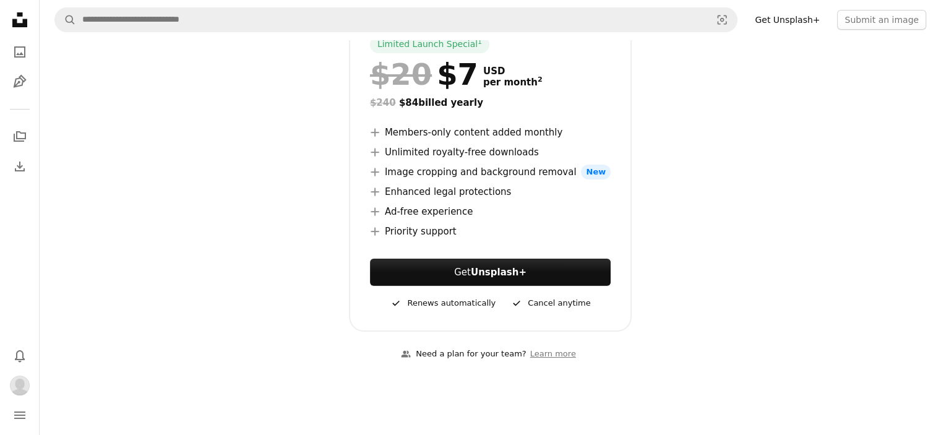
scroll to position [195, 0]
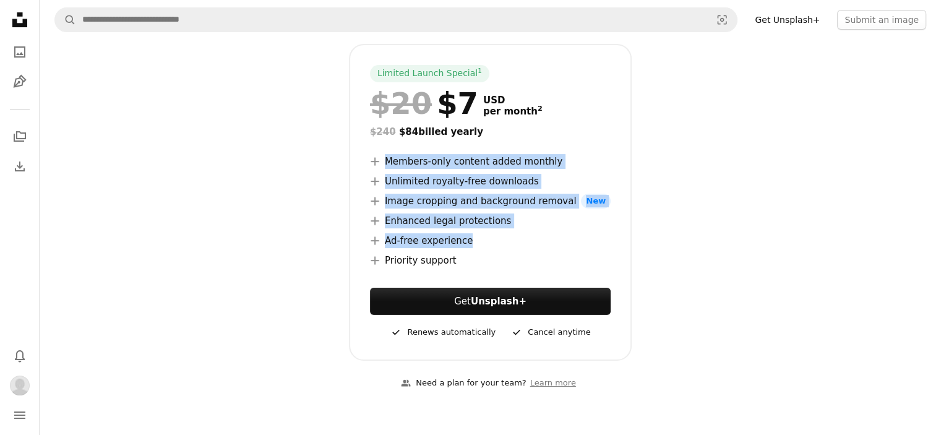
drag, startPoint x: 458, startPoint y: 258, endPoint x: 391, endPoint y: 160, distance: 118.7
click at [391, 160] on ul "A plus sign Members-only content added monthly A plus sign Unlimited royalty-fr…" at bounding box center [490, 211] width 241 height 114
click at [390, 159] on li "A plus sign Members-only content added monthly" at bounding box center [490, 161] width 241 height 15
drag, startPoint x: 387, startPoint y: 157, endPoint x: 455, endPoint y: 259, distance: 122.6
click at [455, 259] on ul "A plus sign Members-only content added monthly A plus sign Unlimited royalty-fr…" at bounding box center [490, 211] width 241 height 114
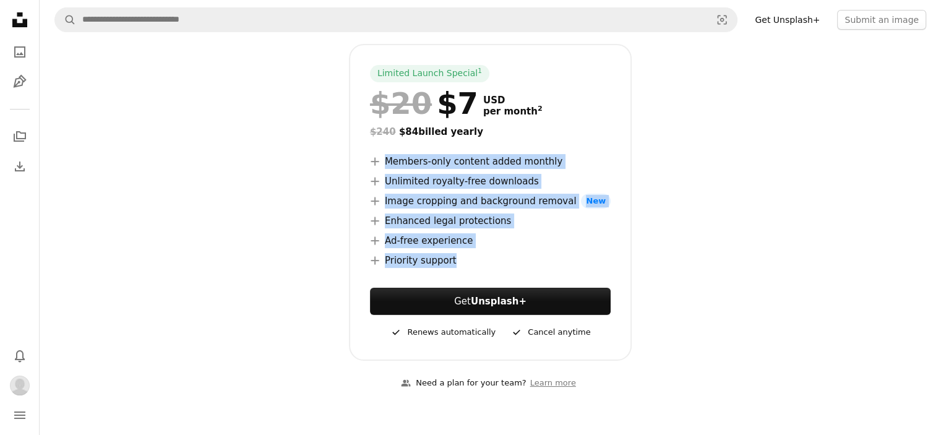
copy ul "Members-only content added monthly A plus sign Unlimited royalty-free downloads…"
click at [886, 213] on div "Limited Launch Special 1 $20 $7 USD per month 2 $240 $84 billed yearly A plus s…" at bounding box center [490, 202] width 796 height 317
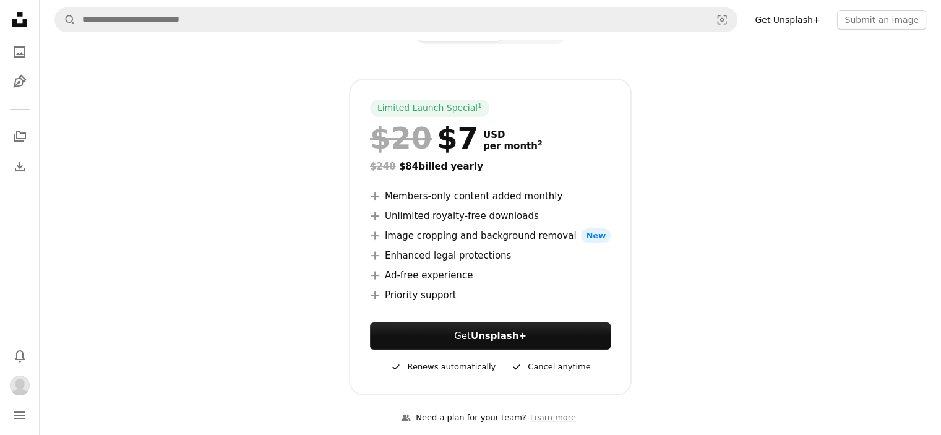
scroll to position [133, 0]
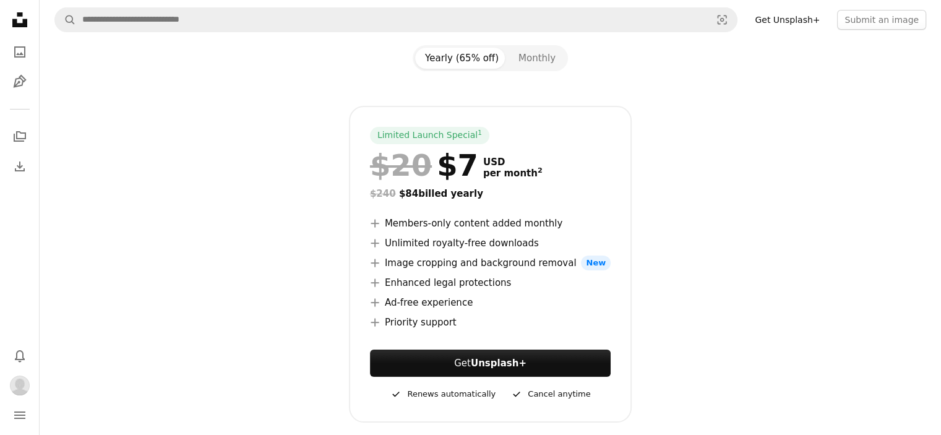
click at [19, 14] on icon at bounding box center [19, 19] width 15 height 15
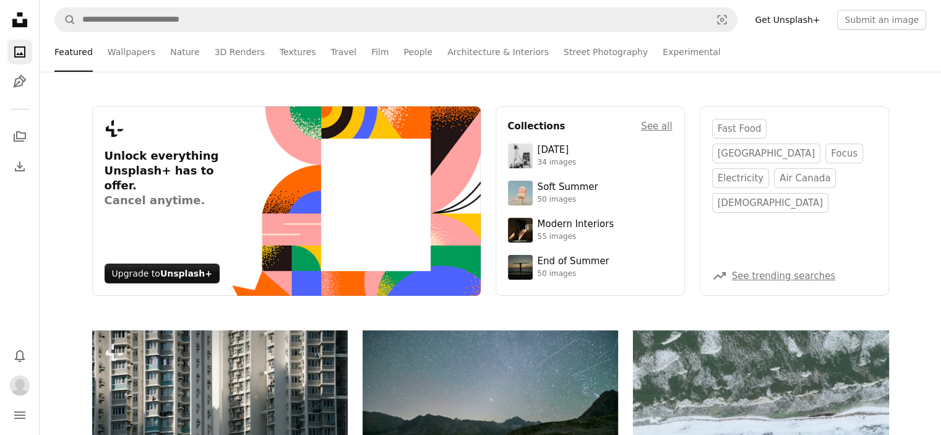
click at [806, 14] on link "Get Unsplash+" at bounding box center [787, 20] width 80 height 20
click at [800, 56] on ul "Featured Wallpapers Nature 3D Renders Textures Travel Film People Architecture …" at bounding box center [517, 52] width 818 height 40
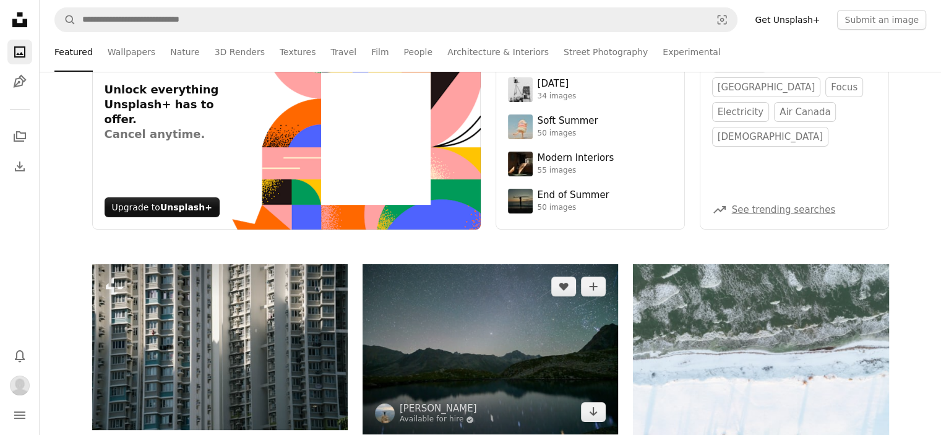
scroll to position [309, 0]
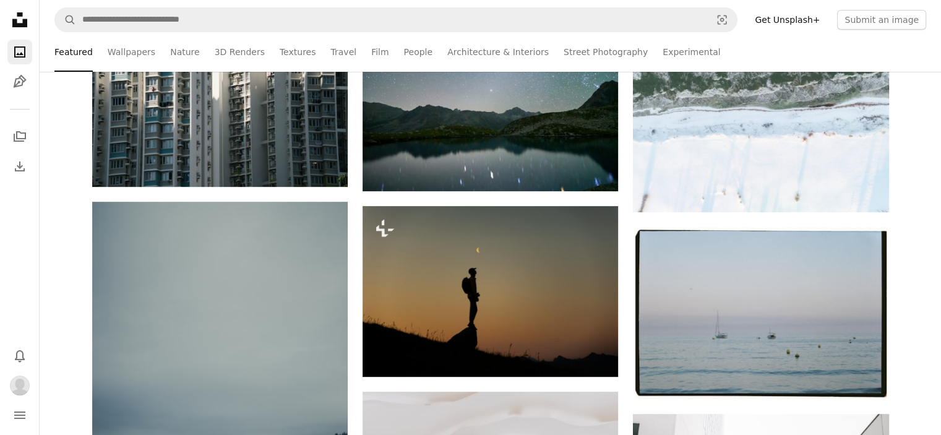
click at [22, 17] on icon "Unsplash logo Unsplash Home" at bounding box center [19, 19] width 25 height 25
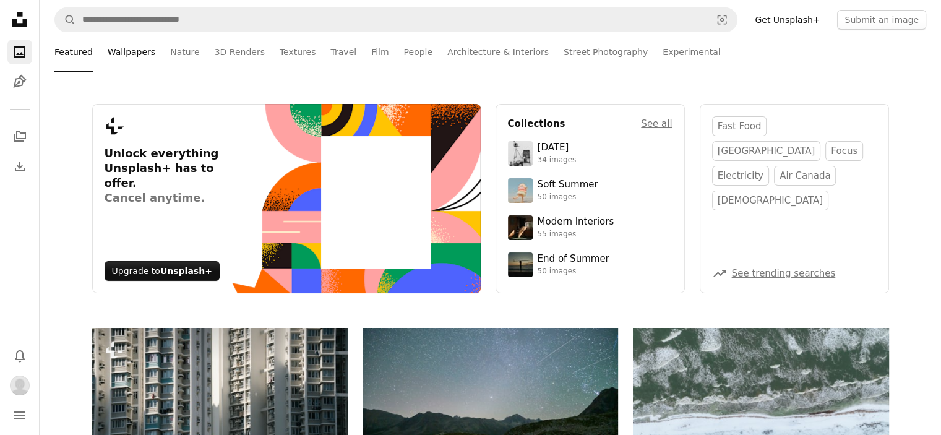
scroll to position [0, 0]
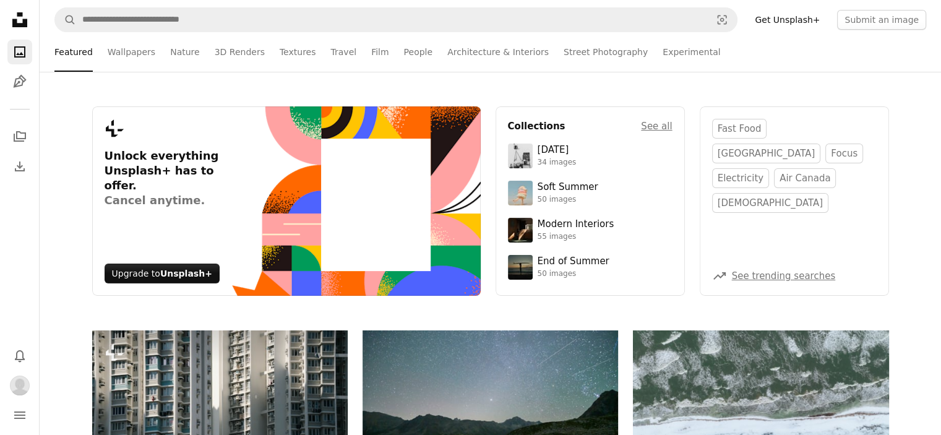
click at [803, 21] on link "Get Unsplash+" at bounding box center [787, 20] width 80 height 20
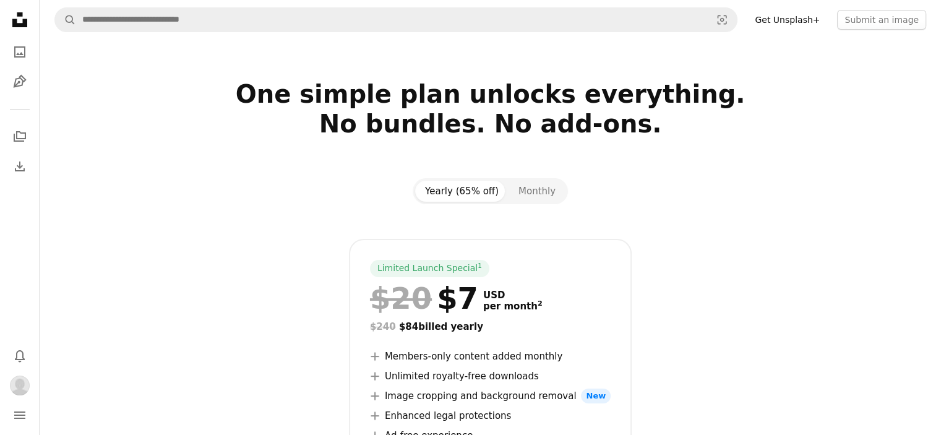
drag, startPoint x: 788, startPoint y: 186, endPoint x: 781, endPoint y: 181, distance: 8.4
click at [788, 186] on div "Yearly (65% off) Monthly Limited Launch Special 1 $20 $7 USD per month 2 $240 $…" at bounding box center [490, 366] width 826 height 377
click at [541, 188] on button "Monthly" at bounding box center [536, 191] width 57 height 21
click at [440, 182] on button "Yearly (65% off)" at bounding box center [461, 191] width 93 height 21
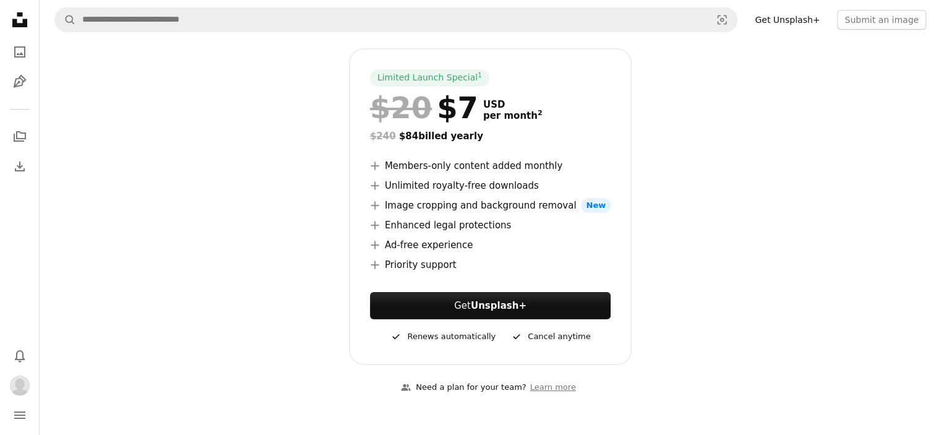
scroll to position [124, 0]
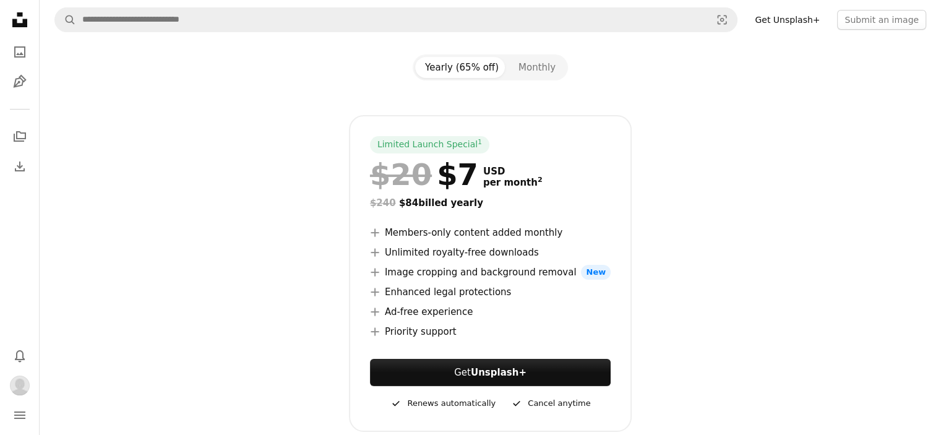
click at [453, 147] on div "Limited Launch Special 1" at bounding box center [429, 144] width 119 height 17
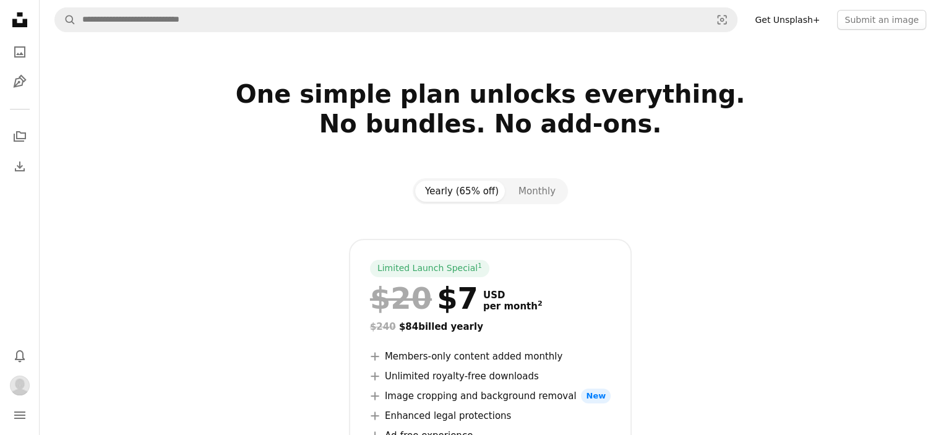
scroll to position [133, 0]
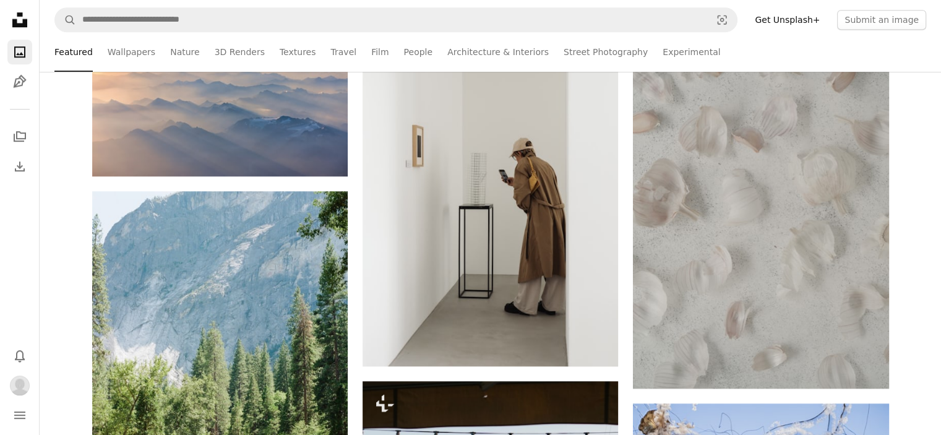
scroll to position [1061, 0]
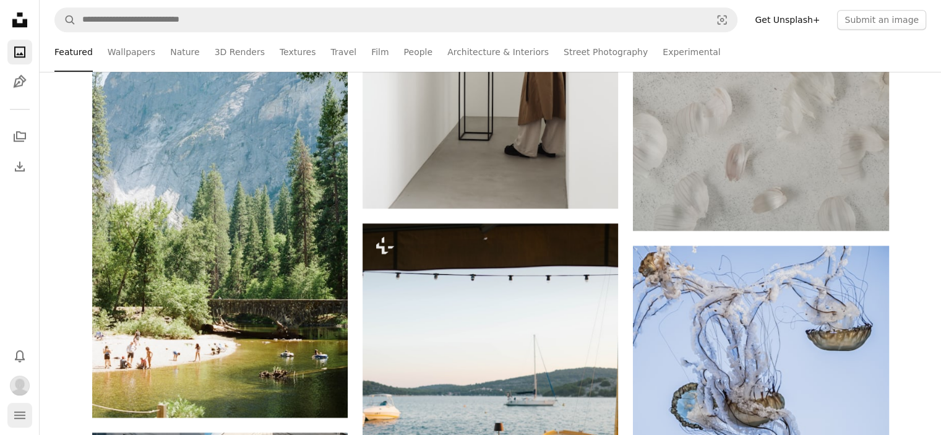
click at [14, 407] on button "navigation menu" at bounding box center [19, 415] width 25 height 25
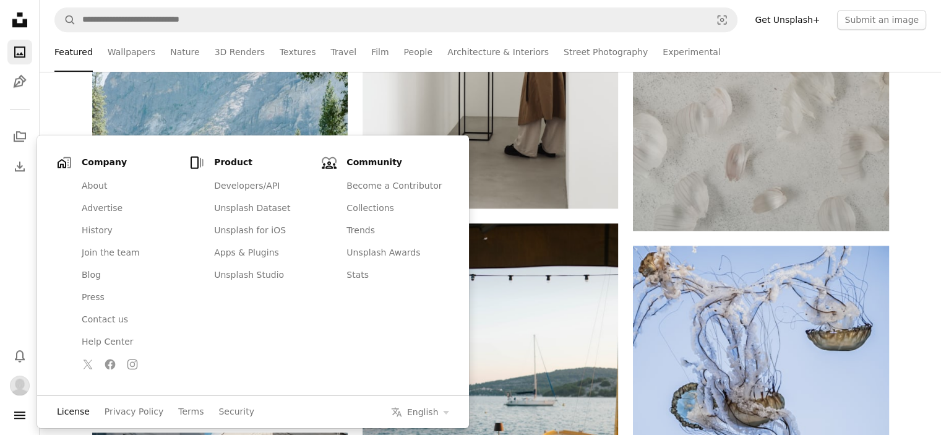
click at [79, 411] on link "License" at bounding box center [73, 411] width 33 height 12
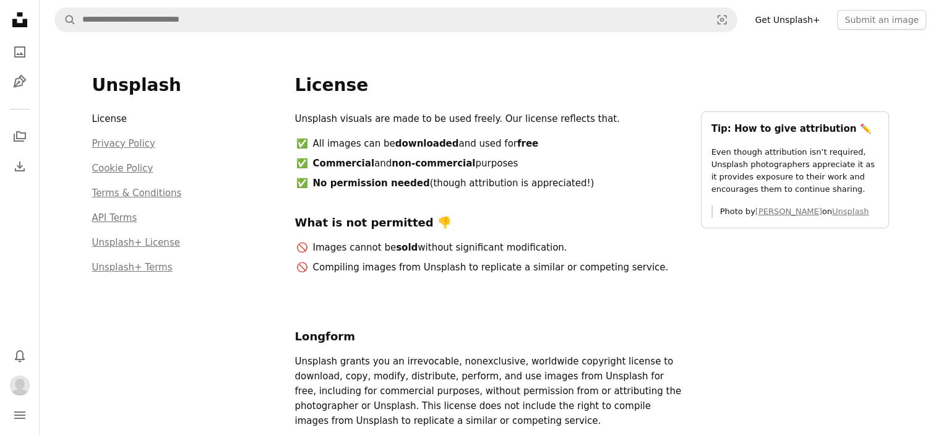
click at [600, 155] on ul "All images can be downloaded and used for free Commercial and non-commercial pu…" at bounding box center [490, 163] width 391 height 54
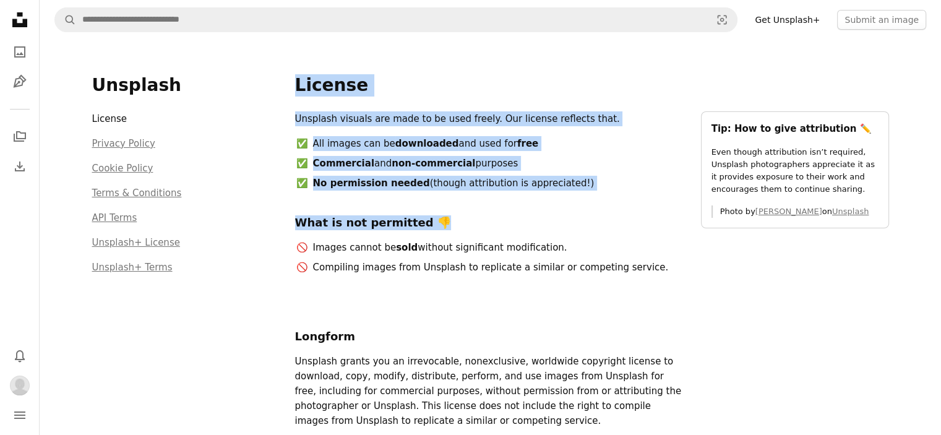
drag, startPoint x: 297, startPoint y: 80, endPoint x: 604, endPoint y: 193, distance: 327.3
click at [604, 193] on div "License Unsplash visuals are made to be used freely. Our license reflects that.…" at bounding box center [592, 268] width 594 height 388
copy div "License Unsplash visuals are made to be used freely. Our license reflects that.…"
click at [647, 181] on li "No permission needed (though attribution is appreciated!)" at bounding box center [498, 183] width 375 height 15
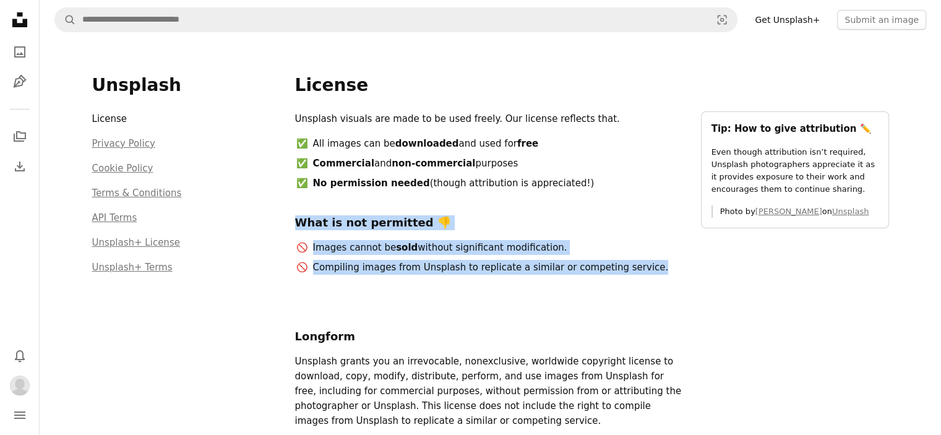
drag, startPoint x: 659, startPoint y: 268, endPoint x: 295, endPoint y: 220, distance: 367.4
click at [295, 220] on div "Unsplash visuals are made to be used freely. Our license reflects that. All ima…" at bounding box center [490, 197] width 391 height 173
copy div "What is not permitted 👎 Images cannot be sold without significant modification.…"
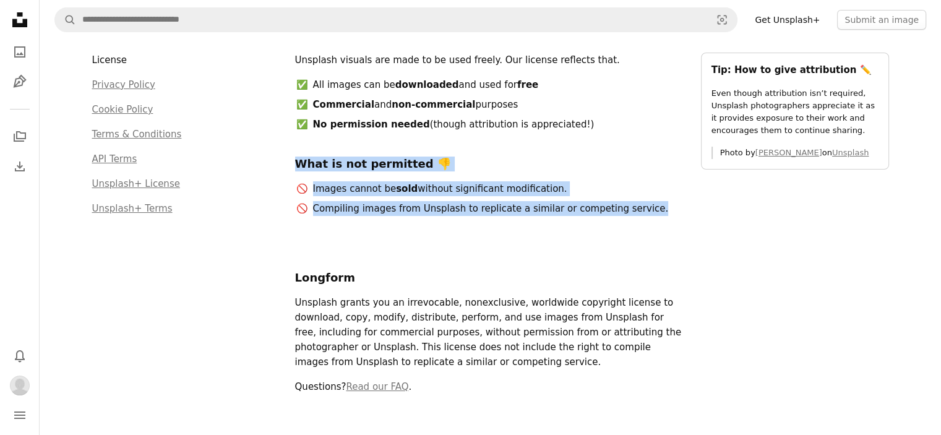
scroll to position [124, 0]
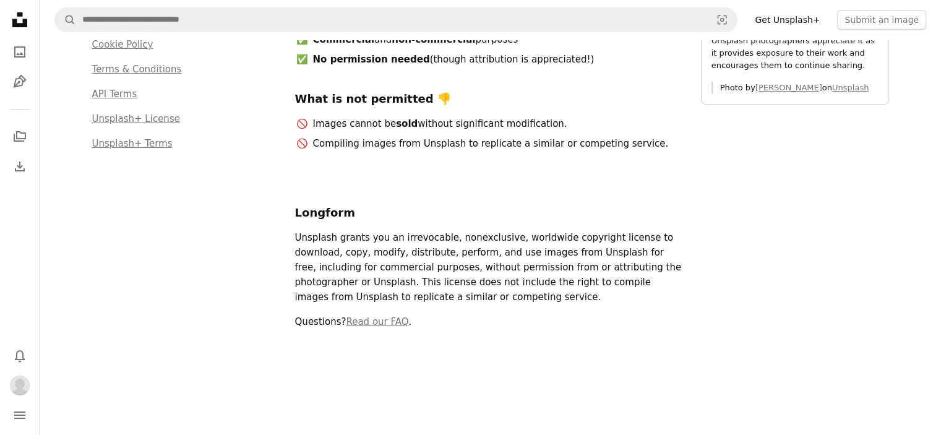
click at [506, 221] on div "Longform Unsplash grants you an irrevocable, nonexclusive, worldwide copyright …" at bounding box center [490, 260] width 391 height 158
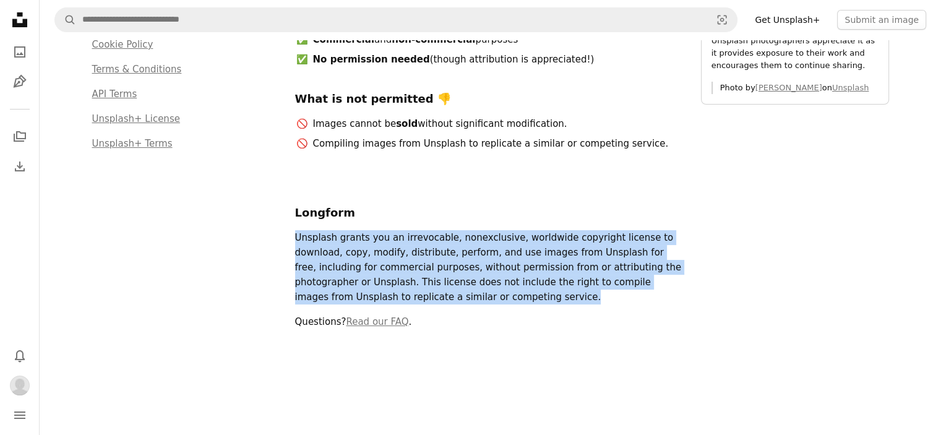
drag, startPoint x: 557, startPoint y: 299, endPoint x: 294, endPoint y: 236, distance: 269.7
click at [295, 236] on p "Unsplash grants you an irrevocable, nonexclusive, worldwide copyright license t…" at bounding box center [490, 267] width 391 height 74
copy p "Unsplash grants you an irrevocable, nonexclusive, worldwide copyright license t…"
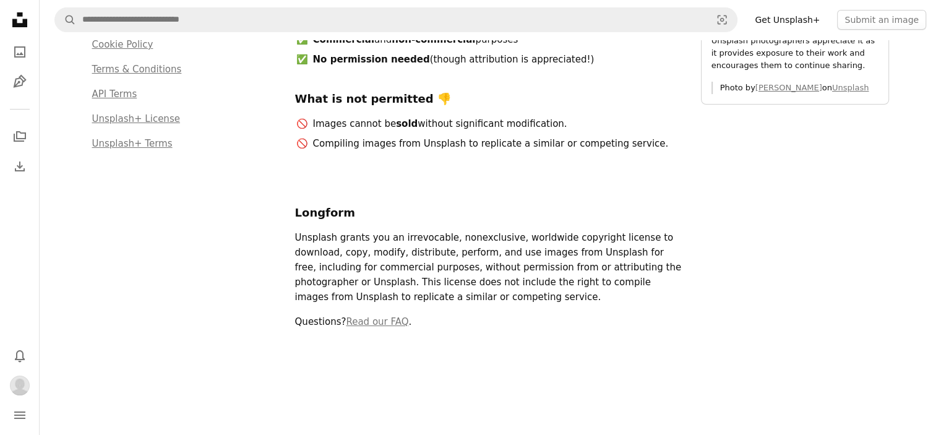
click at [876, 262] on div "Unsplash visuals are made to be used freely. Our license reflects that. All ima…" at bounding box center [592, 163] width 594 height 351
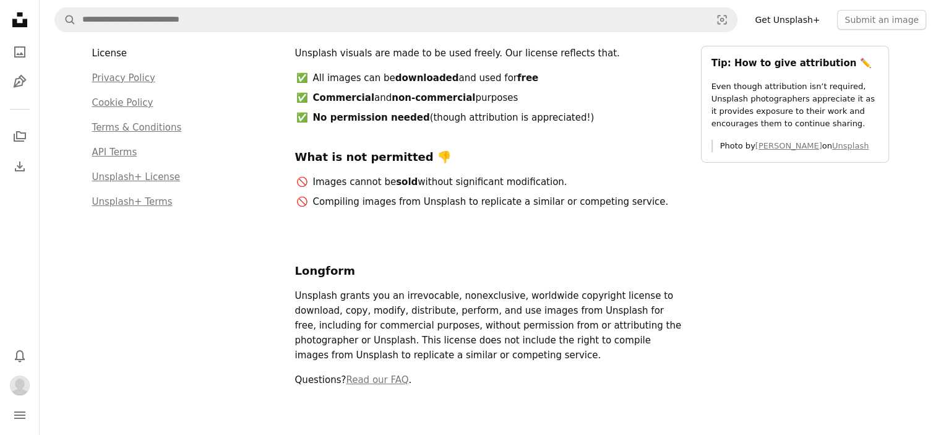
scroll to position [0, 0]
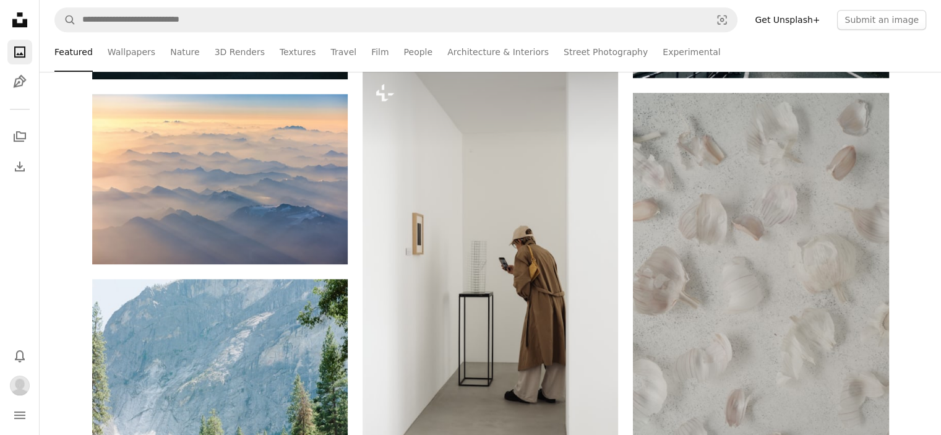
scroll to position [813, 0]
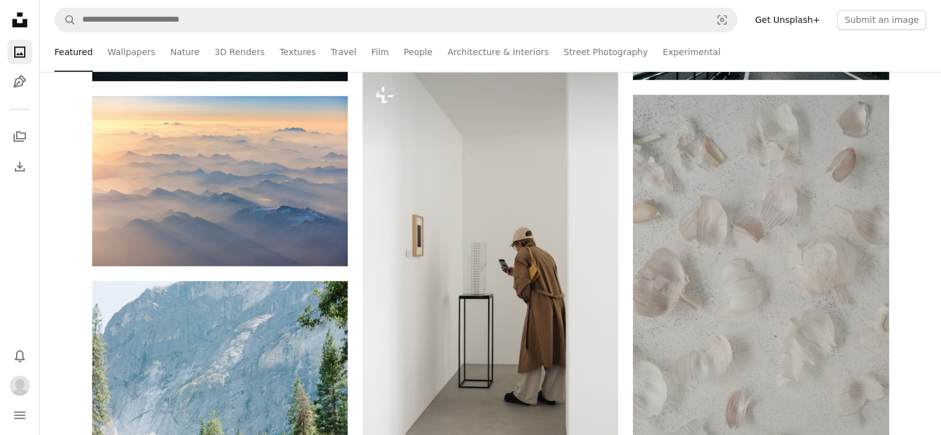
click at [788, 26] on link "Get Unsplash+" at bounding box center [787, 20] width 80 height 20
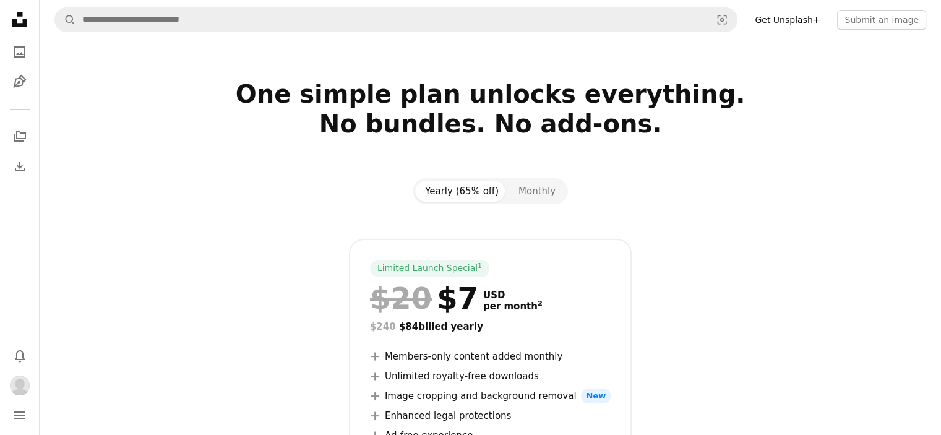
click at [720, 212] on div at bounding box center [490, 221] width 796 height 35
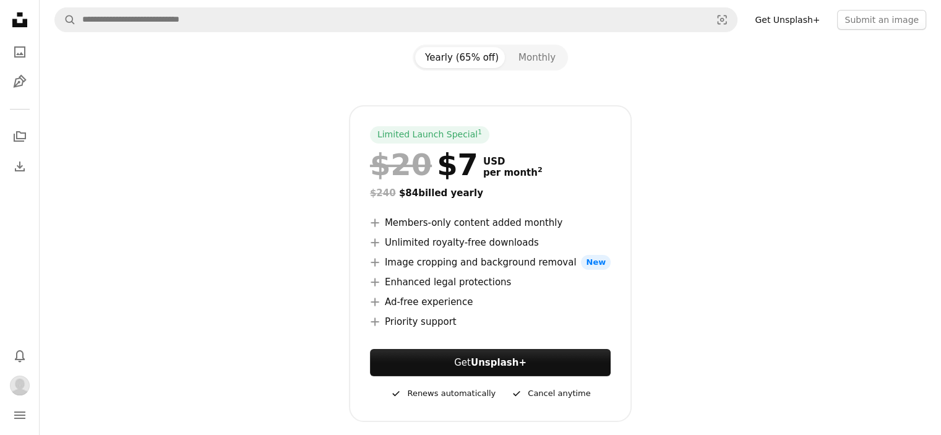
scroll to position [186, 0]
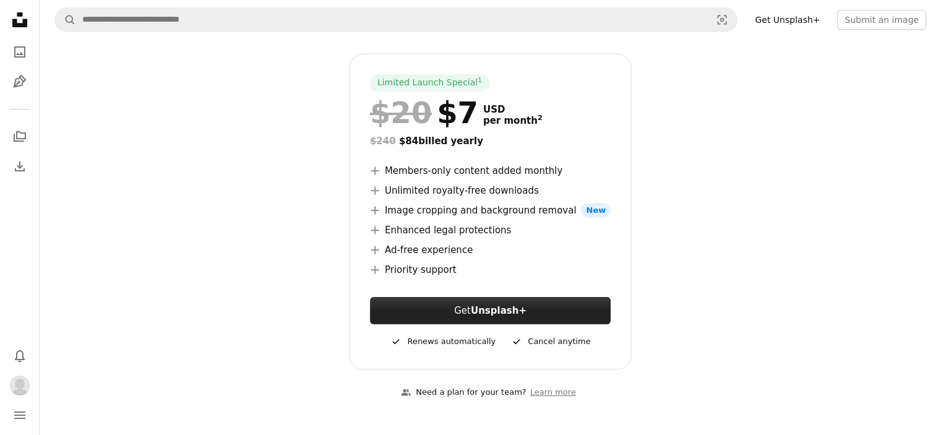
click at [545, 308] on link "Get Unsplash+" at bounding box center [490, 310] width 241 height 27
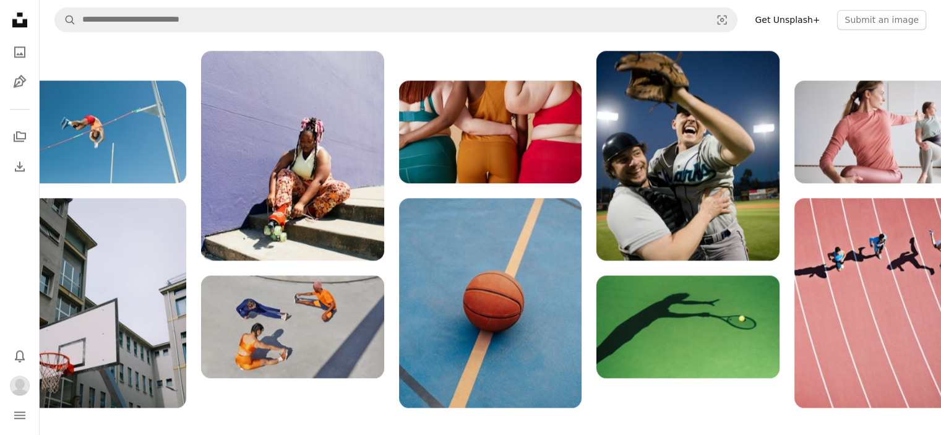
scroll to position [1360, 0]
